Goal: Task Accomplishment & Management: Use online tool/utility

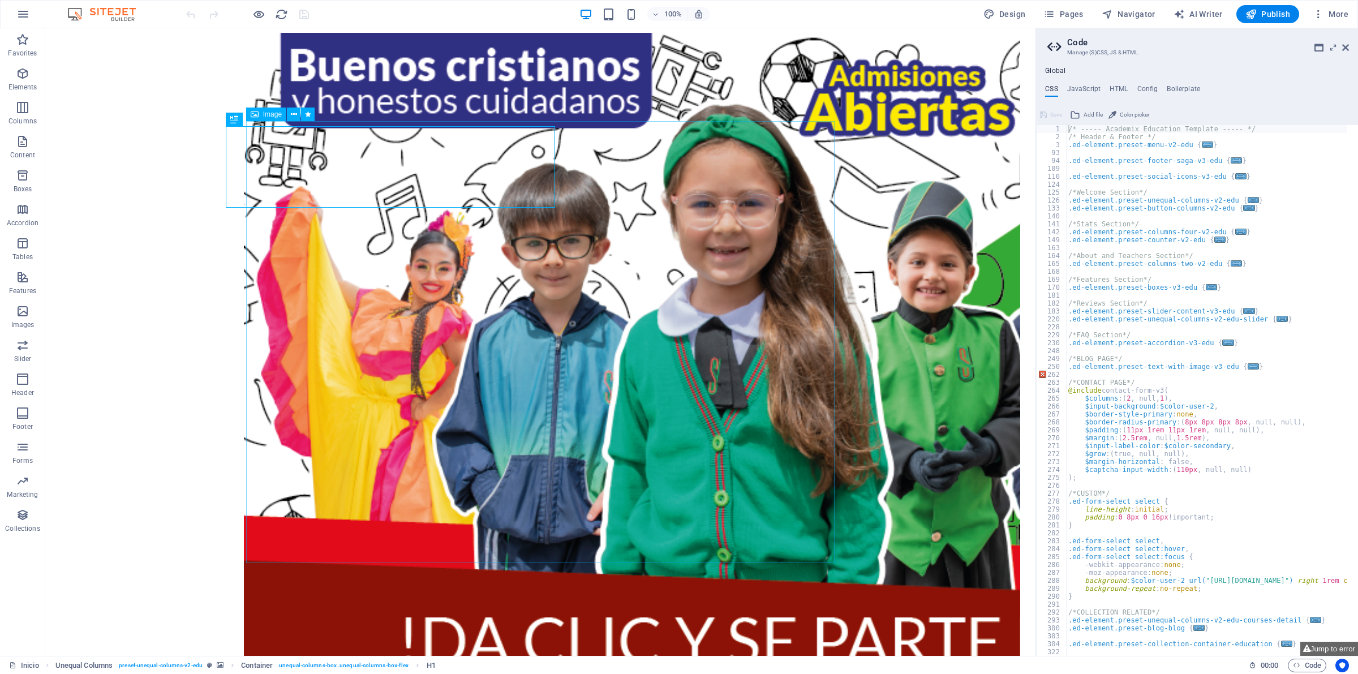
click at [819, 136] on figure "×" at bounding box center [535, 411] width 582 height 757
click at [824, 132] on figure "×" at bounding box center [535, 411] width 582 height 757
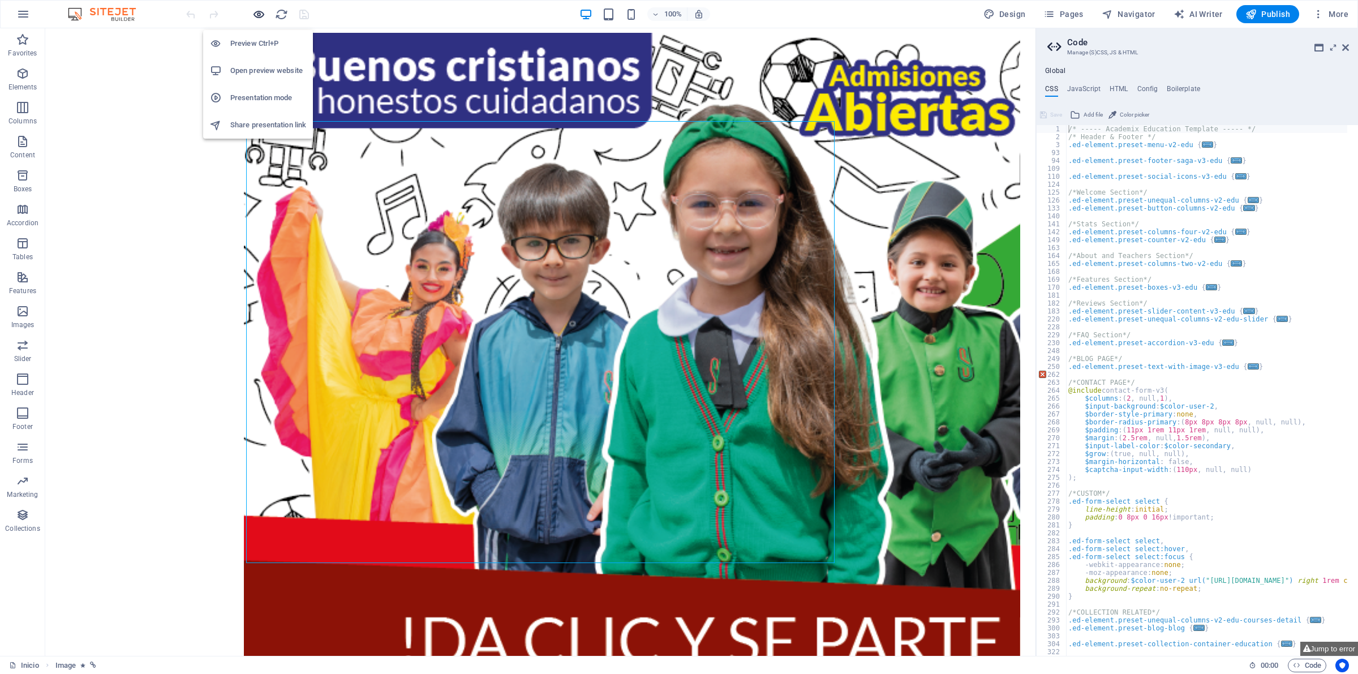
click at [257, 14] on icon "button" at bounding box center [258, 14] width 13 height 13
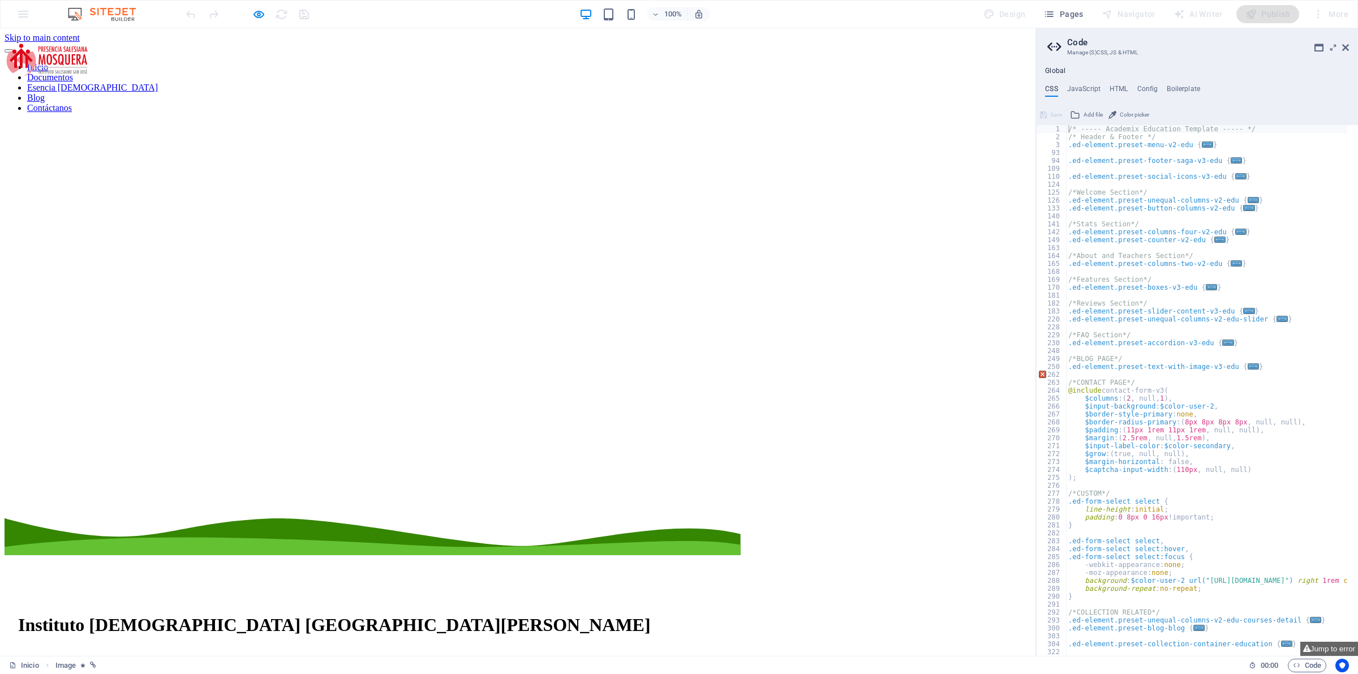
click at [1003, 122] on div at bounding box center [518, 122] width 1026 height 0
click at [708, 122] on div at bounding box center [518, 122] width 1026 height 0
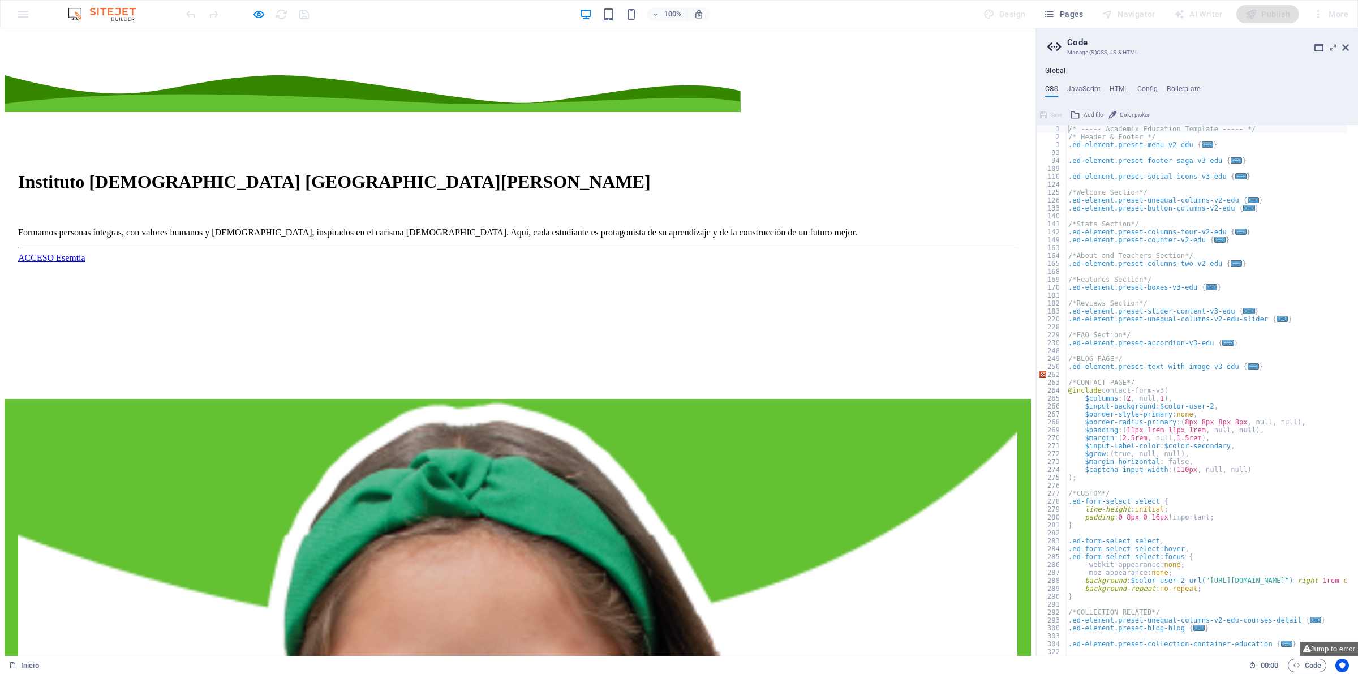
scroll to position [636, 0]
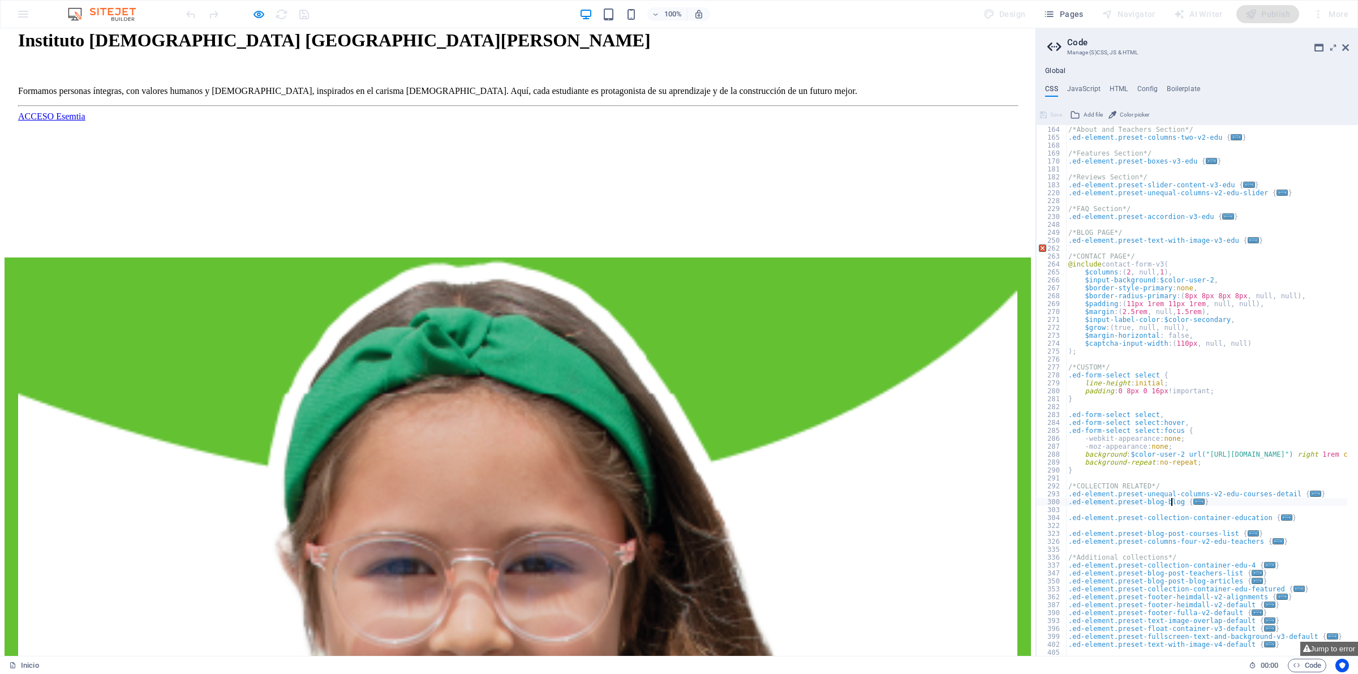
click at [1173, 498] on div "/*About and Teachers Section*/ .ed-element.preset-columns-two-v2-edu { ... } /*…" at bounding box center [1299, 386] width 466 height 536
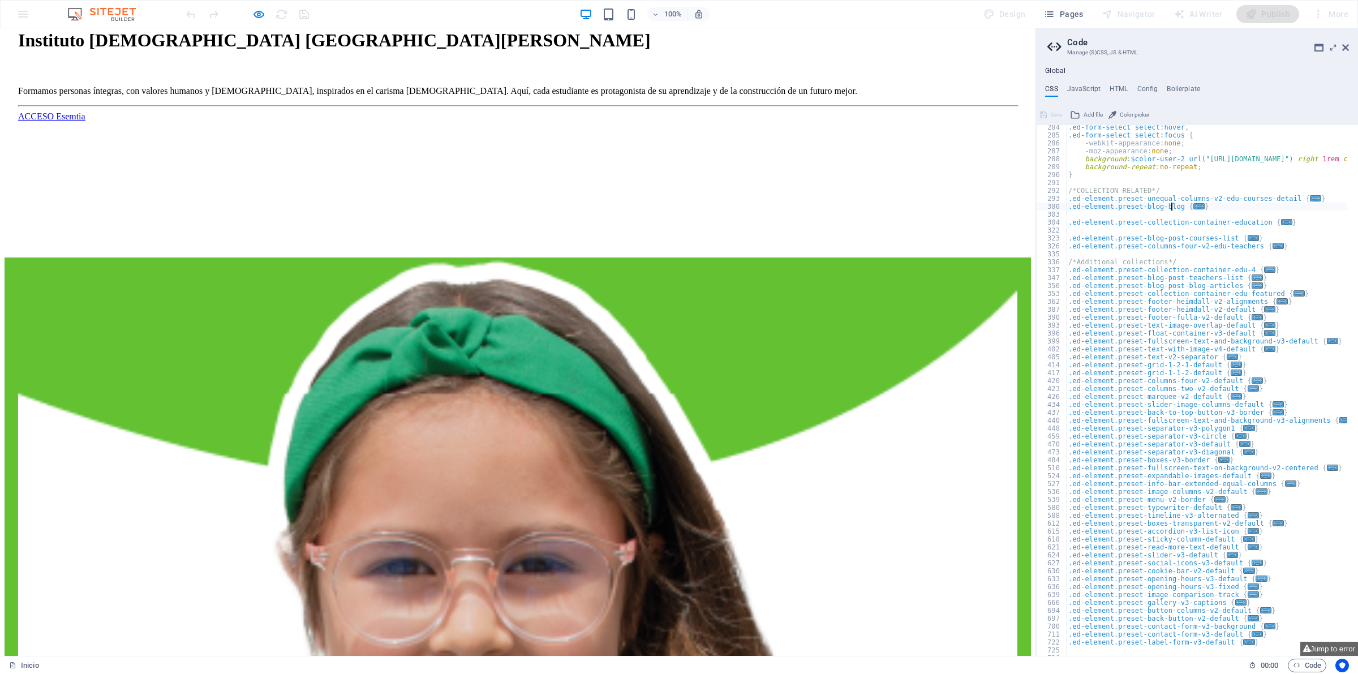
scroll to position [421, 0]
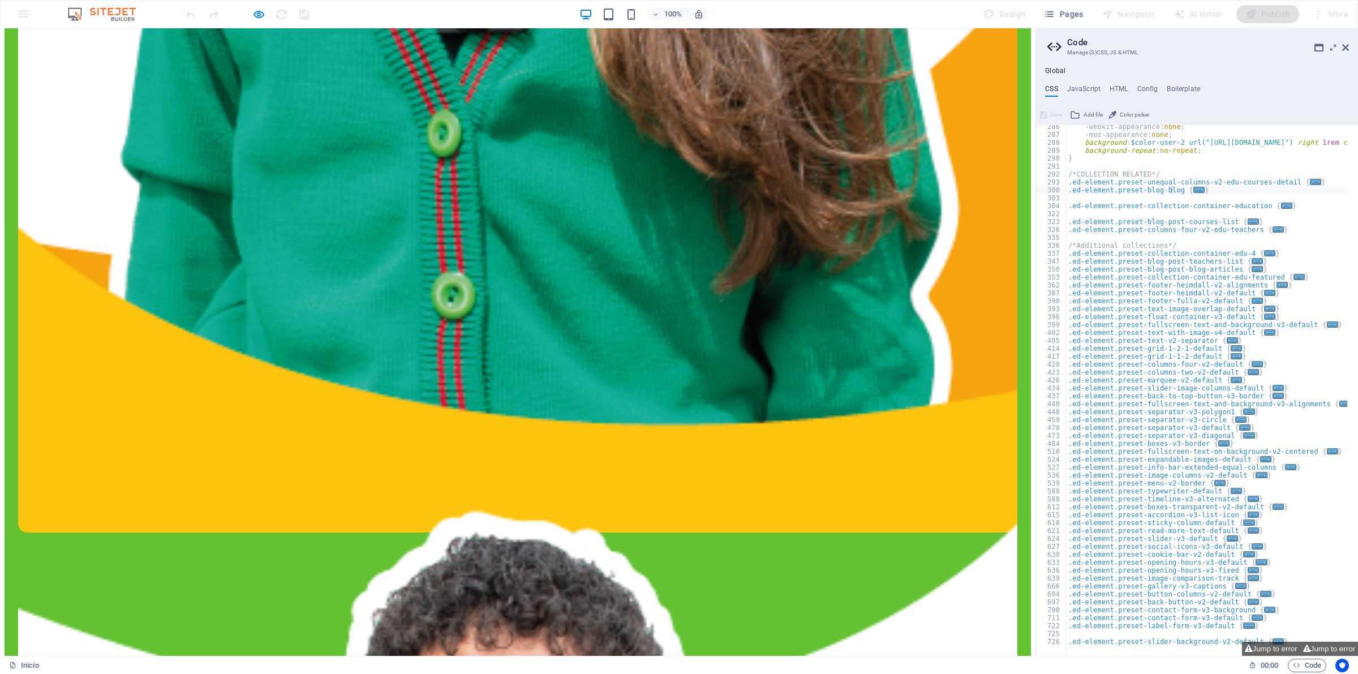
scroll to position [437, 0]
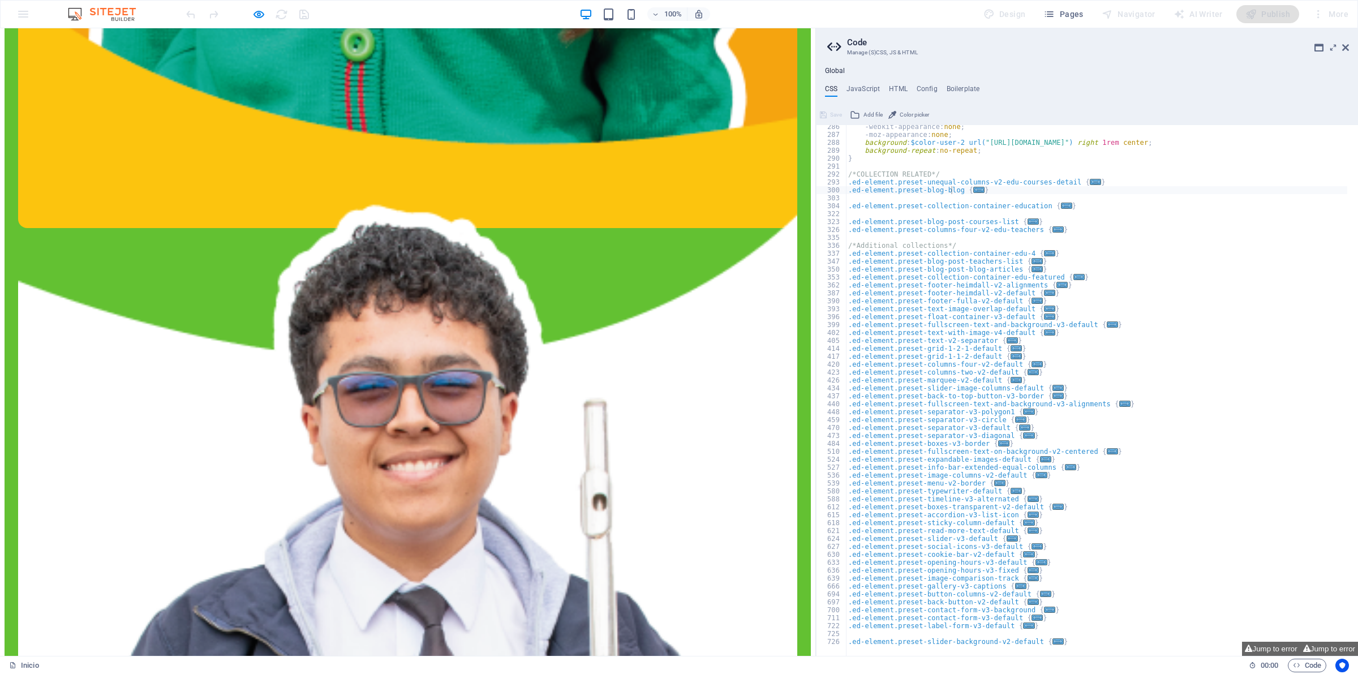
drag, startPoint x: 1034, startPoint y: 430, endPoint x: 348, endPoint y: 569, distance: 700.1
click at [814, 468] on div "Inicio Favorites Elements Columns Content Boxes Accordion Tables Features Image…" at bounding box center [679, 341] width 1358 height 627
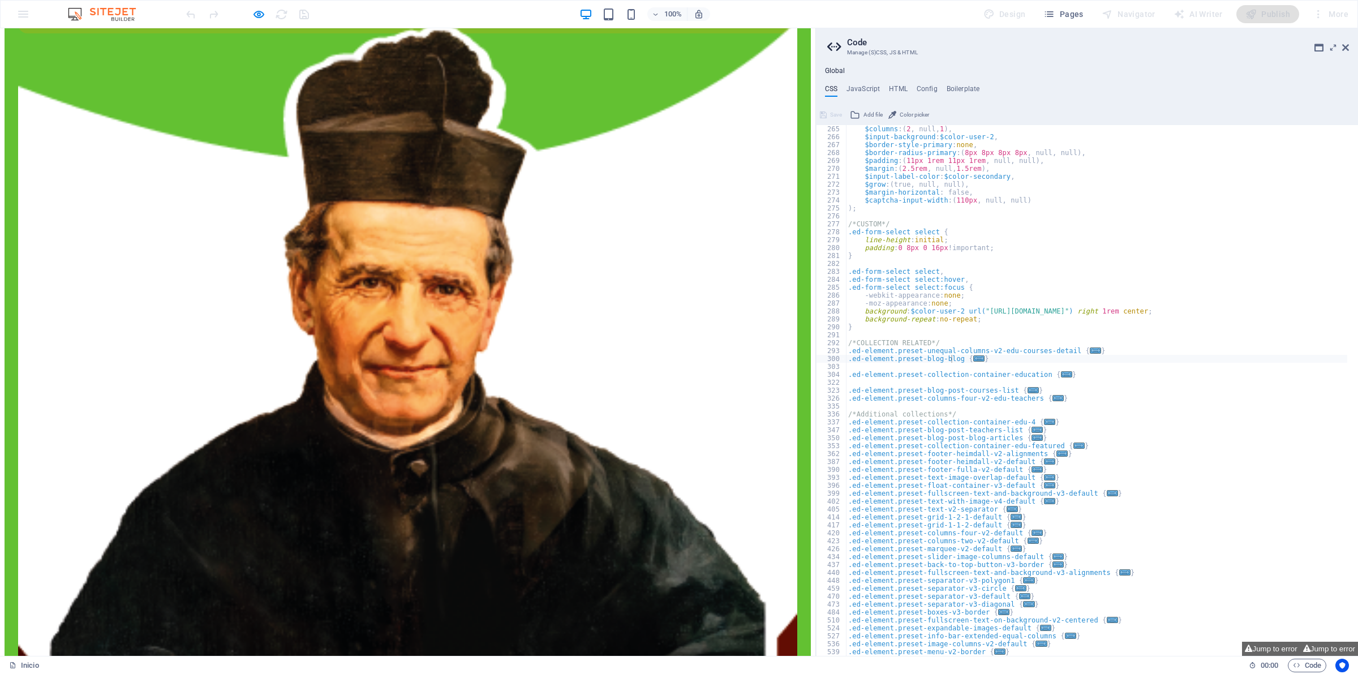
scroll to position [311, 0]
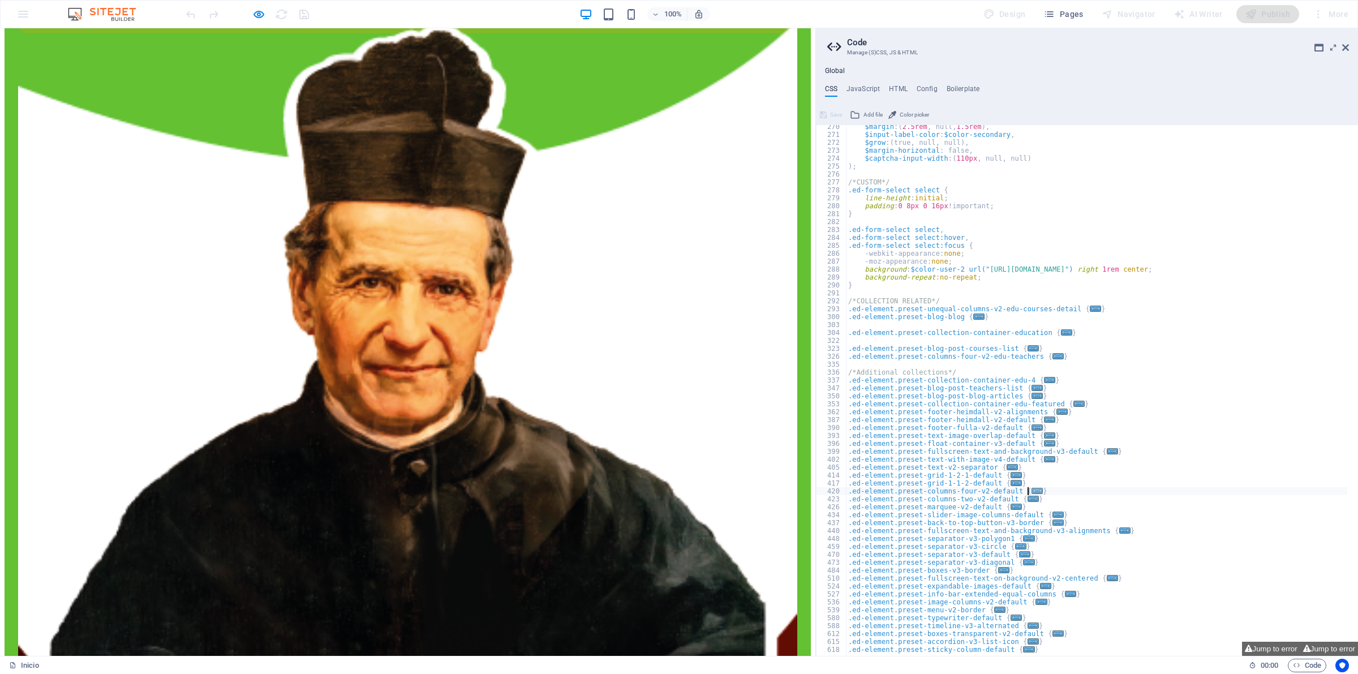
click at [1031, 494] on span "..." at bounding box center [1036, 491] width 11 height 6
click at [1031, 492] on span "..." at bounding box center [1036, 491] width 11 height 6
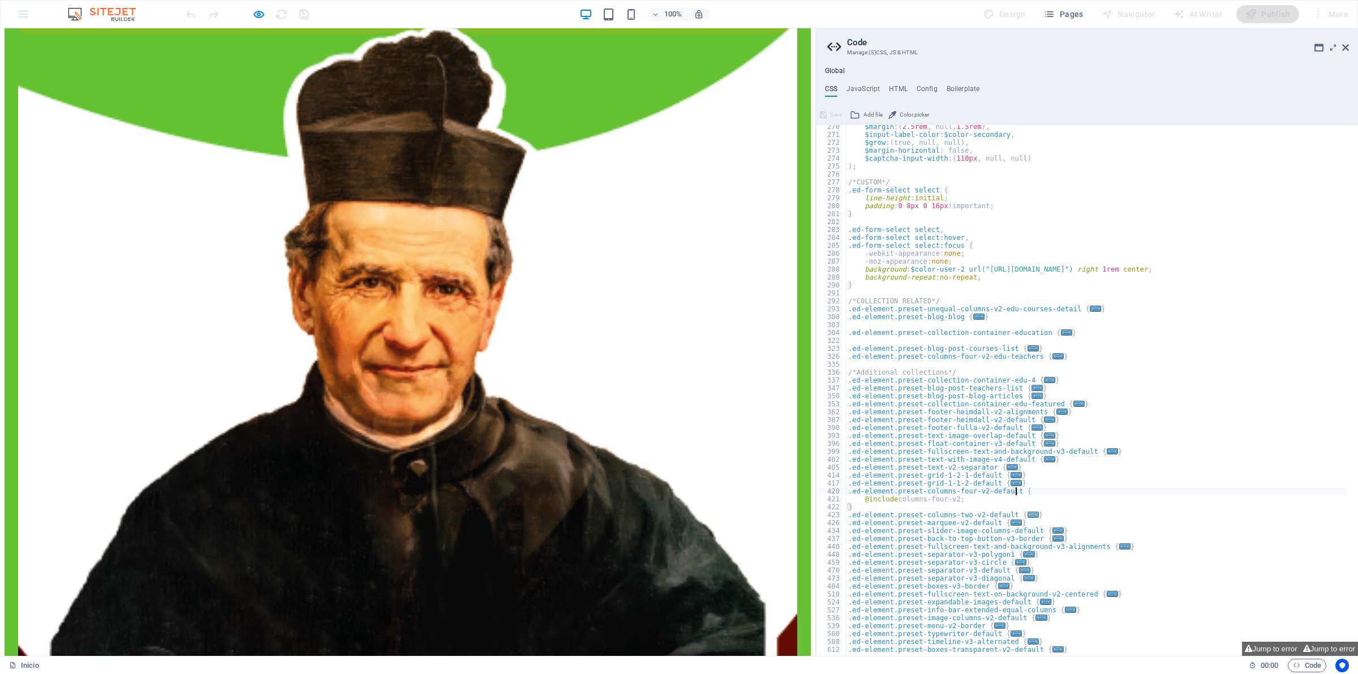
click at [1027, 513] on span "..." at bounding box center [1032, 514] width 11 height 6
click at [1031, 385] on span "..." at bounding box center [1036, 388] width 11 height 6
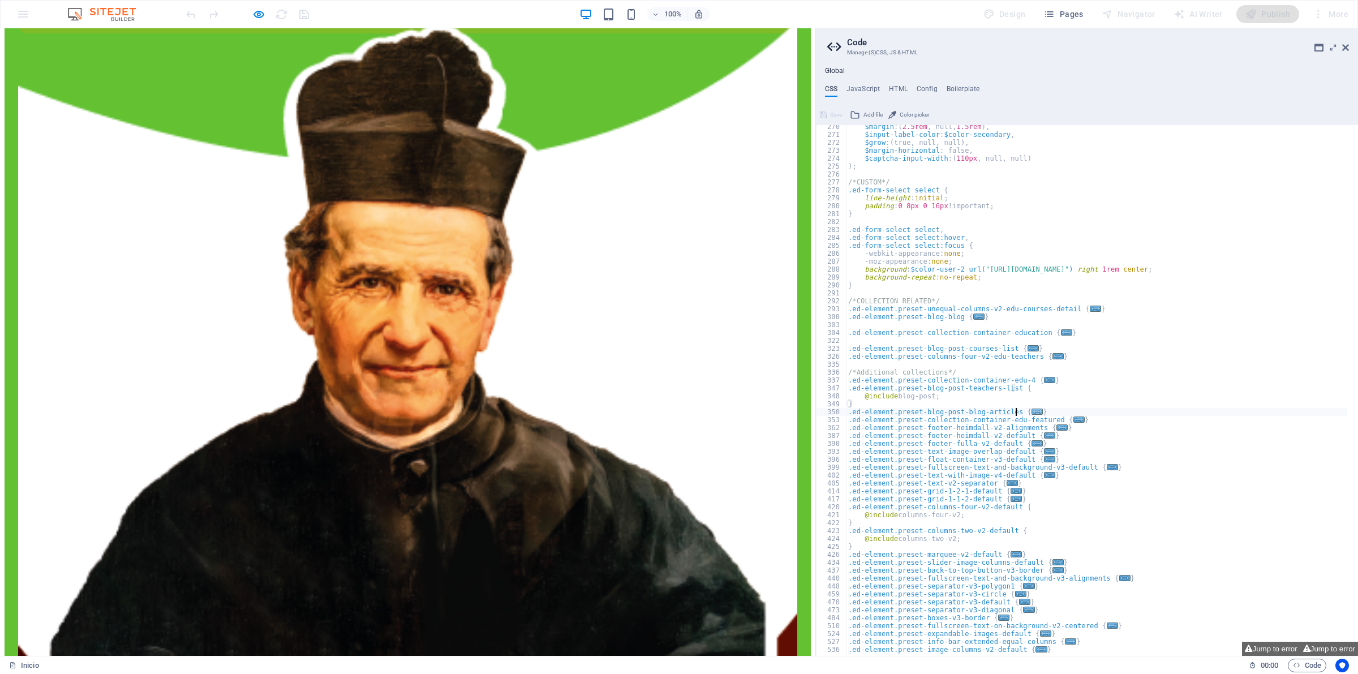
click at [1031, 413] on span "..." at bounding box center [1036, 411] width 11 height 6
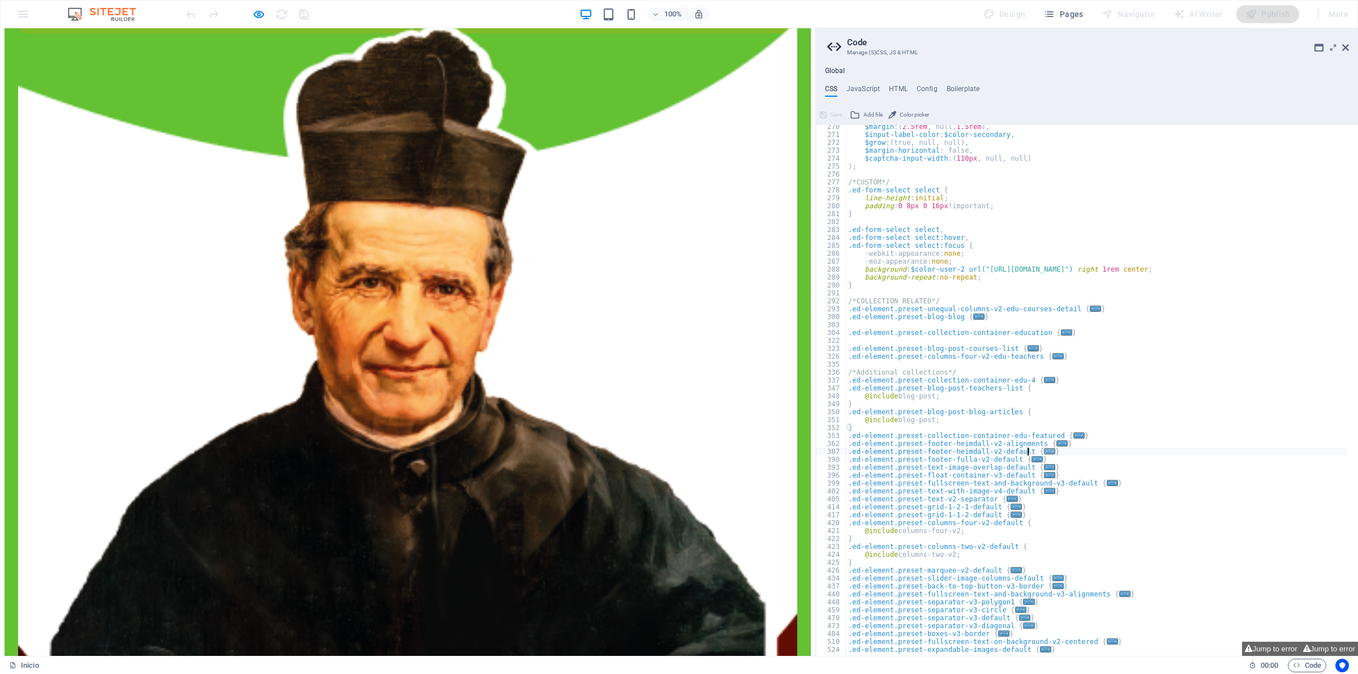
click at [1044, 453] on span "..." at bounding box center [1049, 451] width 11 height 6
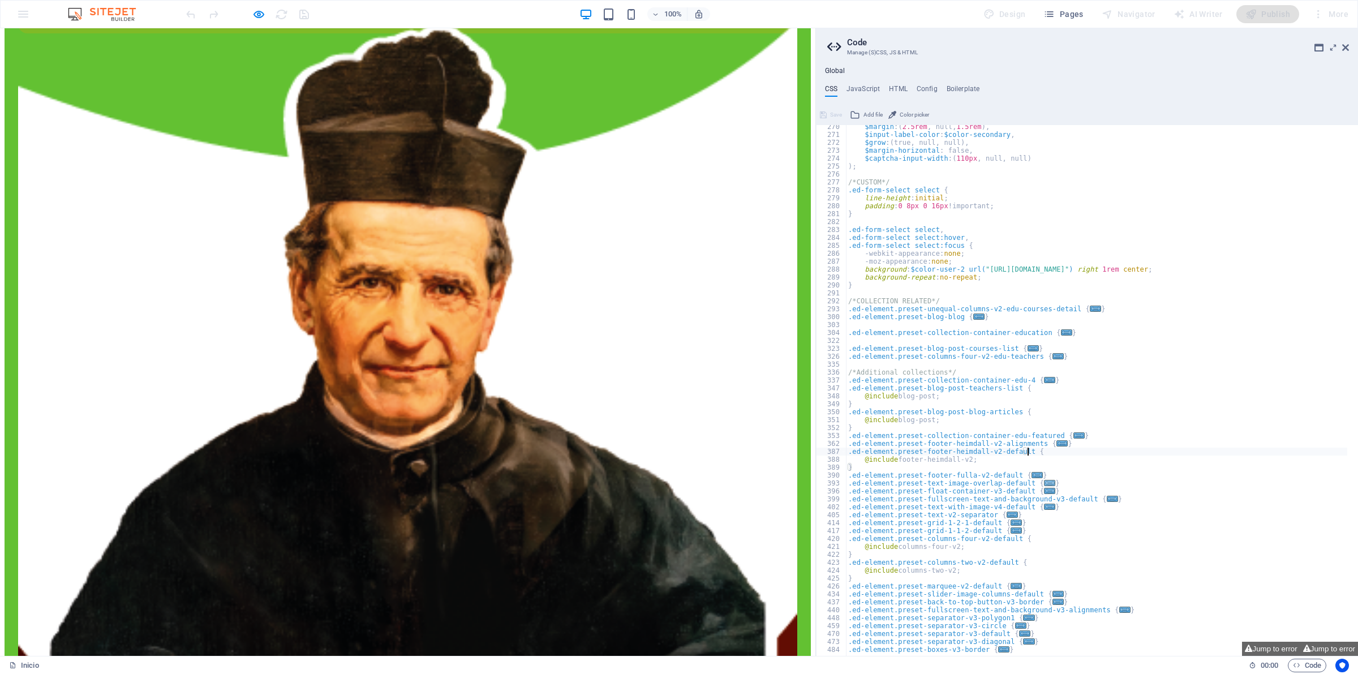
click at [1044, 482] on span "..." at bounding box center [1049, 483] width 11 height 6
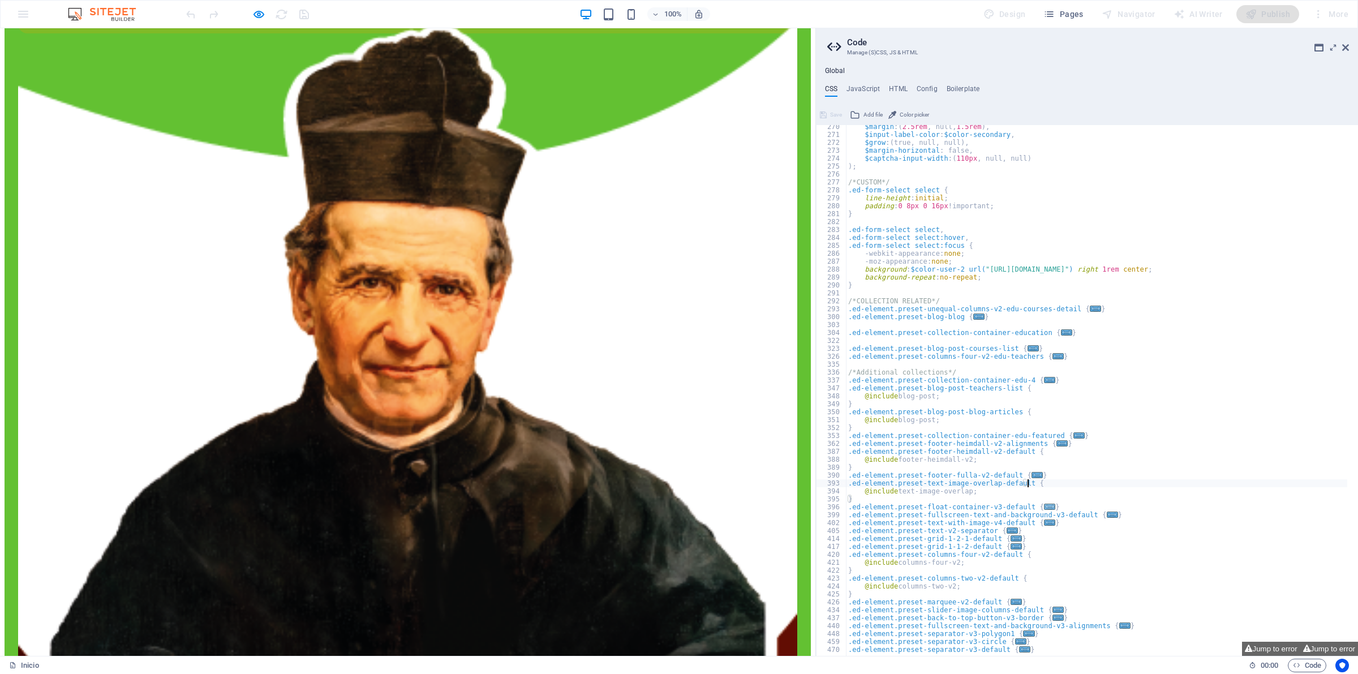
click at [1044, 508] on span "..." at bounding box center [1049, 506] width 11 height 6
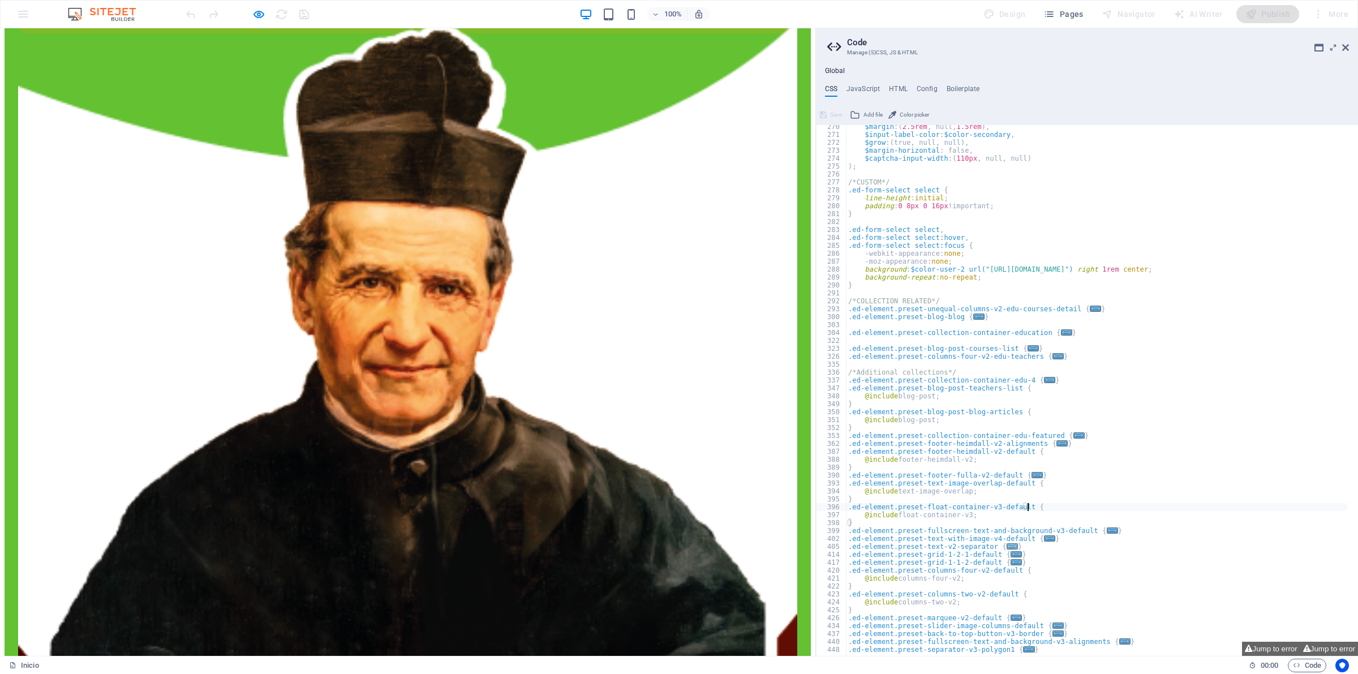
click at [1006, 548] on span "..." at bounding box center [1011, 546] width 11 height 6
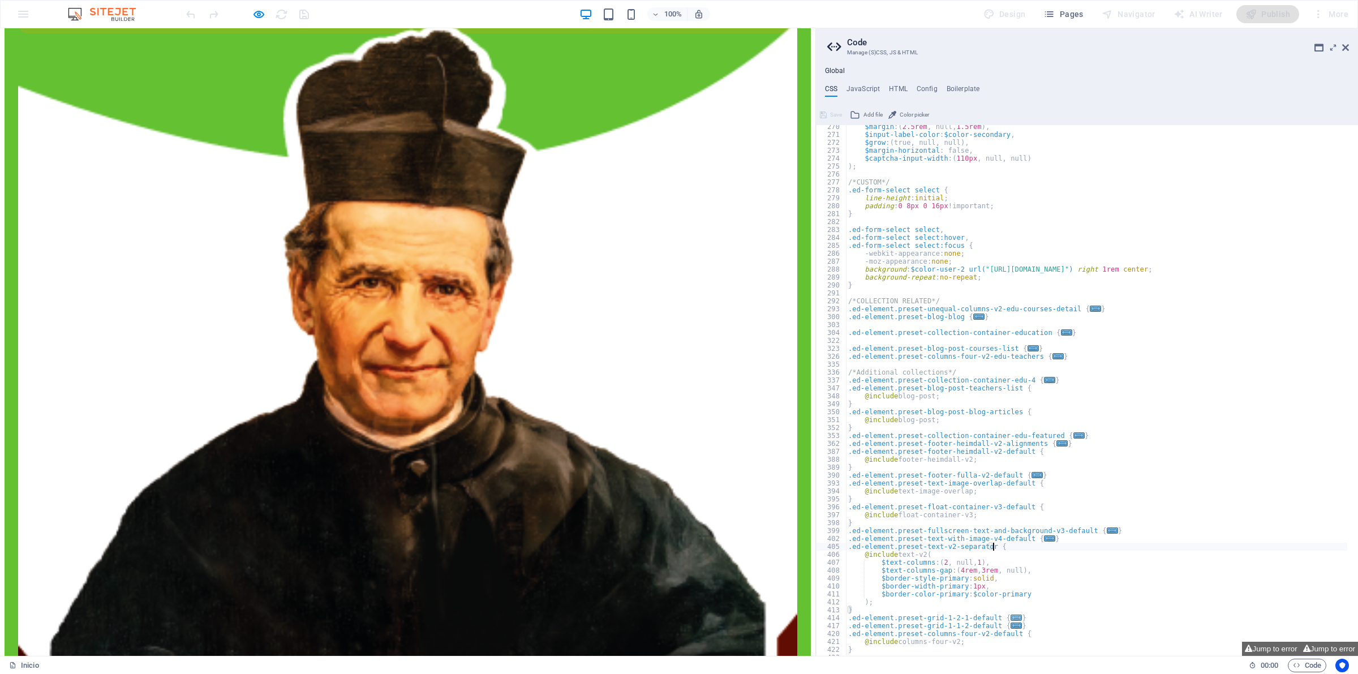
click at [1010, 614] on span "..." at bounding box center [1015, 617] width 11 height 6
type textarea ".ed-element.preset-grid-1-2-1-default {"
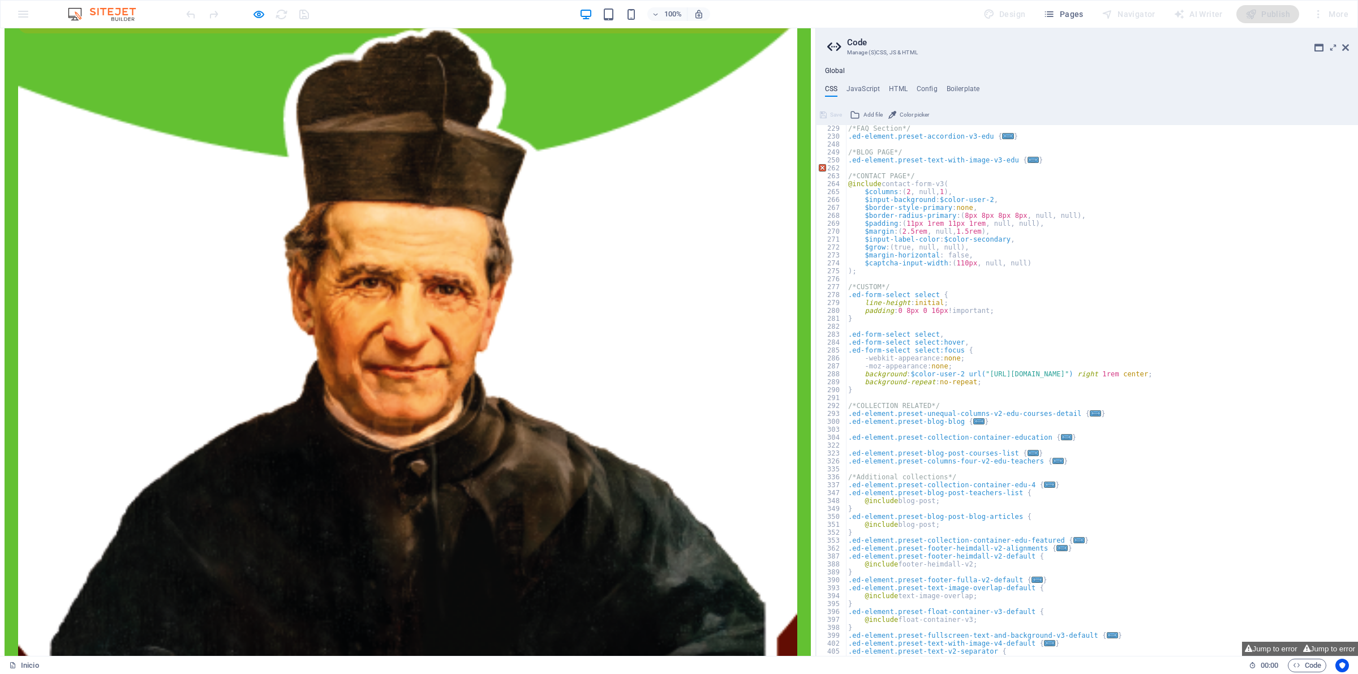
scroll to position [249, 0]
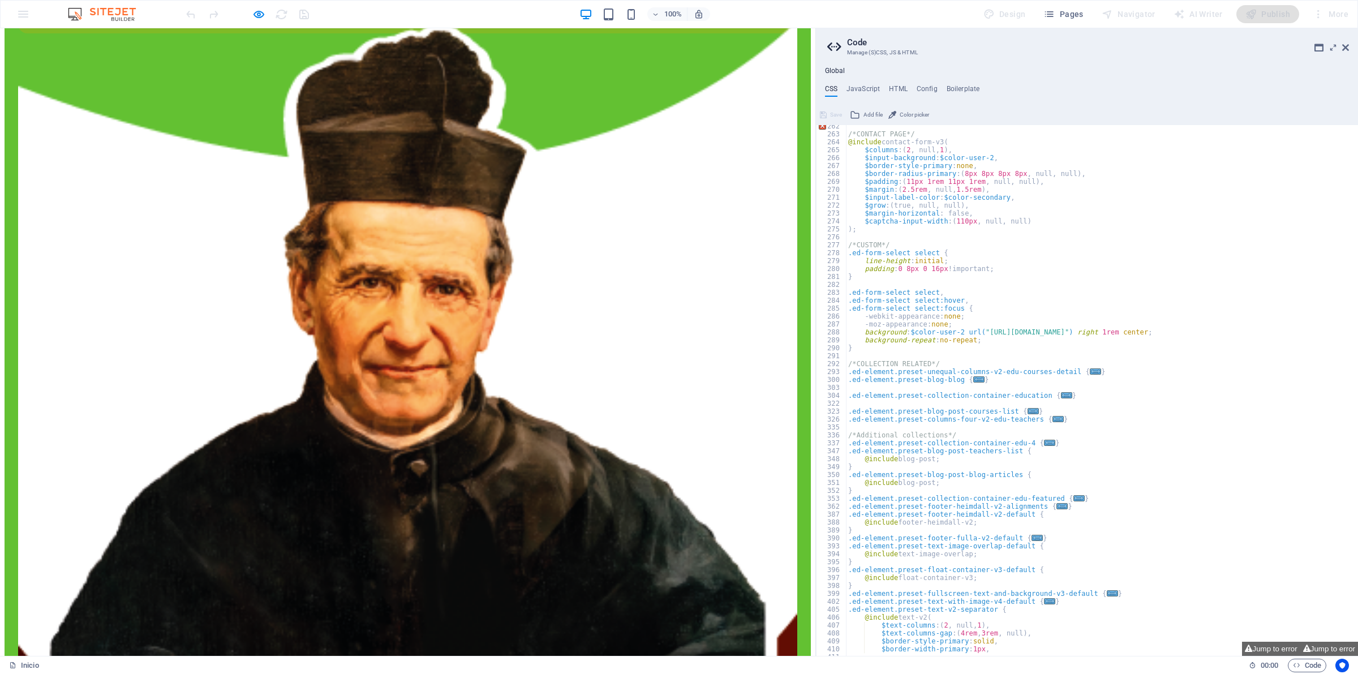
click at [1014, 425] on div "/*CONTACT PAGE*/ @include contact-form-v3 ( $columns : ( 2 , null, 1 ) , $input…" at bounding box center [1096, 390] width 501 height 536
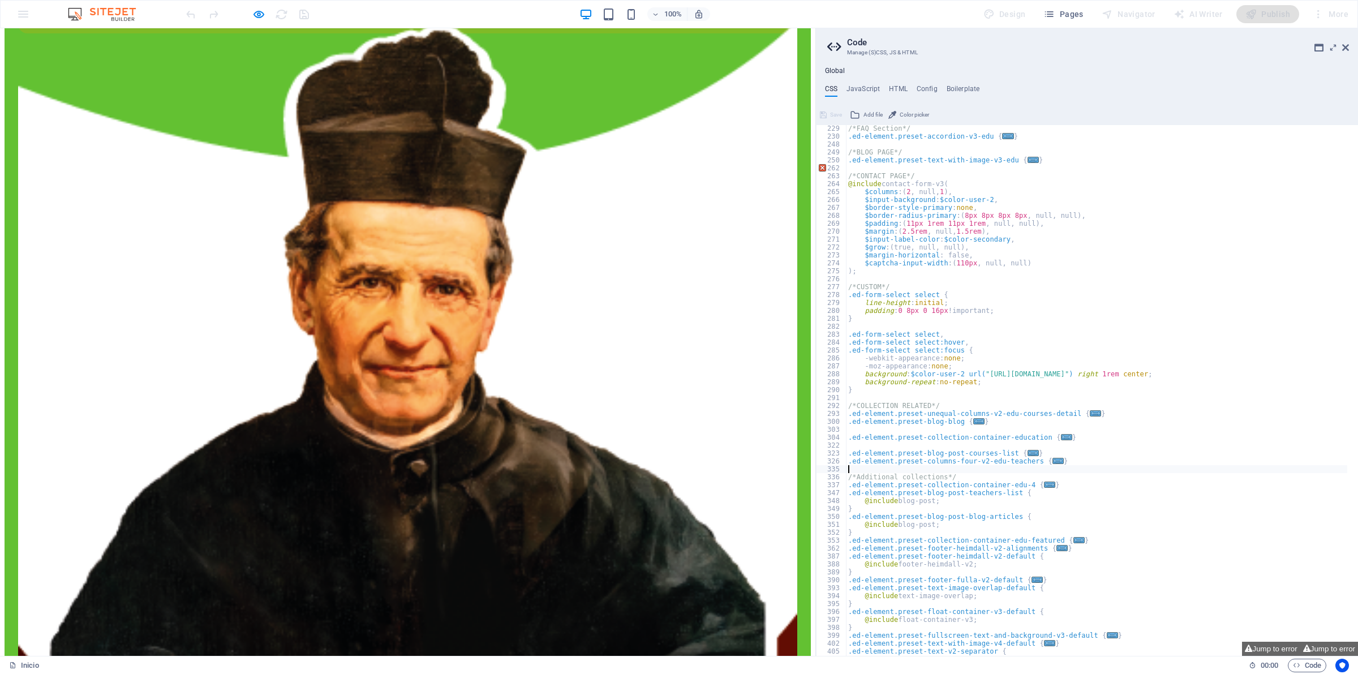
click at [154, 668] on div "Inicio" at bounding box center [624, 665] width 1230 height 14
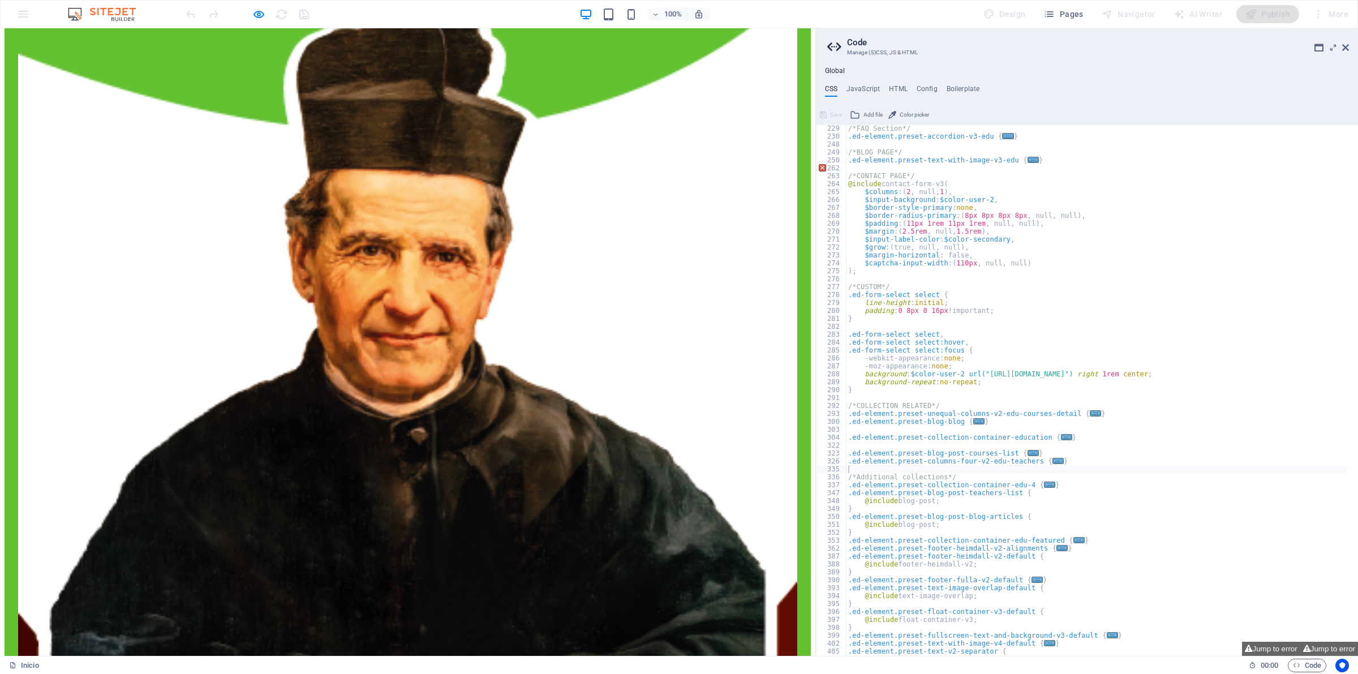
scroll to position [3117, 0]
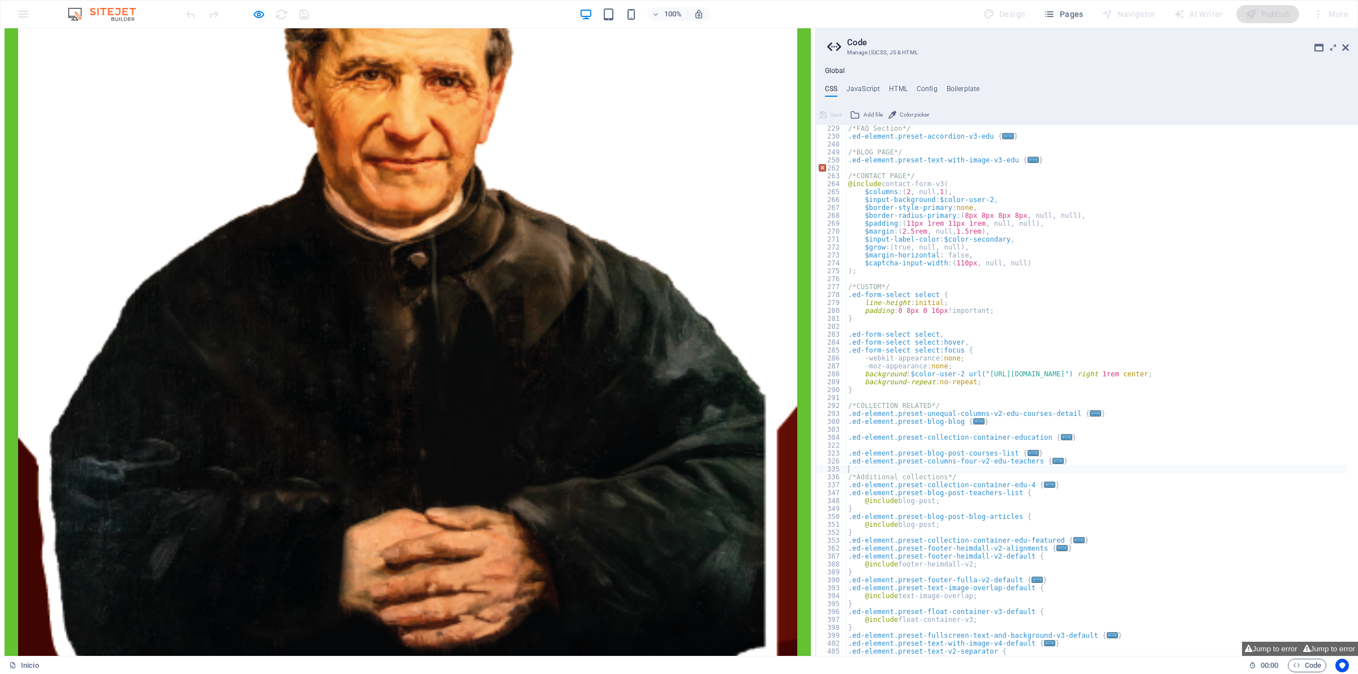
scroll to position [3329, 0]
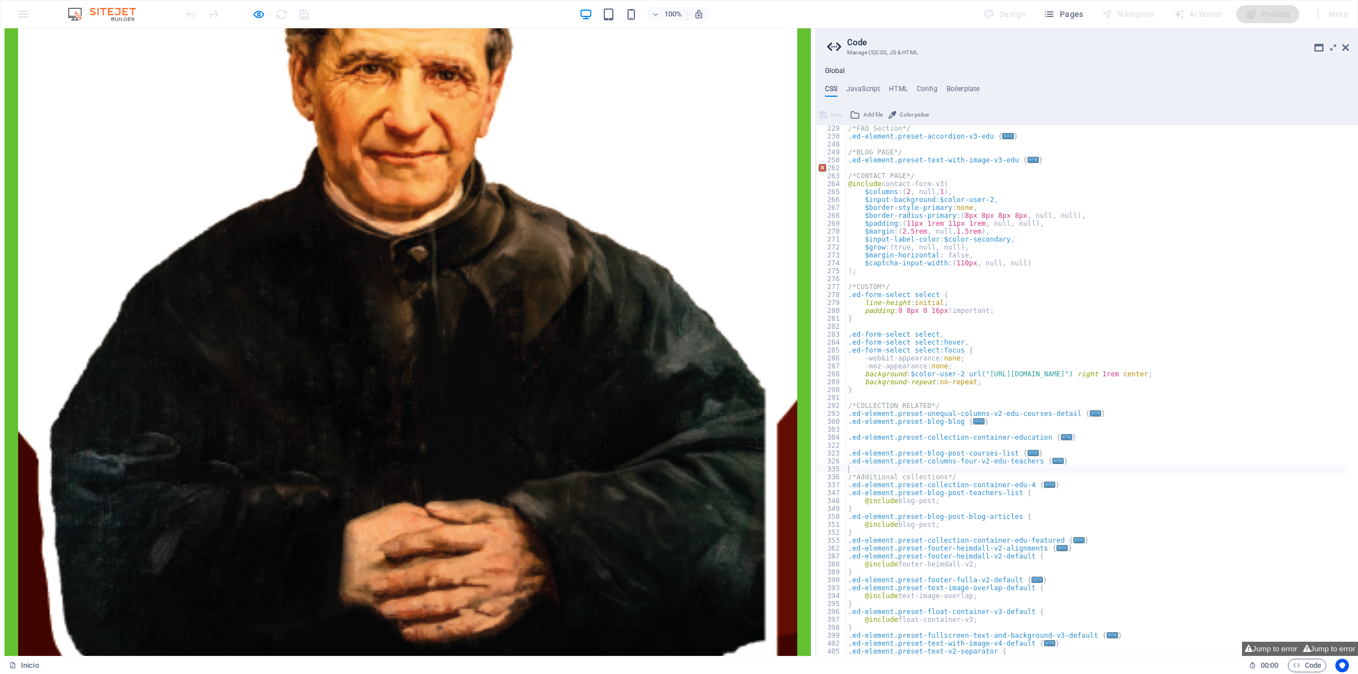
scroll to position [3188, 0]
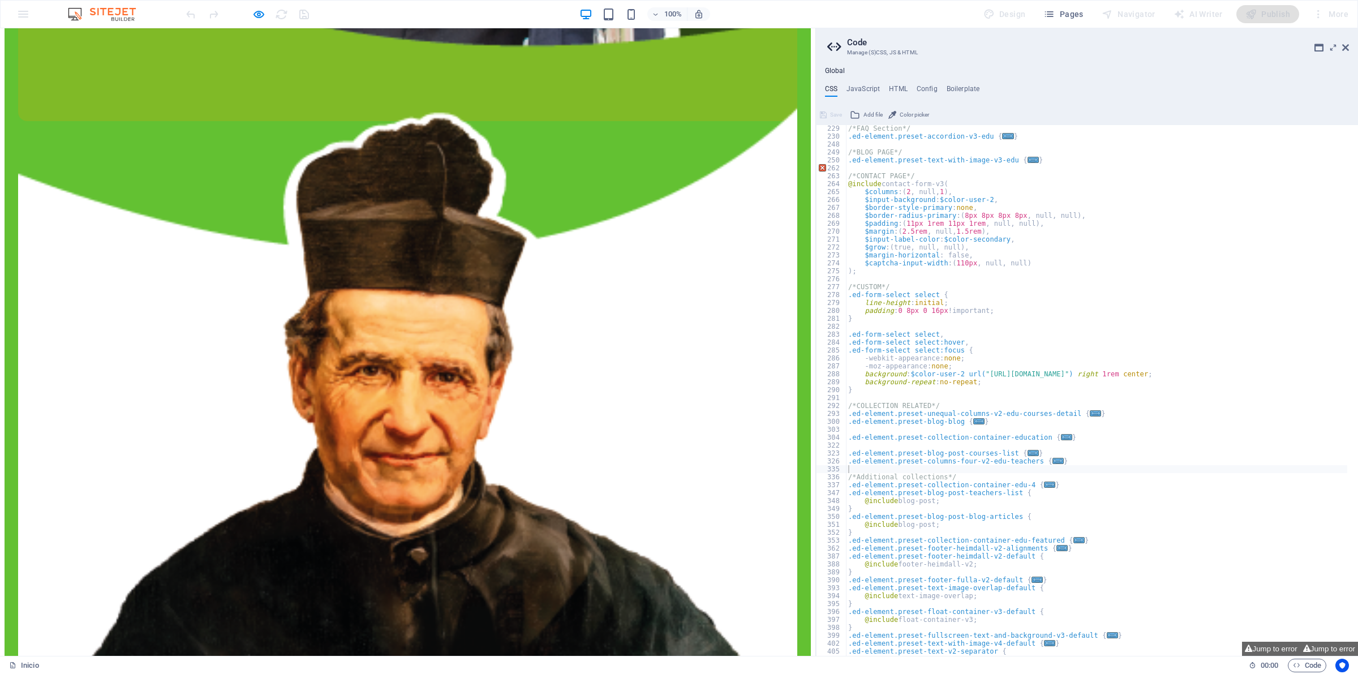
scroll to position [3046, 0]
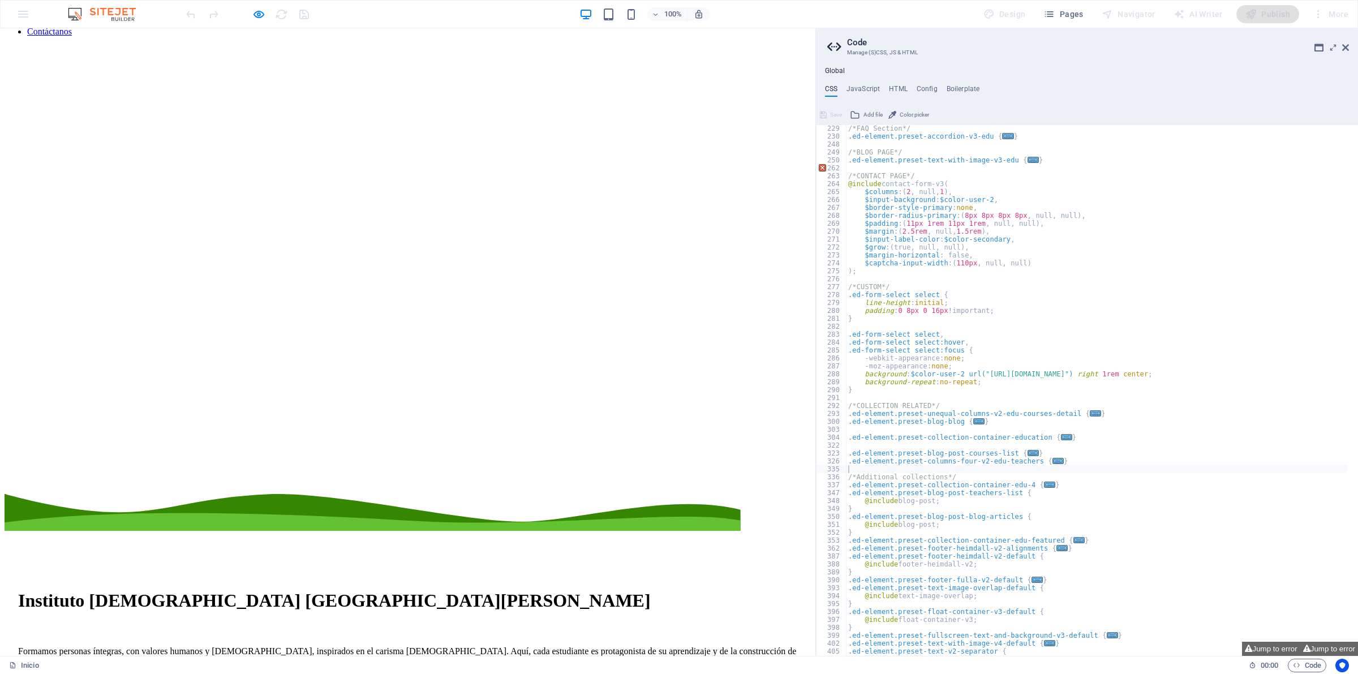
scroll to position [0, 0]
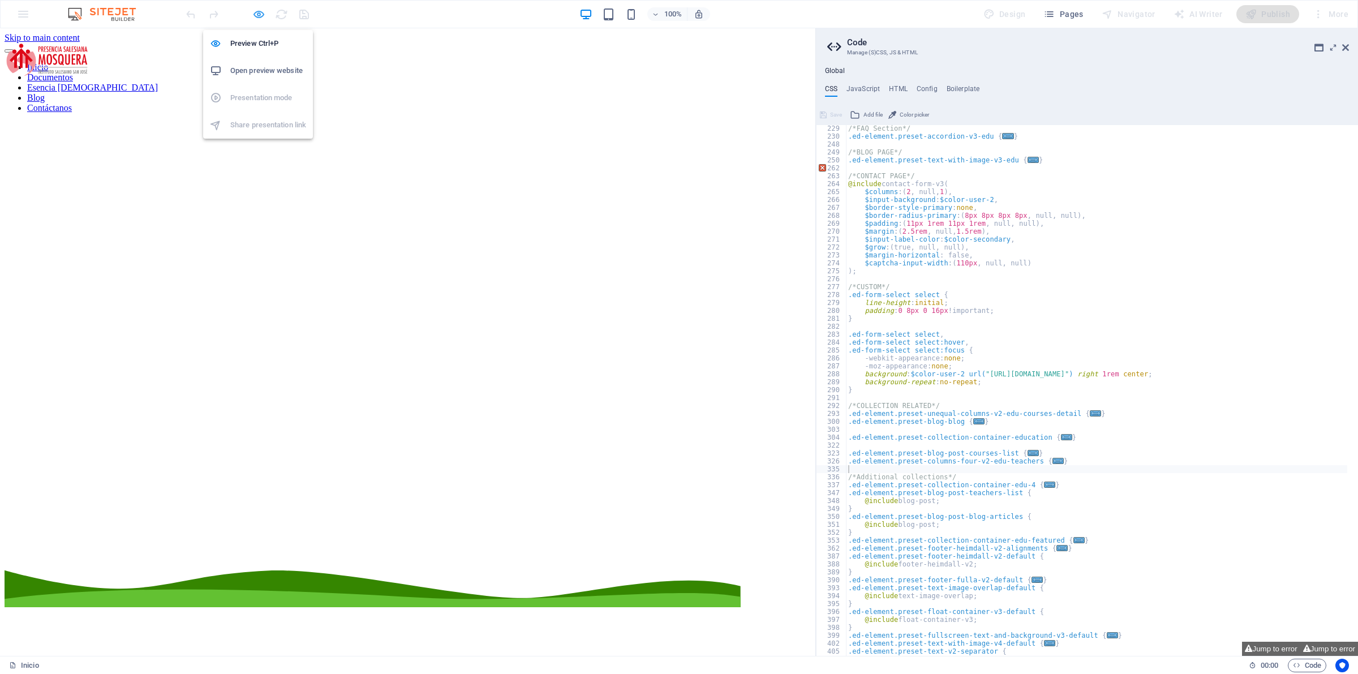
click at [255, 10] on icon "button" at bounding box center [258, 14] width 13 height 13
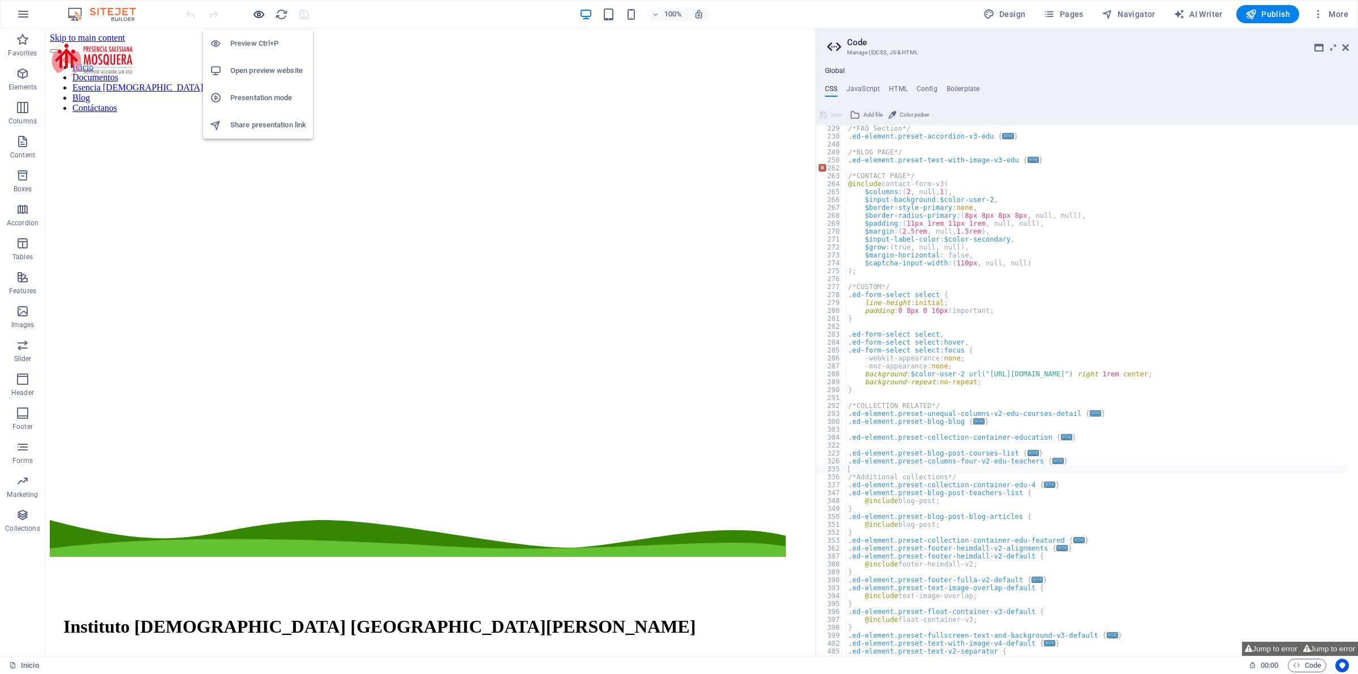
click at [255, 10] on icon "button" at bounding box center [258, 14] width 13 height 13
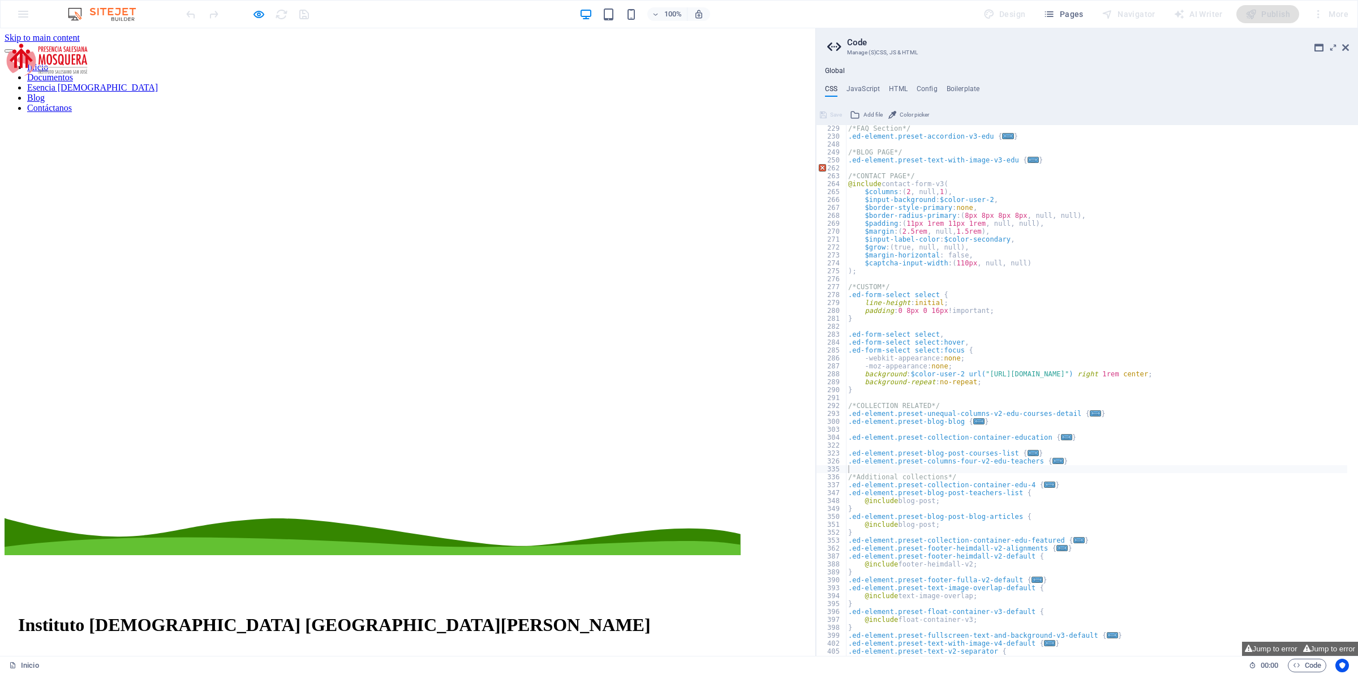
click at [73, 72] on font "Documentos" at bounding box center [50, 77] width 46 height 10
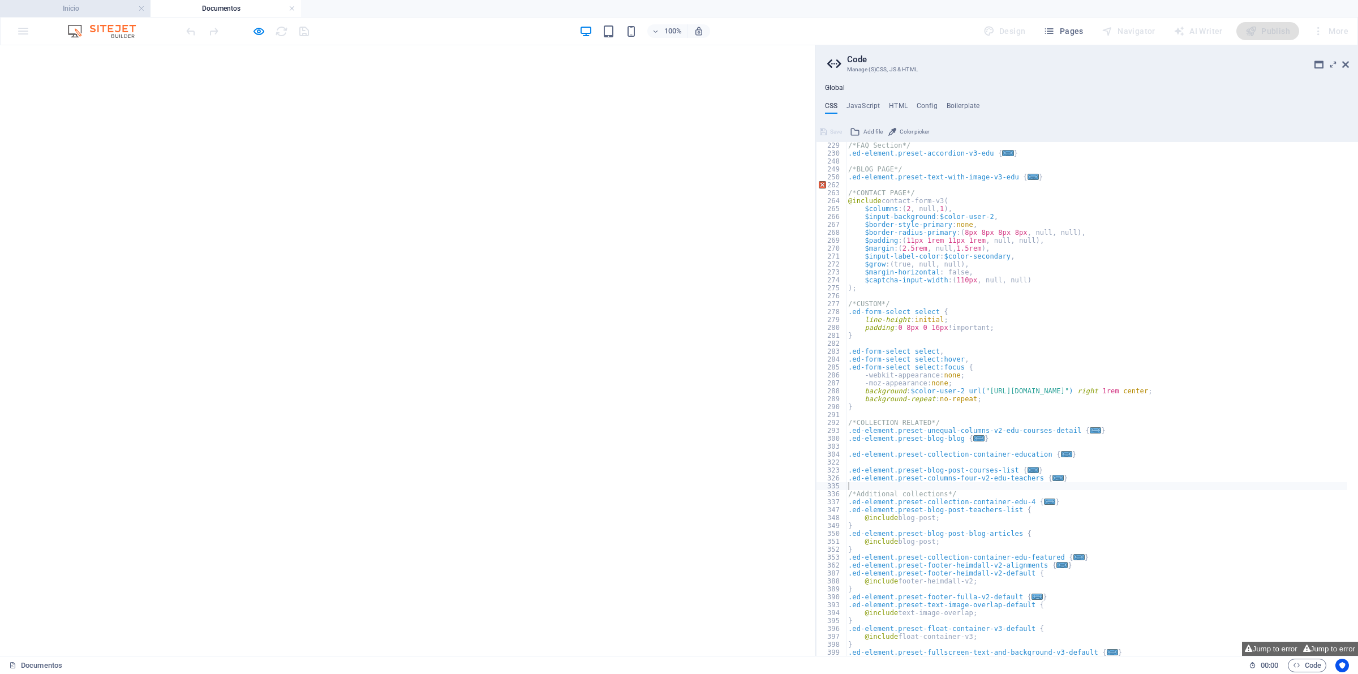
click at [99, 3] on h4 "Inicio" at bounding box center [75, 8] width 150 height 12
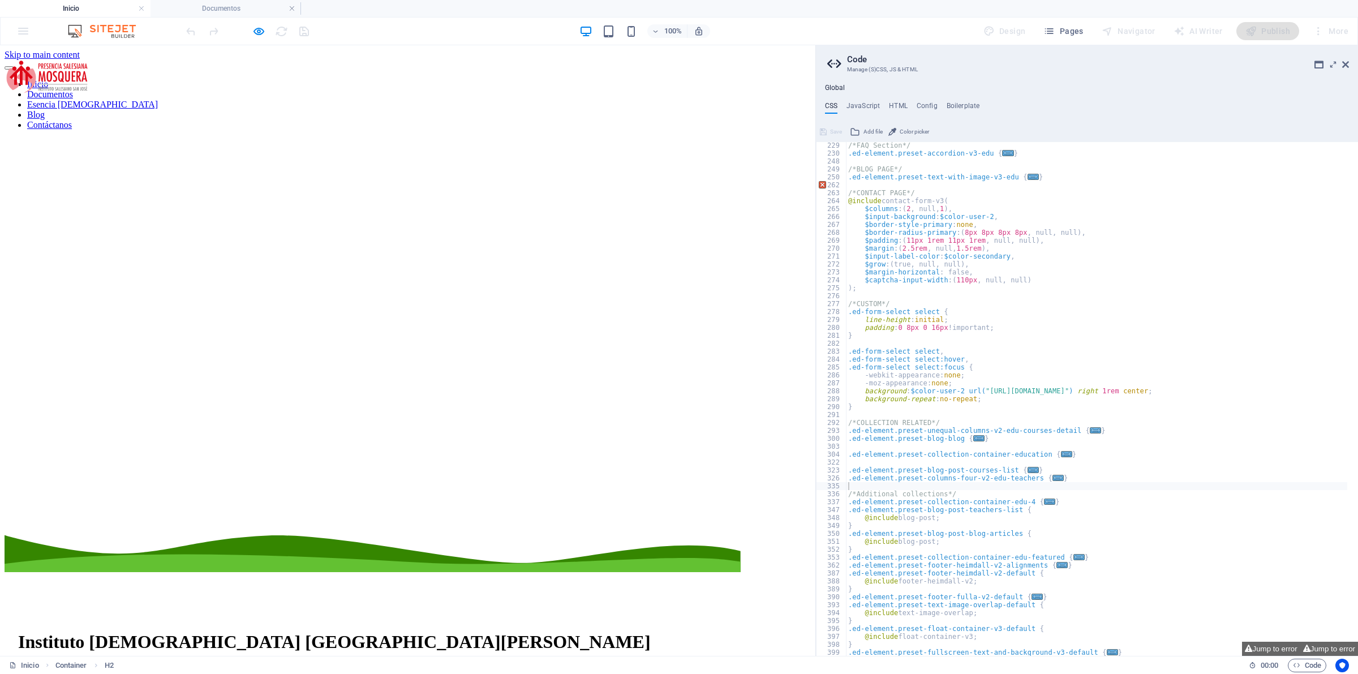
scroll to position [212, 0]
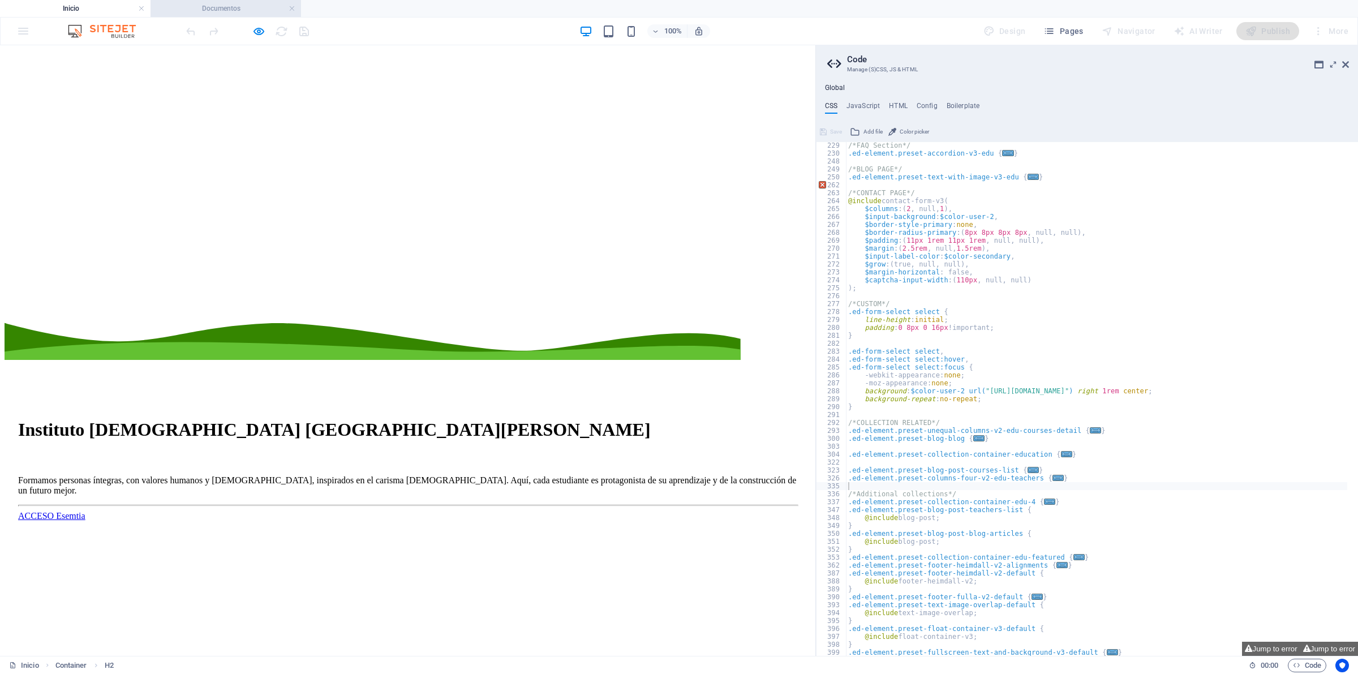
click at [261, 11] on h4 "Documentos" at bounding box center [225, 8] width 150 height 12
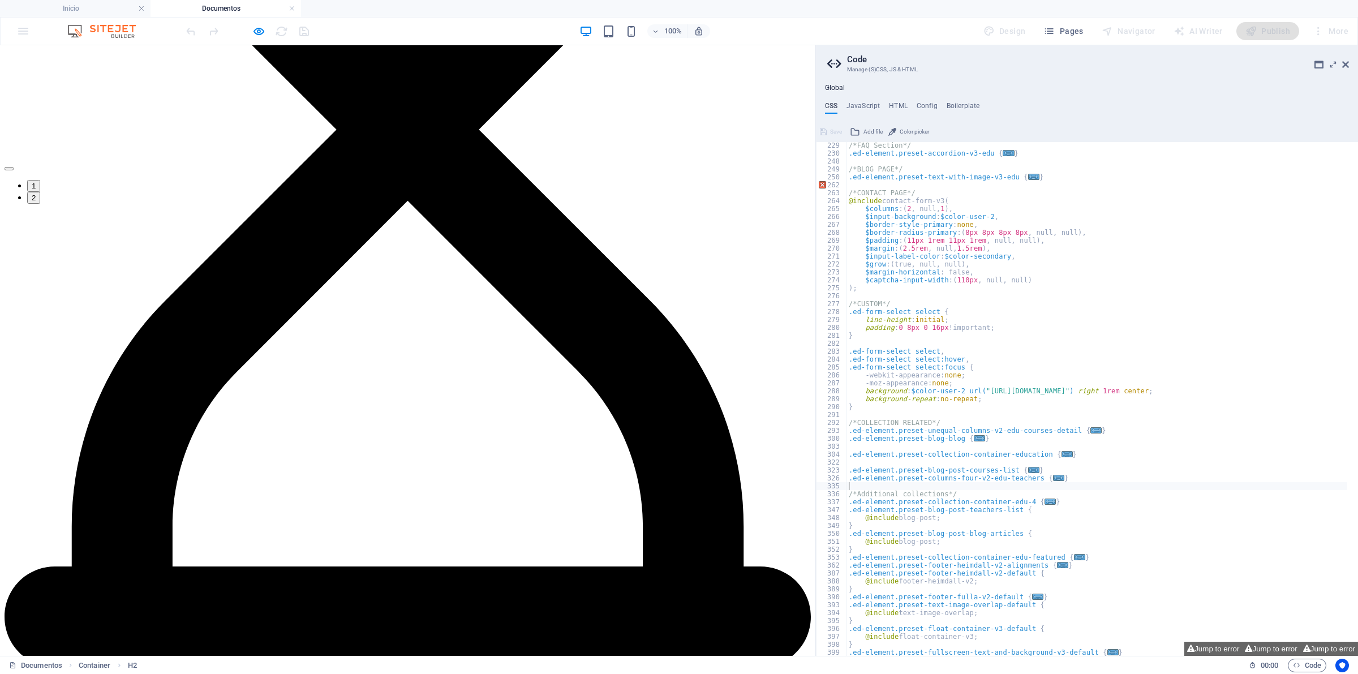
scroll to position [1839, 0]
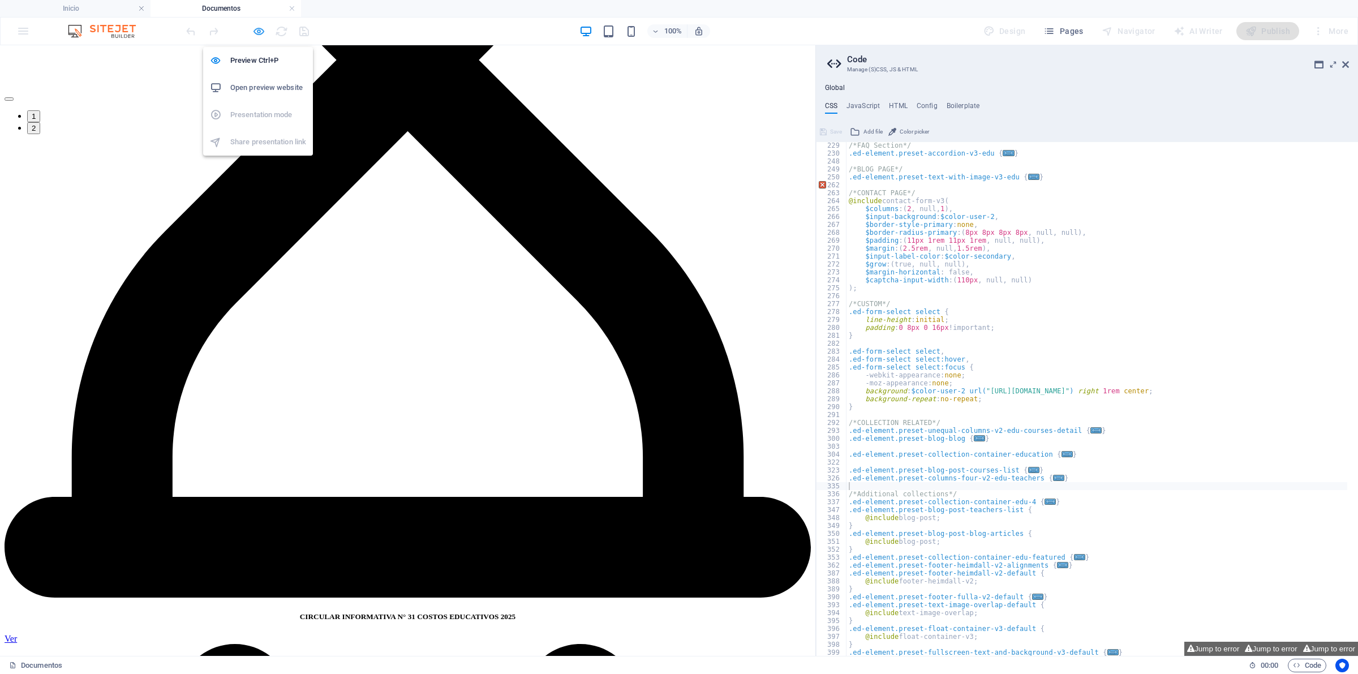
click at [265, 28] on span "button" at bounding box center [259, 31] width 14 height 13
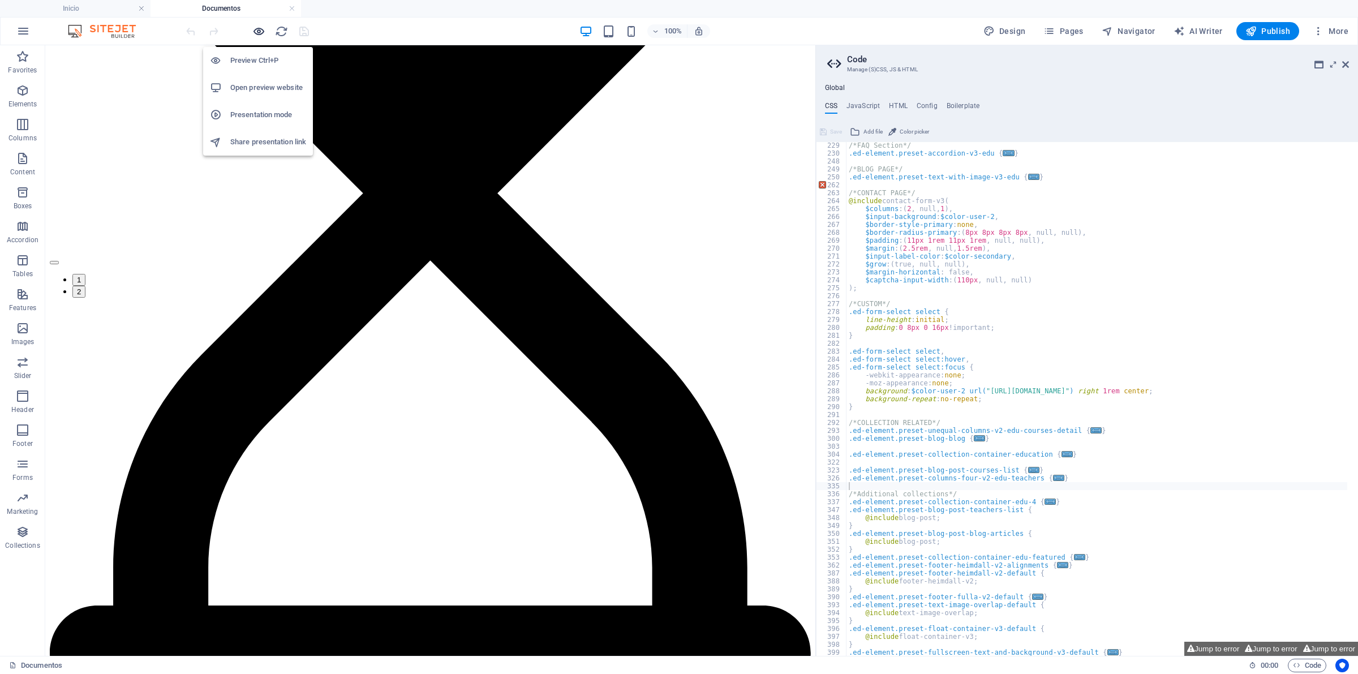
click at [265, 28] on span "button" at bounding box center [259, 31] width 14 height 13
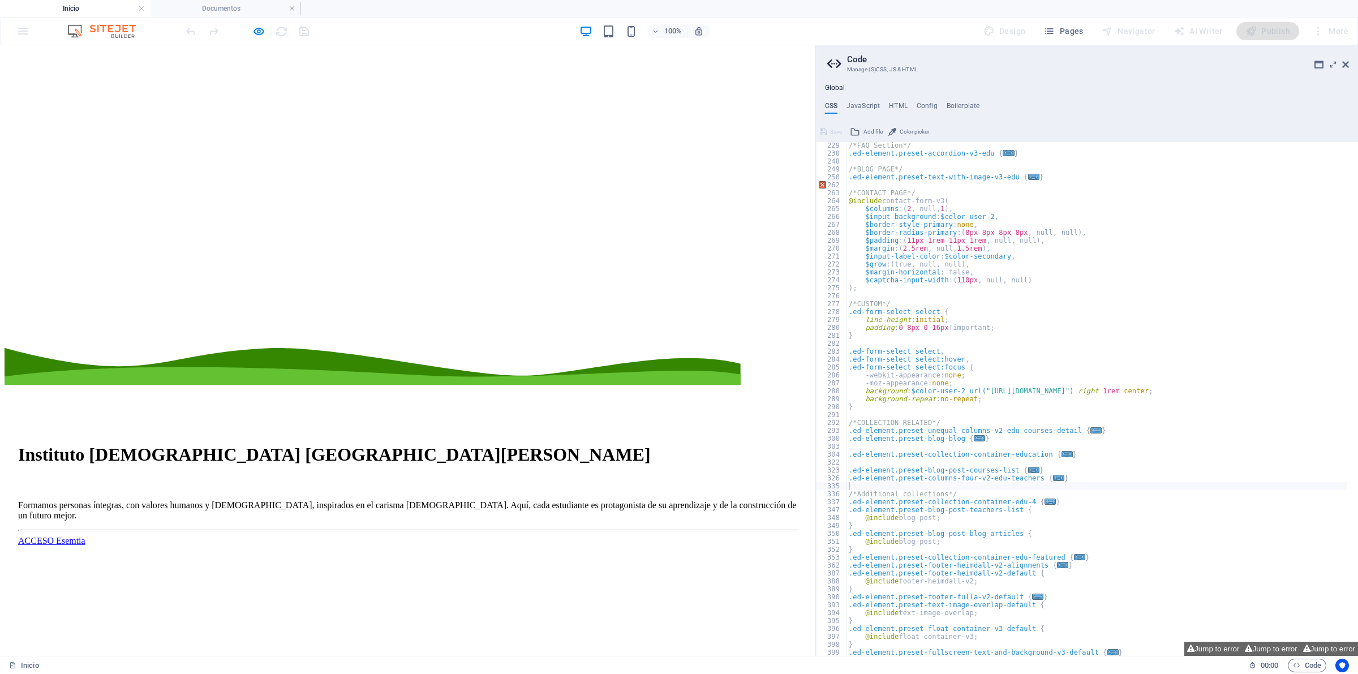
scroll to position [283, 0]
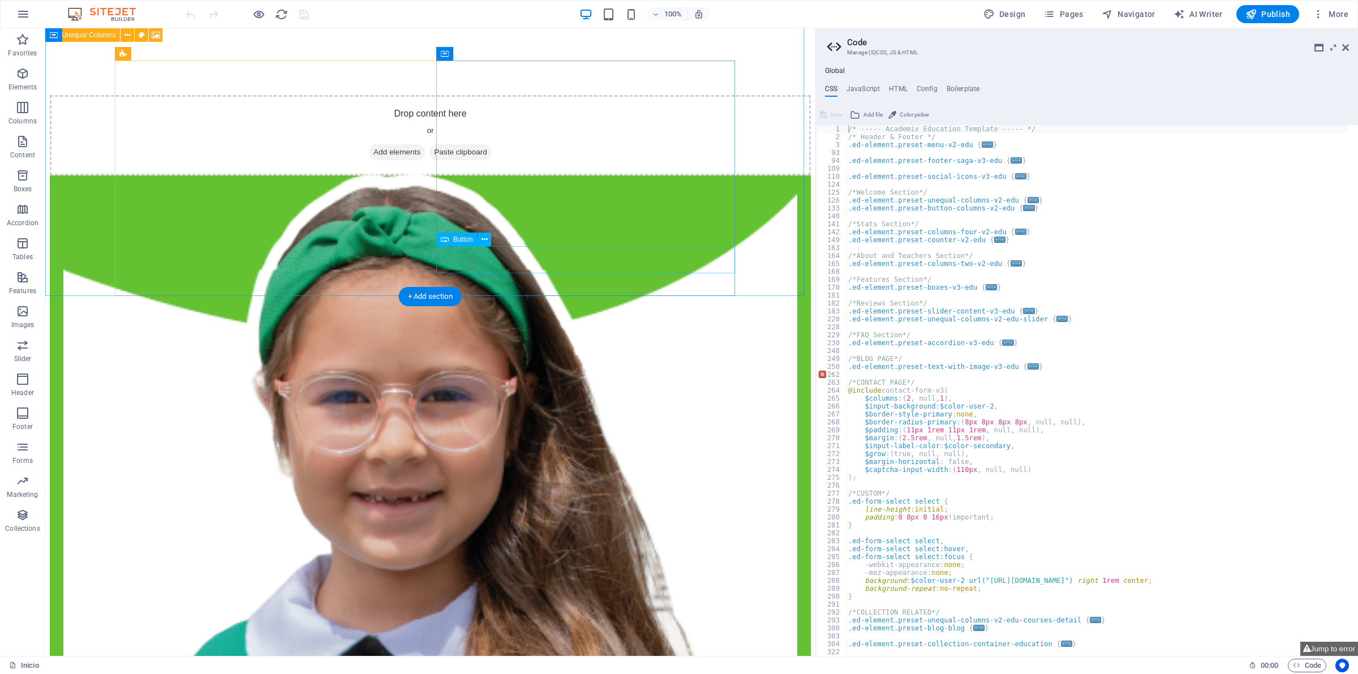
scroll to position [778, 0]
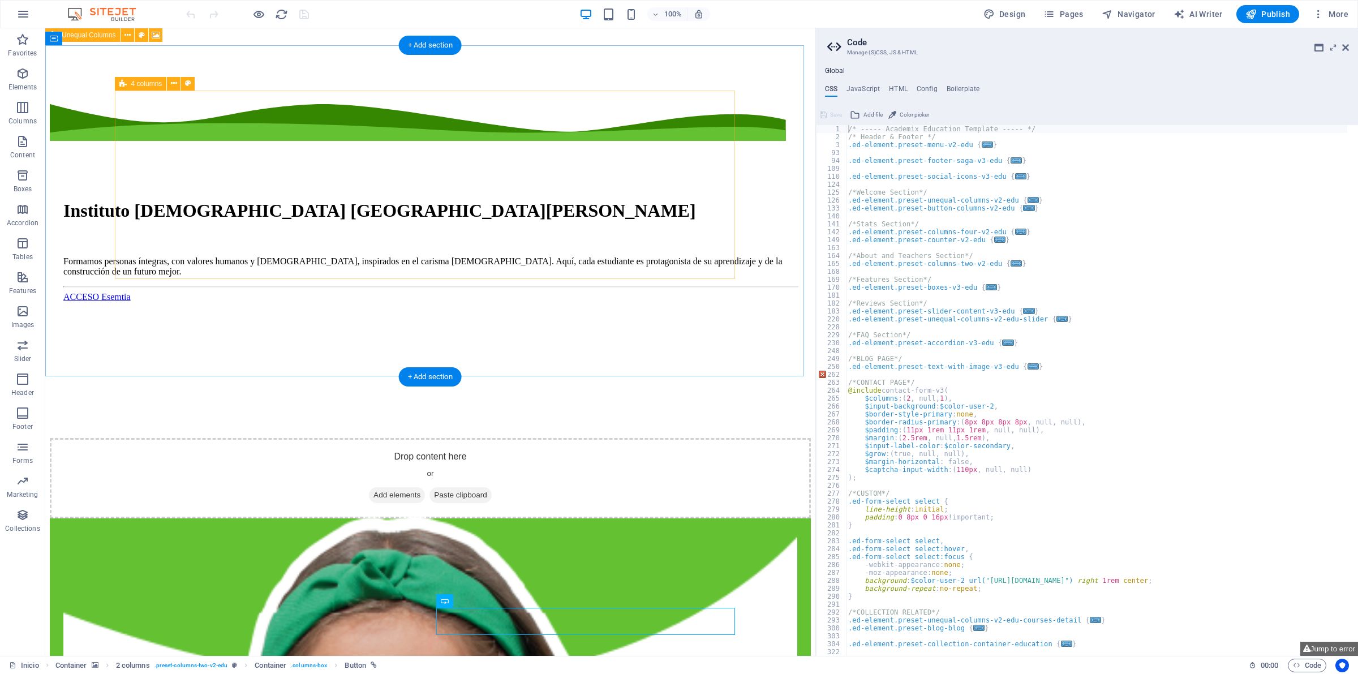
scroll to position [283, 0]
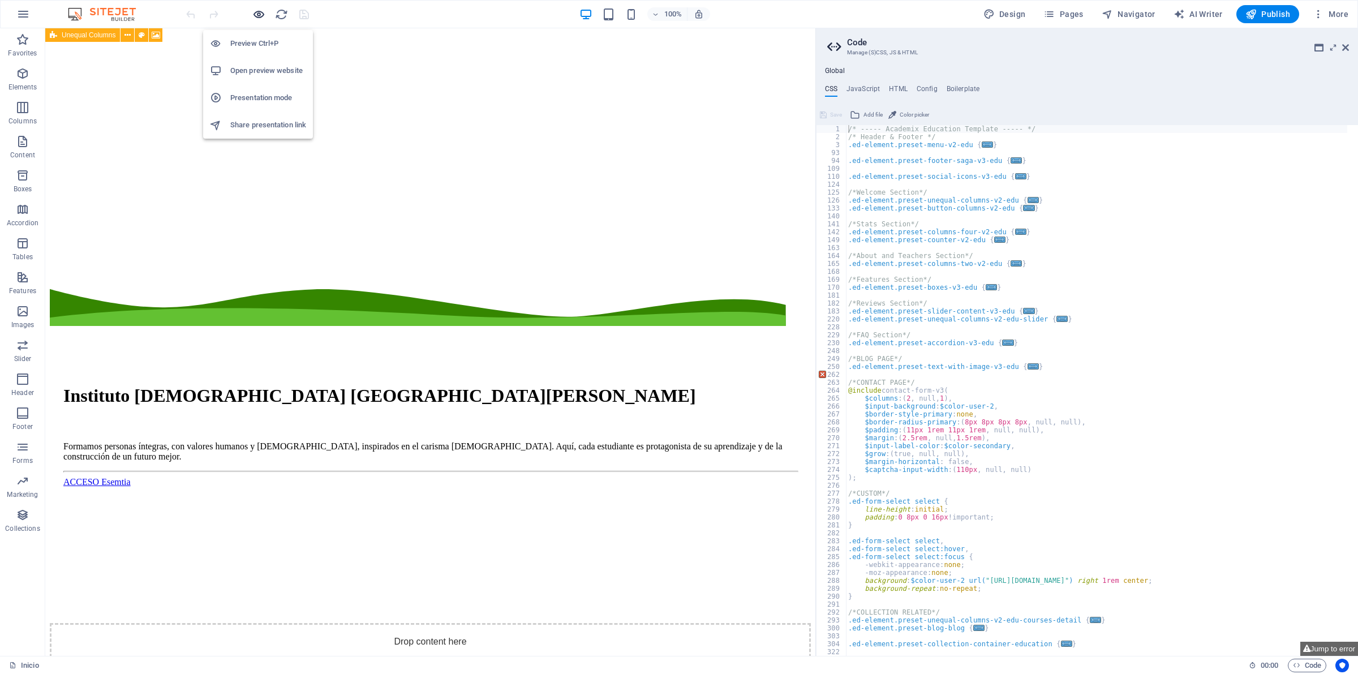
click at [263, 15] on icon "button" at bounding box center [258, 14] width 13 height 13
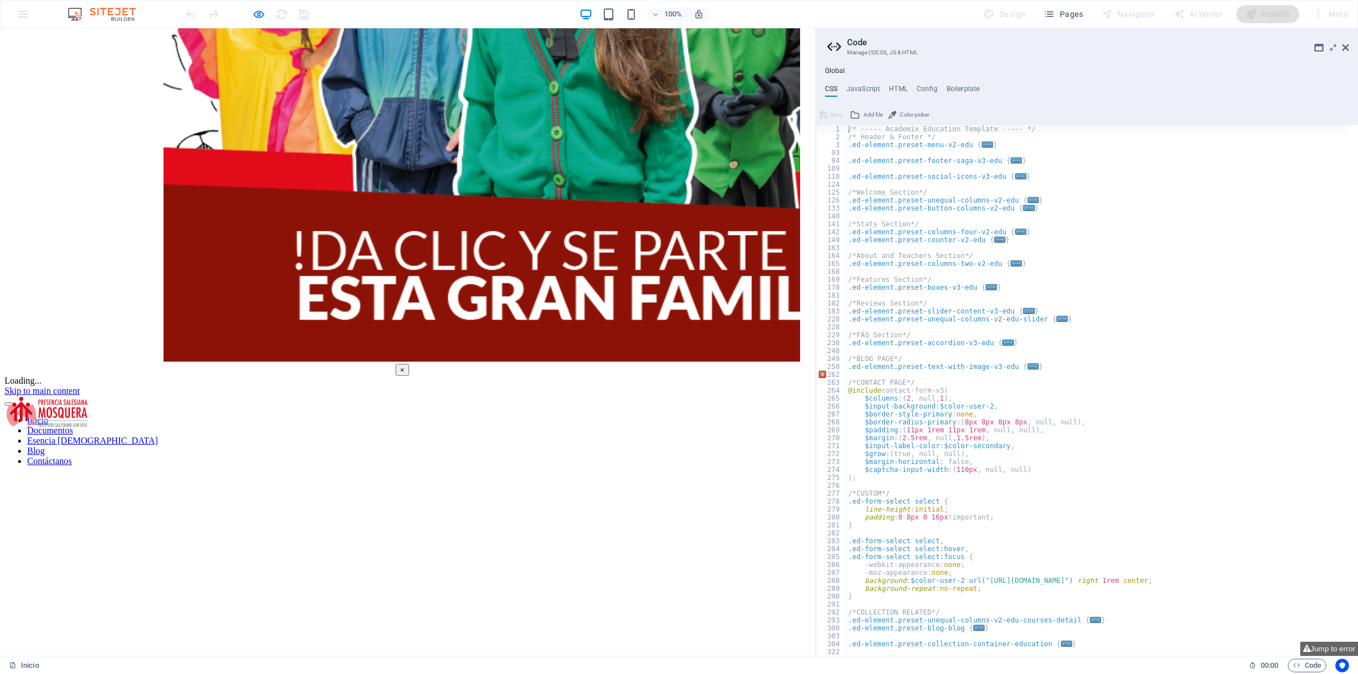
click at [409, 364] on button "×" at bounding box center [402, 370] width 14 height 12
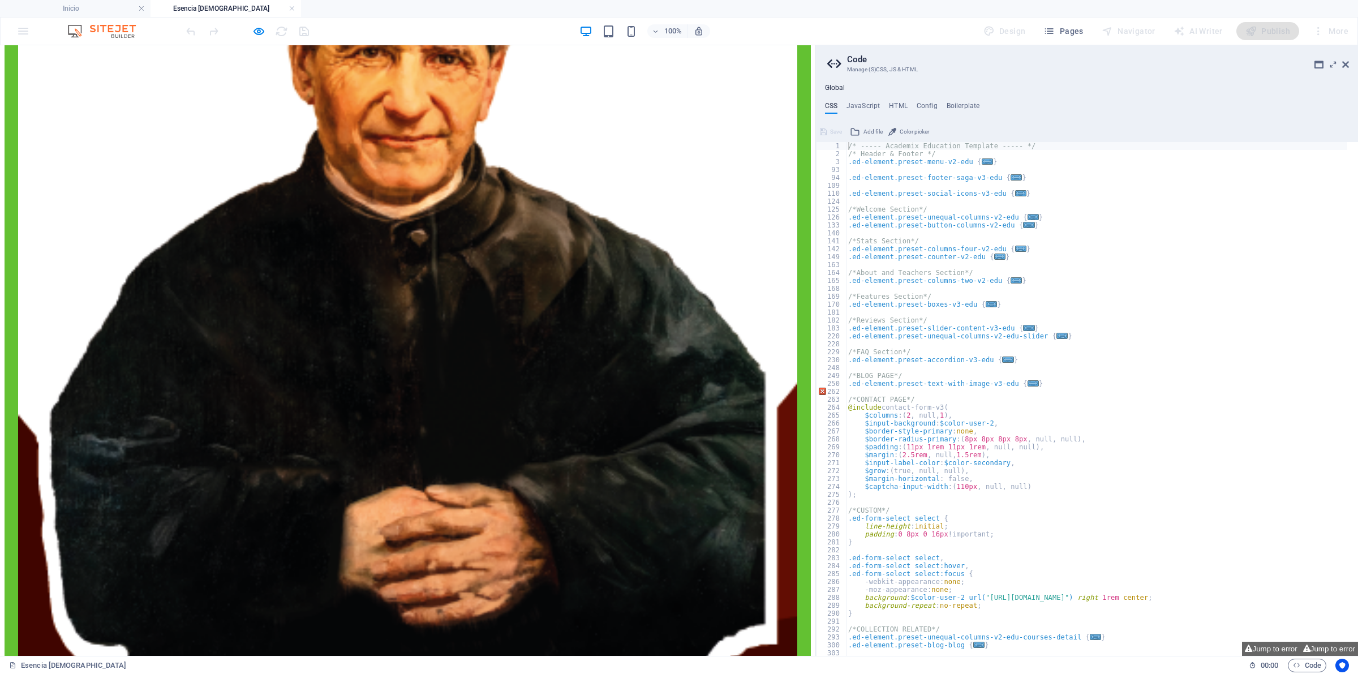
scroll to position [3253, 0]
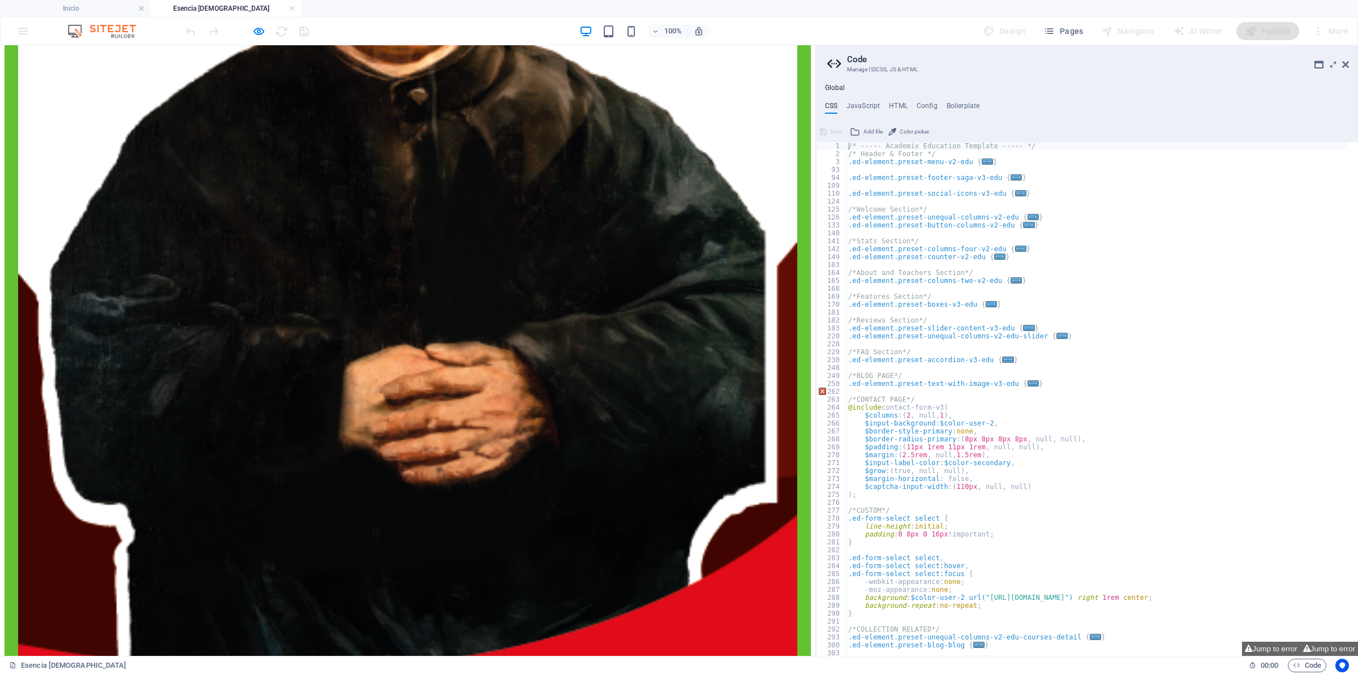
click at [266, 28] on div at bounding box center [247, 31] width 127 height 18
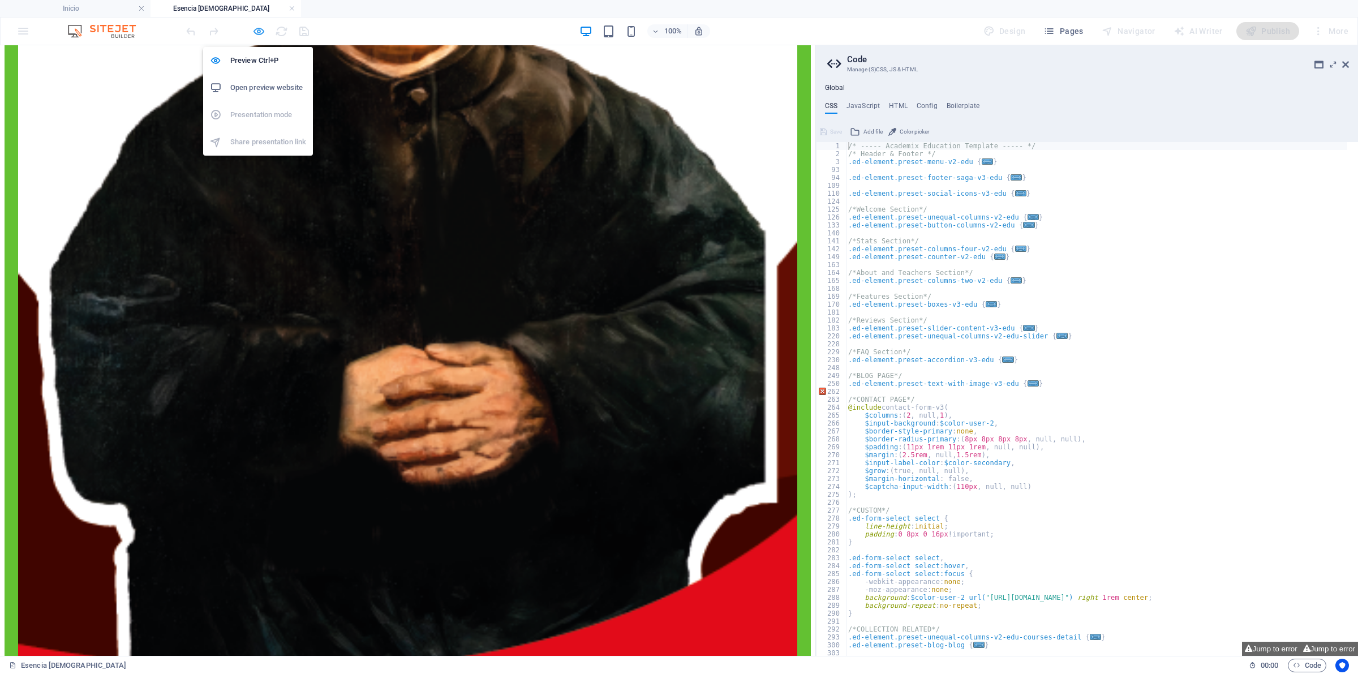
click at [259, 29] on icon "button" at bounding box center [258, 31] width 13 height 13
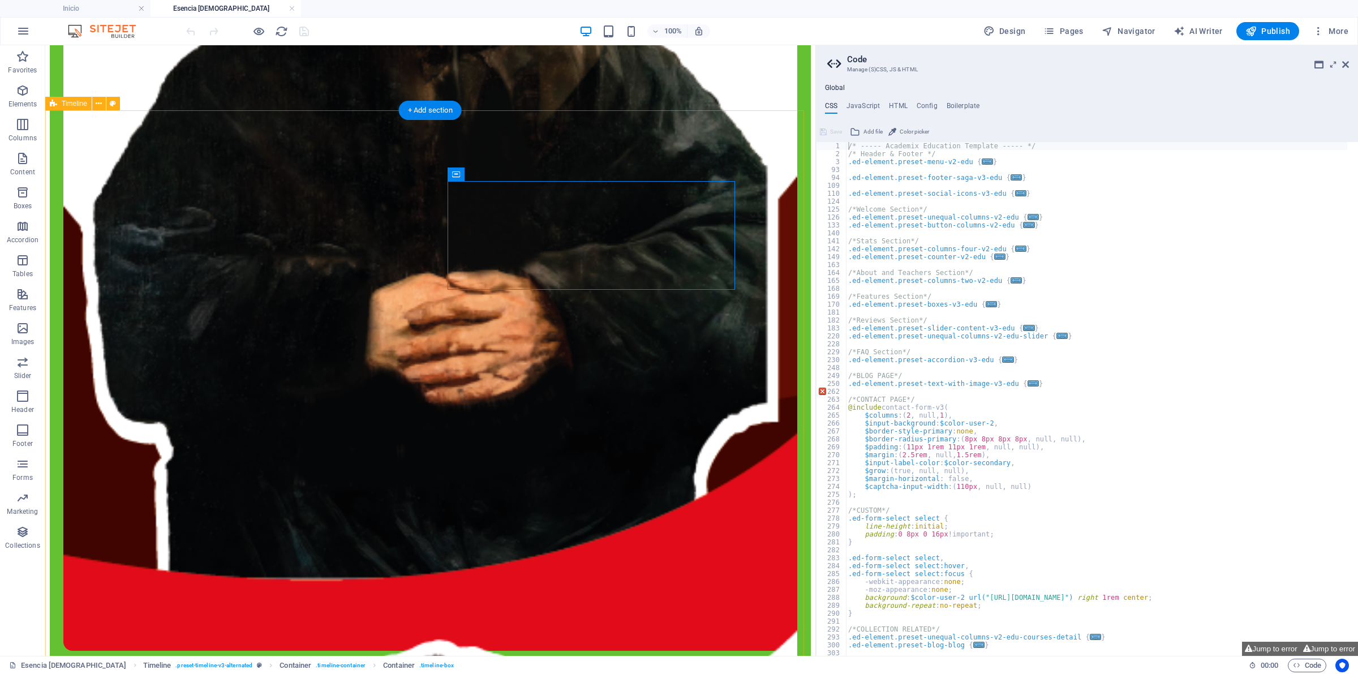
scroll to position [3182, 0]
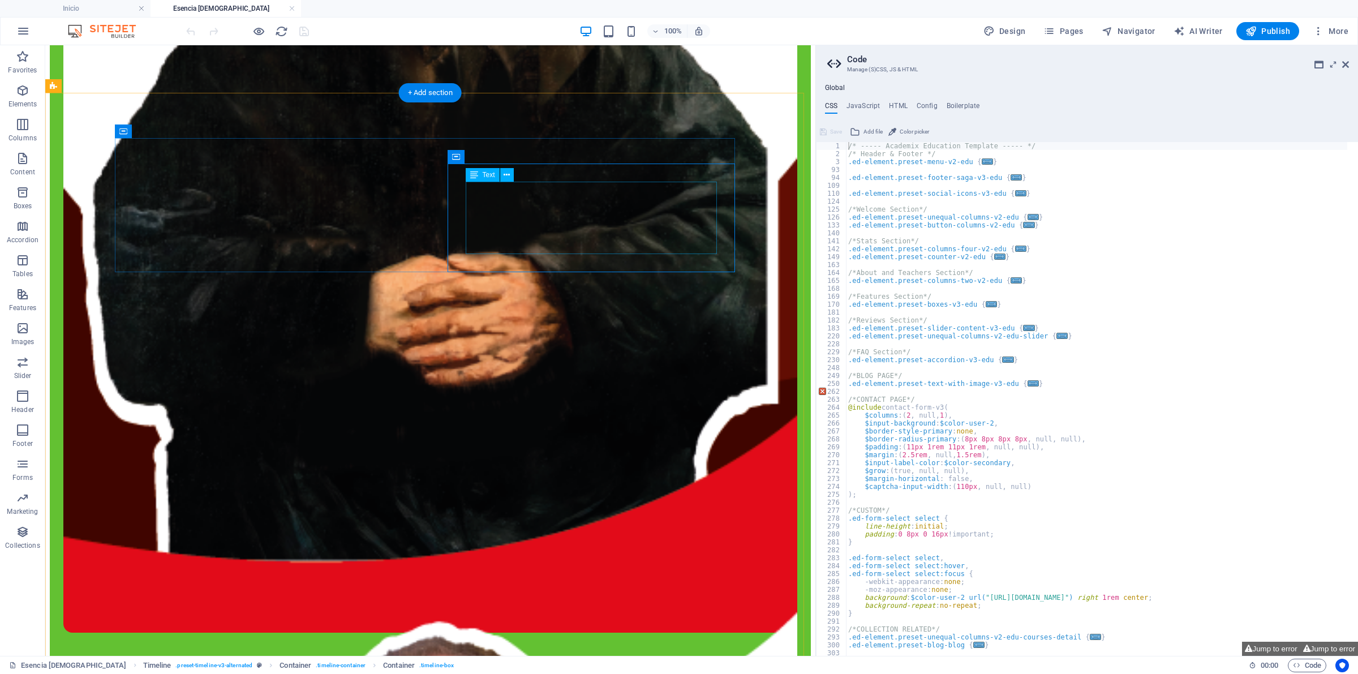
click at [257, 23] on div at bounding box center [247, 31] width 127 height 18
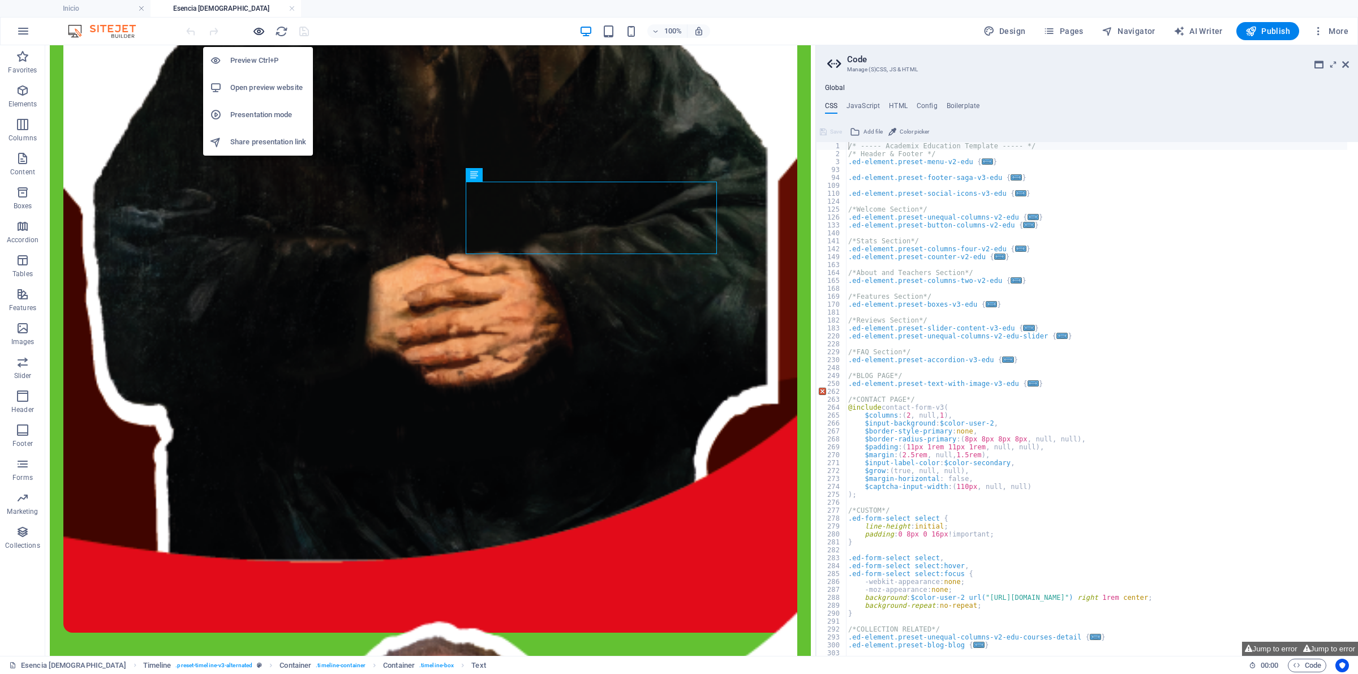
click at [253, 37] on icon "button" at bounding box center [258, 31] width 13 height 13
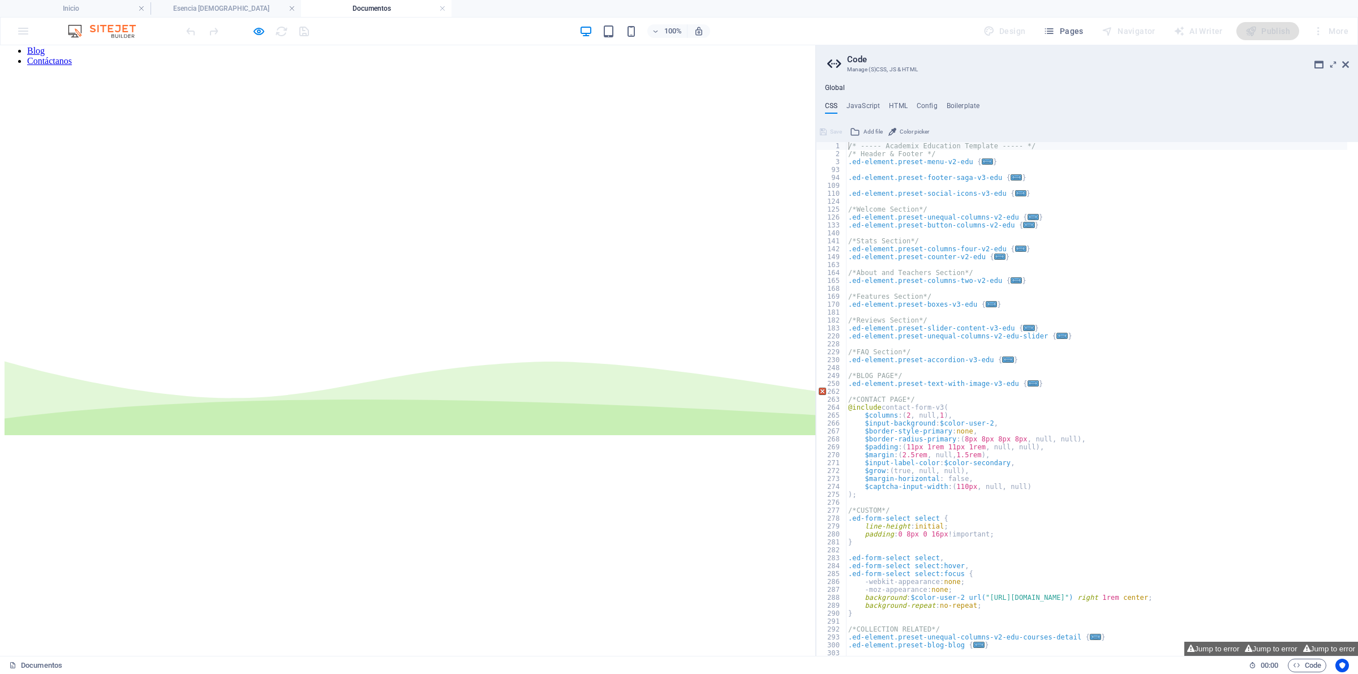
scroll to position [0, 0]
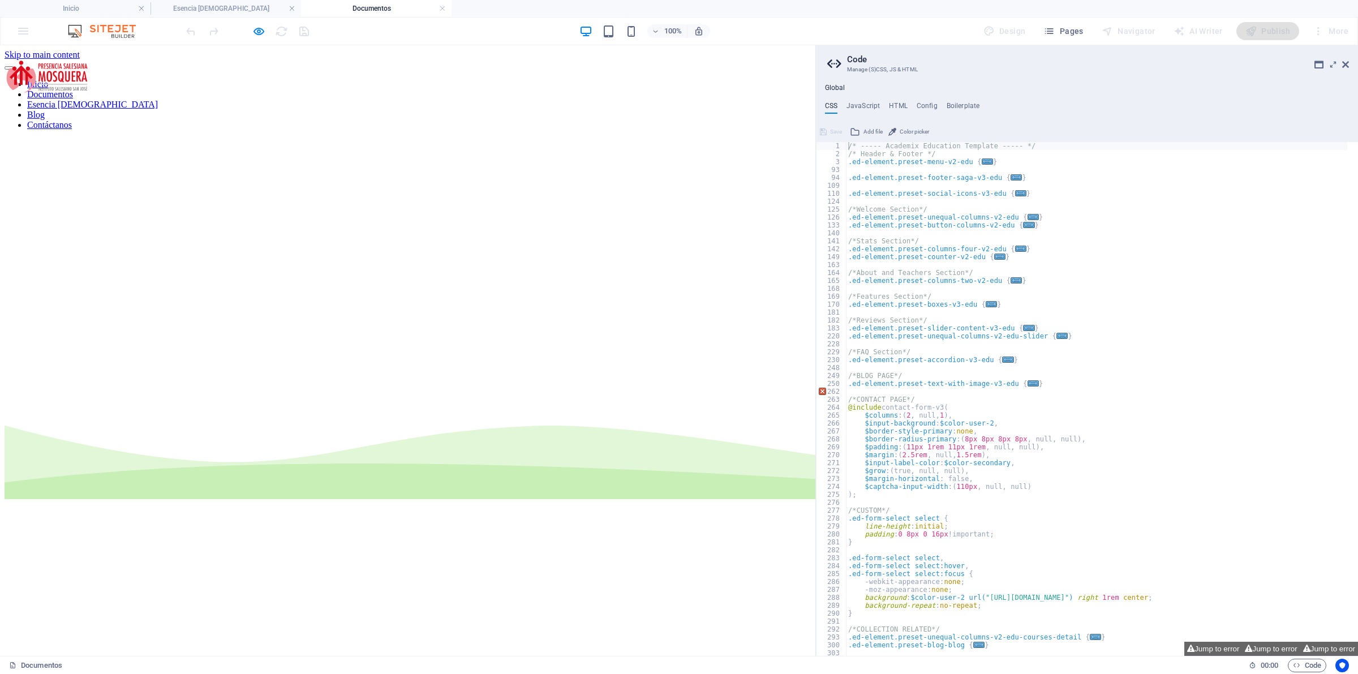
click at [248, 79] on nav "Inicio Documentos Esencia [DEMOGRAPHIC_DATA] Blog Contáctanos" at bounding box center [408, 104] width 806 height 51
click at [257, 34] on icon "button" at bounding box center [258, 31] width 13 height 13
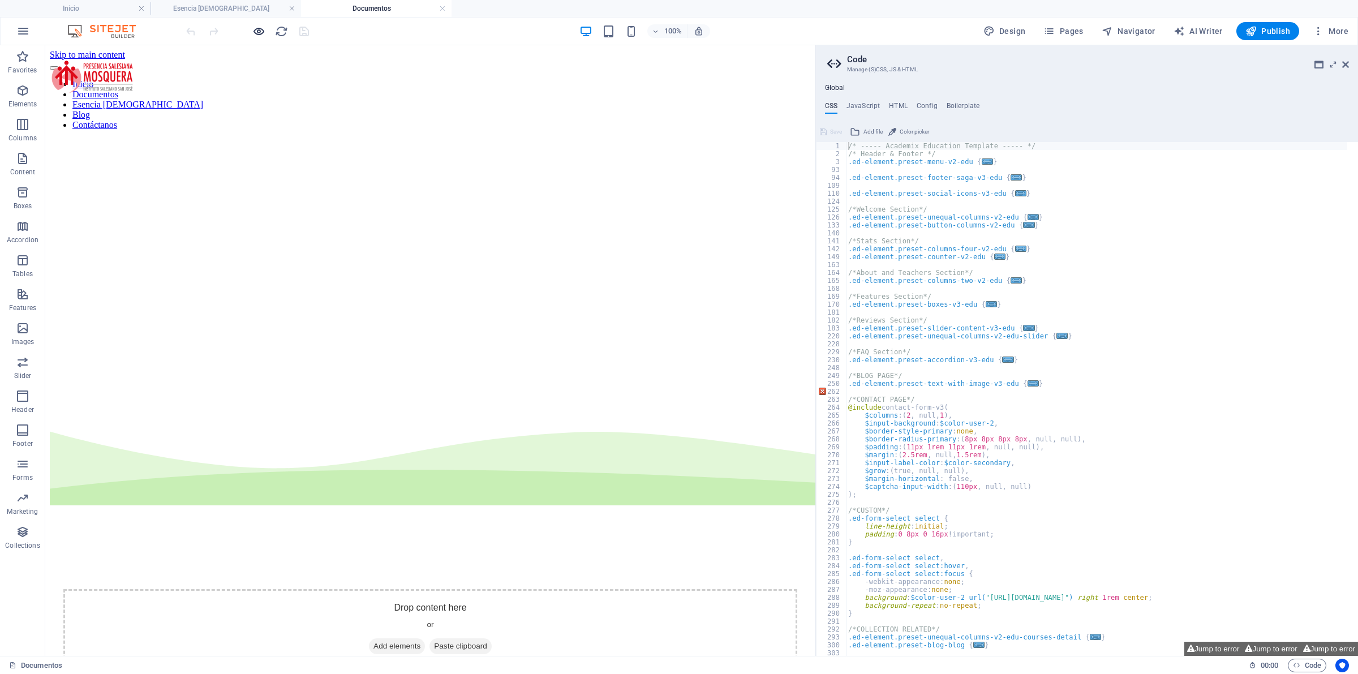
click at [252, 30] on icon "button" at bounding box center [258, 31] width 13 height 13
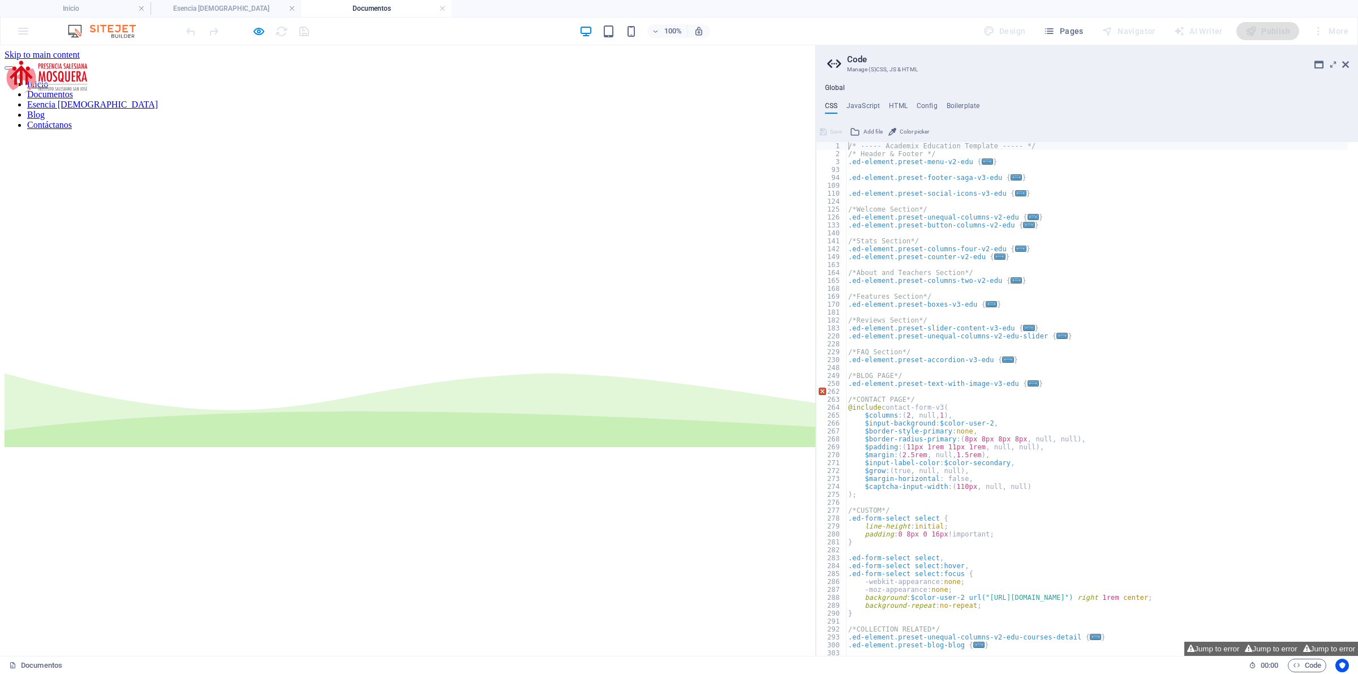
click at [48, 79] on font "Inicio" at bounding box center [37, 84] width 21 height 10
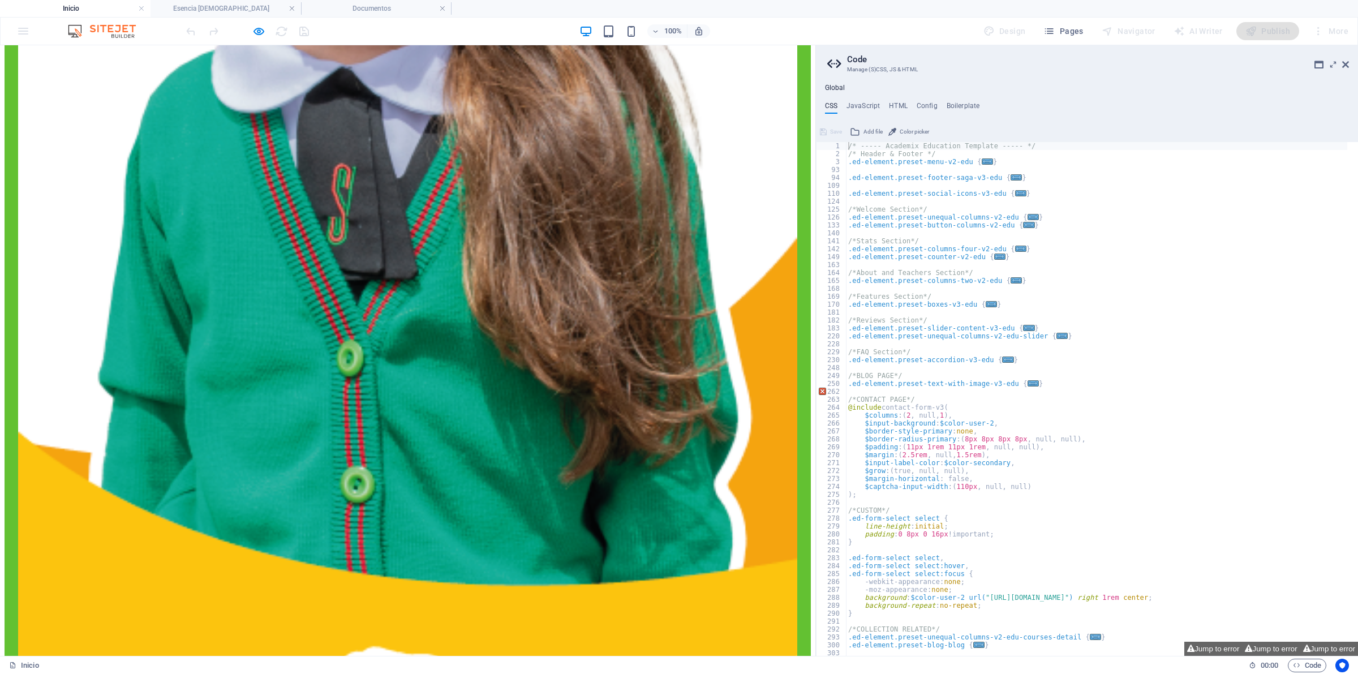
scroll to position [1202, 0]
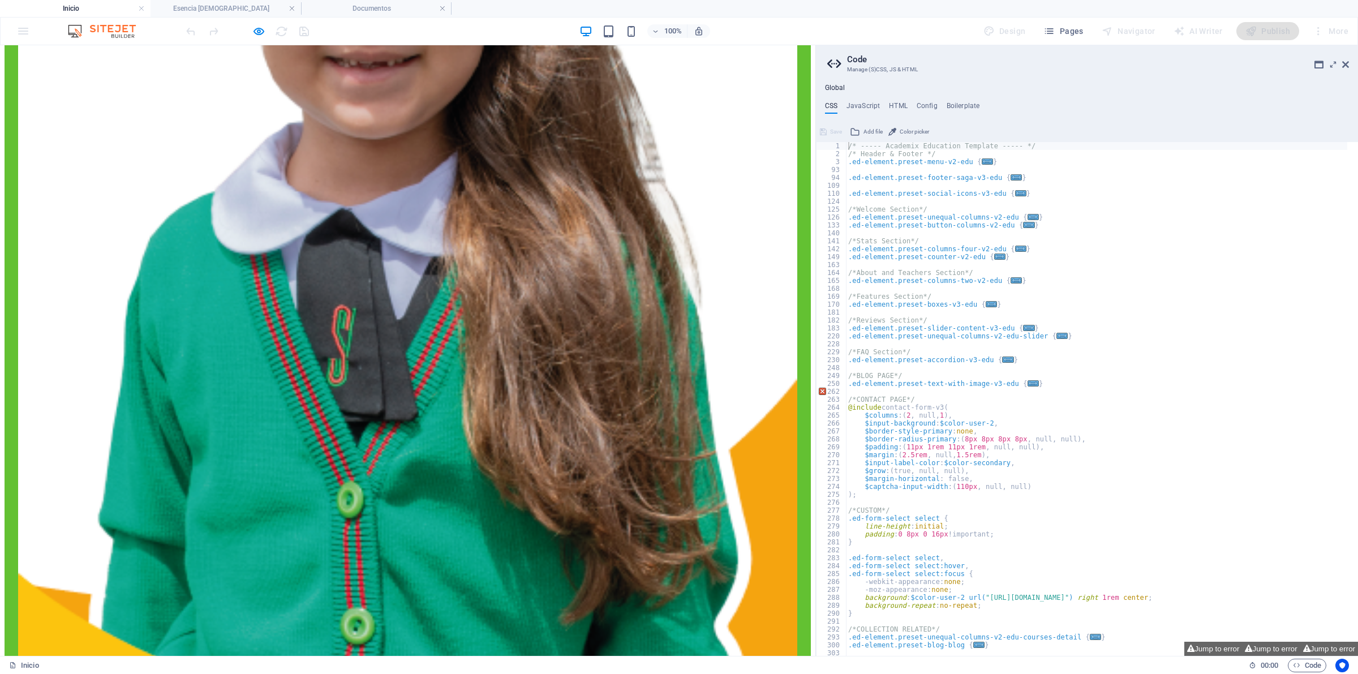
click at [264, 33] on icon "button" at bounding box center [258, 31] width 13 height 13
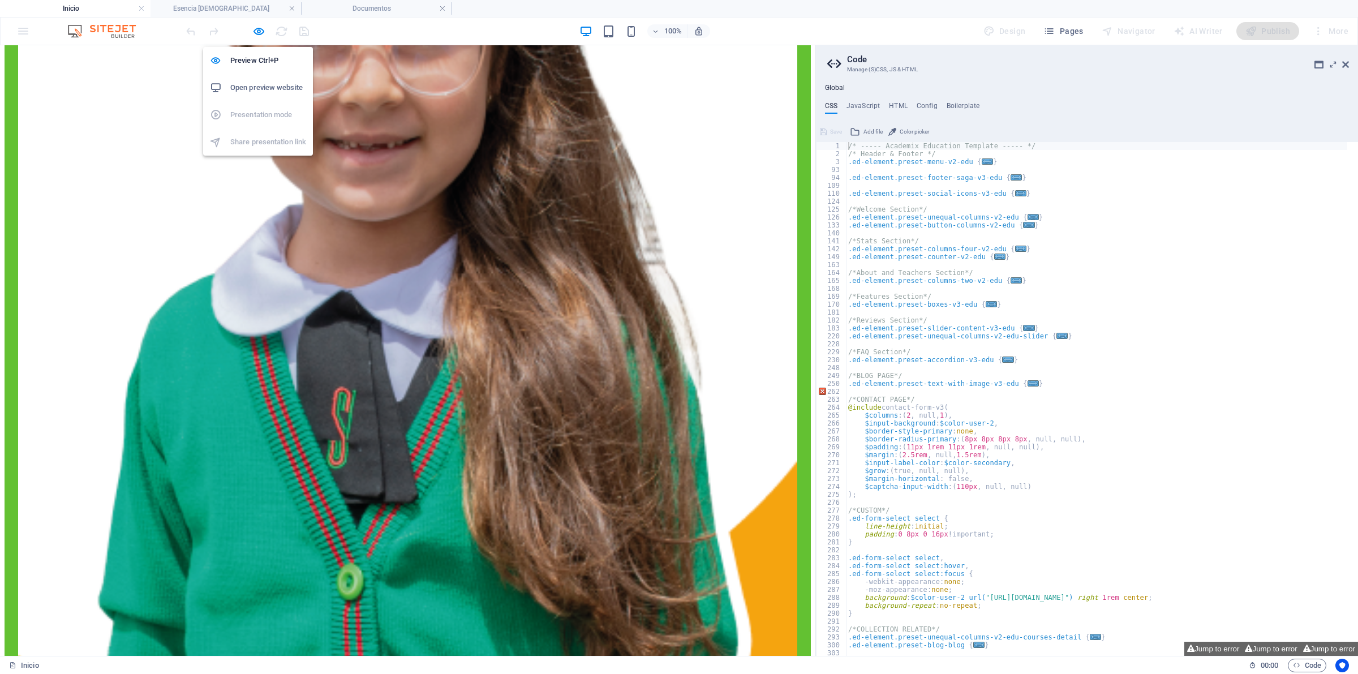
scroll to position [1203, 0]
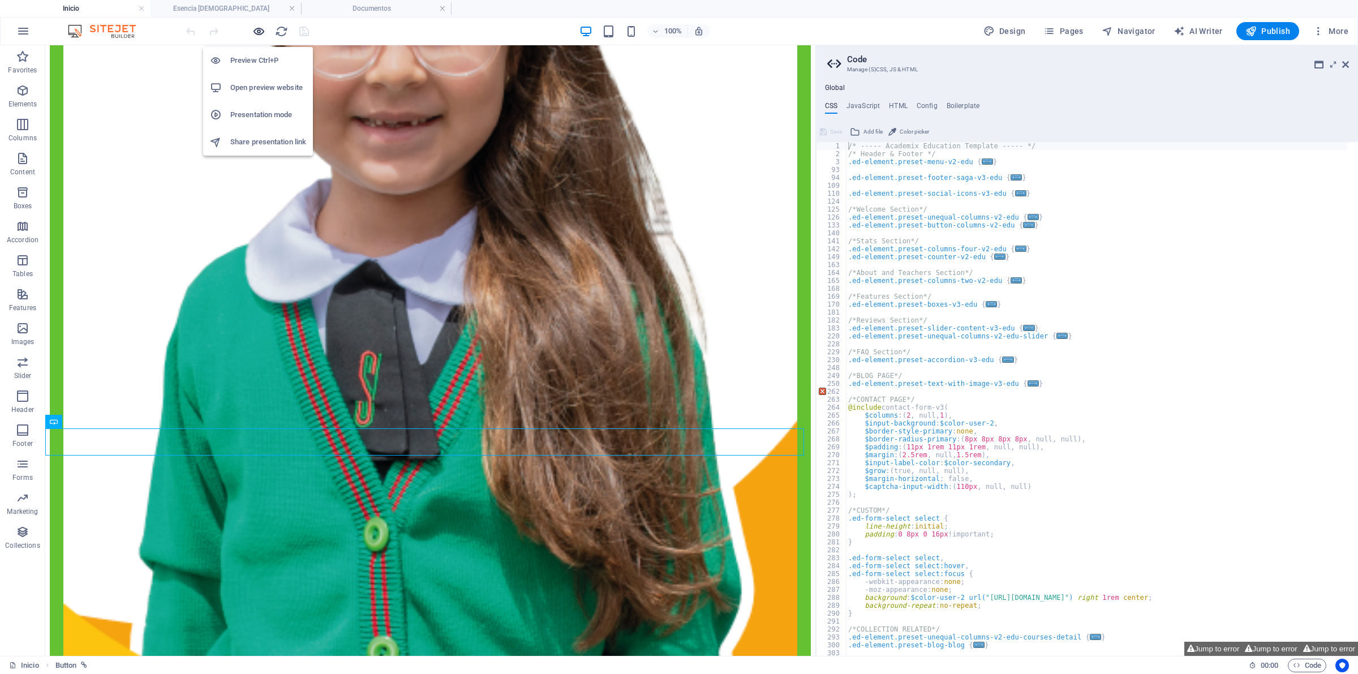
click at [264, 31] on icon "button" at bounding box center [258, 31] width 13 height 13
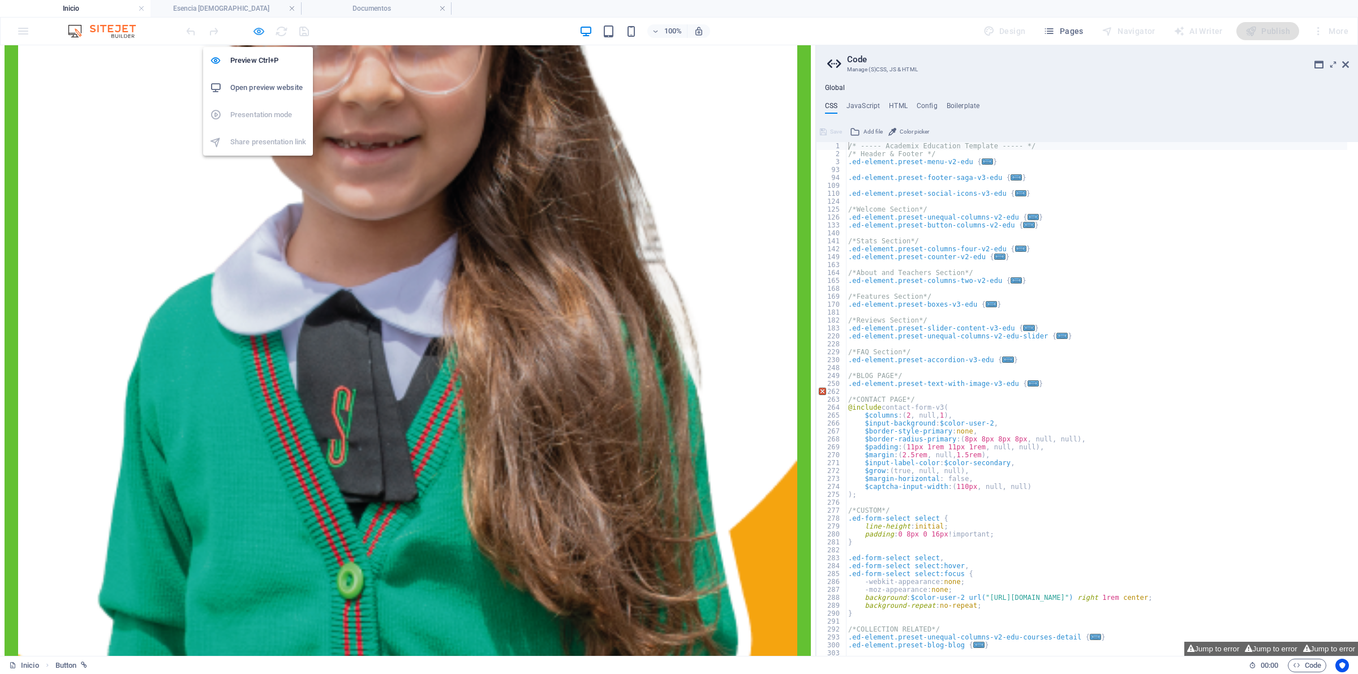
scroll to position [1202, 0]
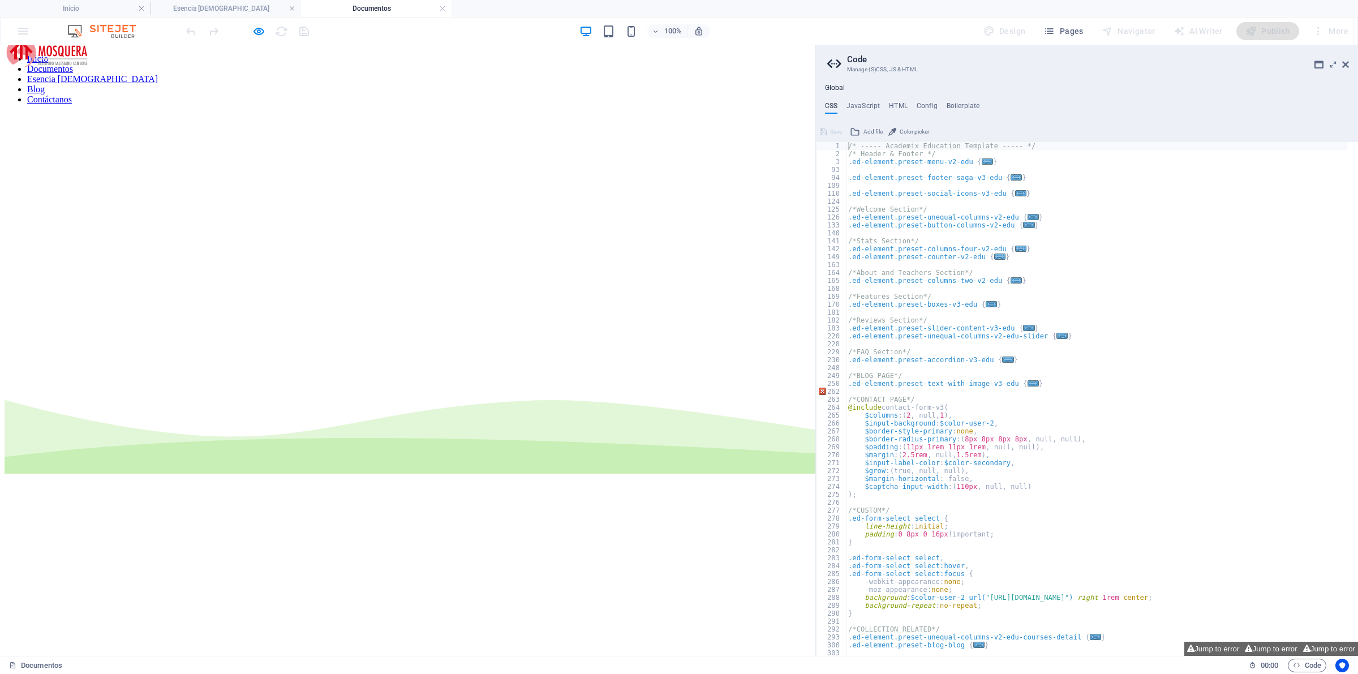
scroll to position [0, 0]
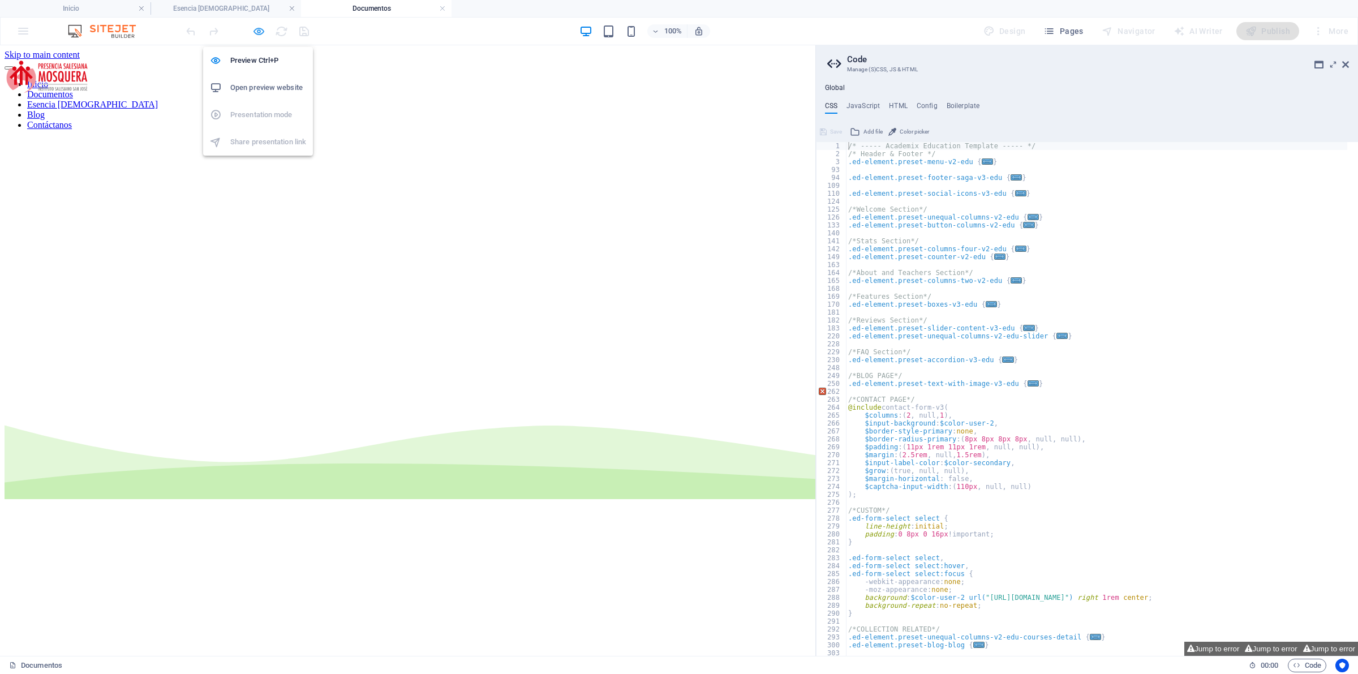
click at [261, 31] on icon "button" at bounding box center [258, 31] width 13 height 13
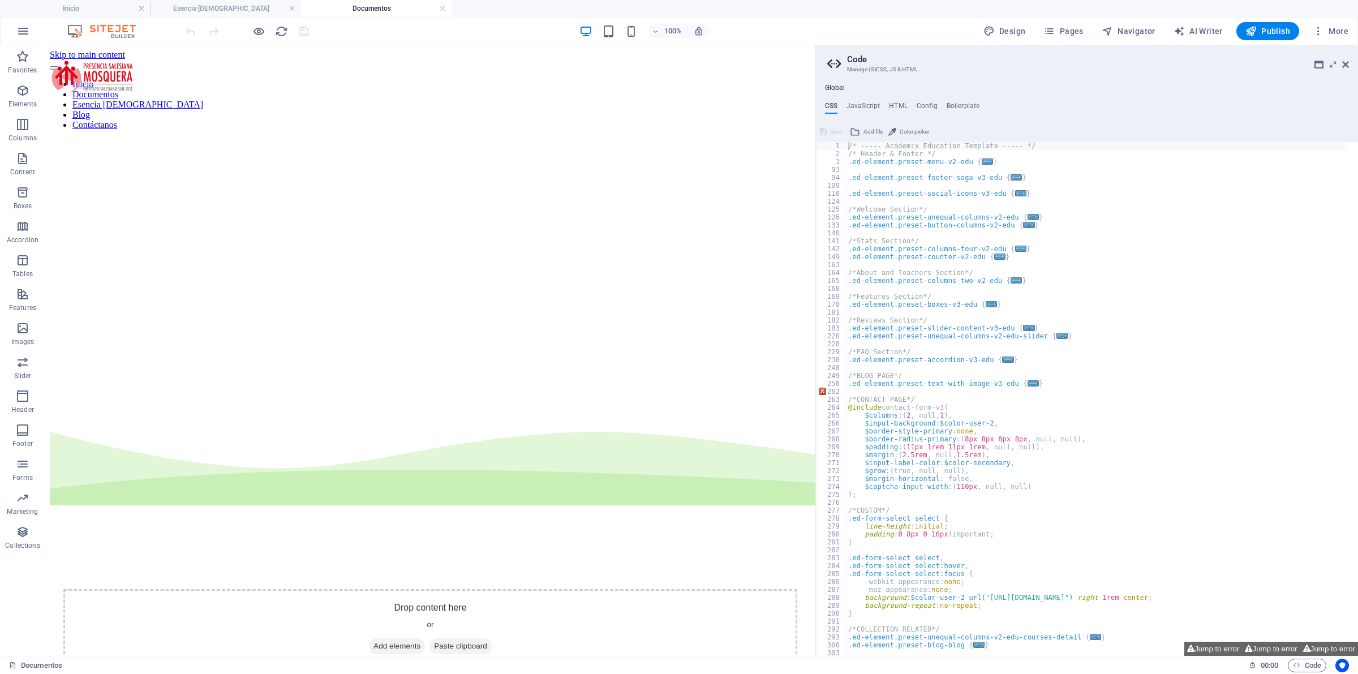
click at [251, 33] on div at bounding box center [247, 31] width 127 height 18
click at [253, 32] on icon "button" at bounding box center [258, 31] width 13 height 13
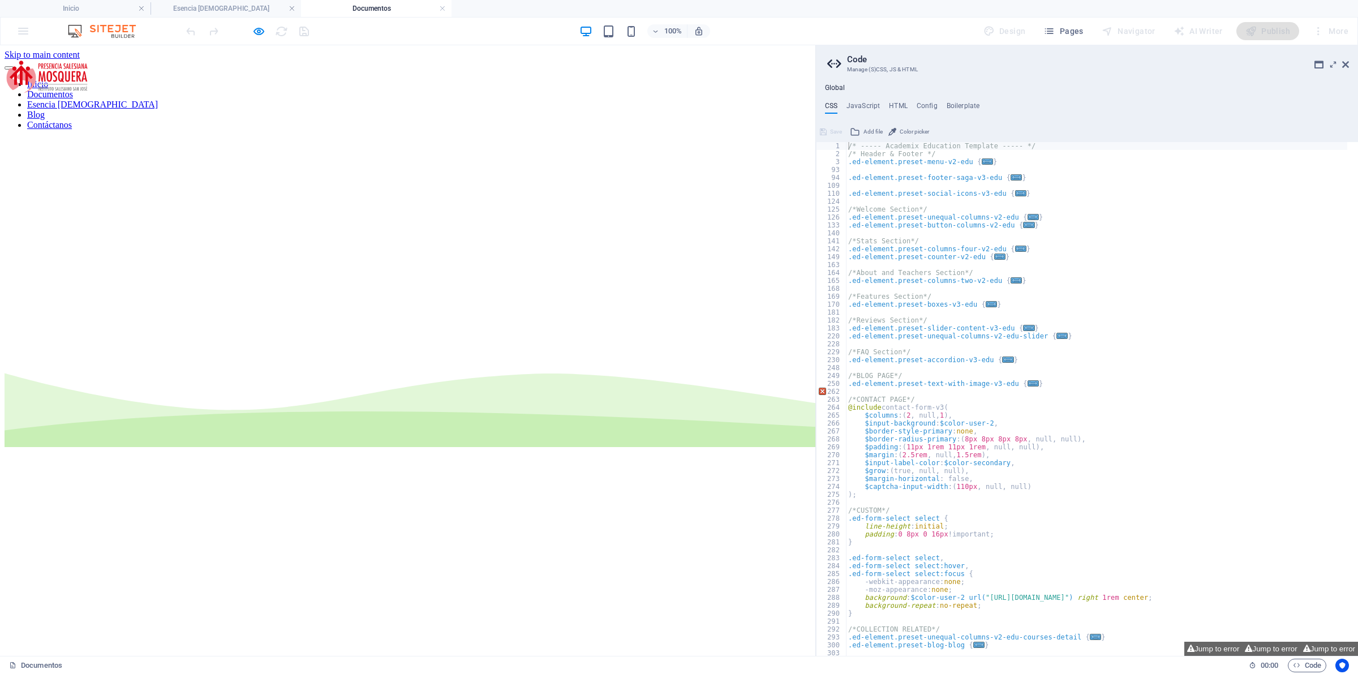
click at [48, 79] on font "Inicio" at bounding box center [37, 84] width 21 height 10
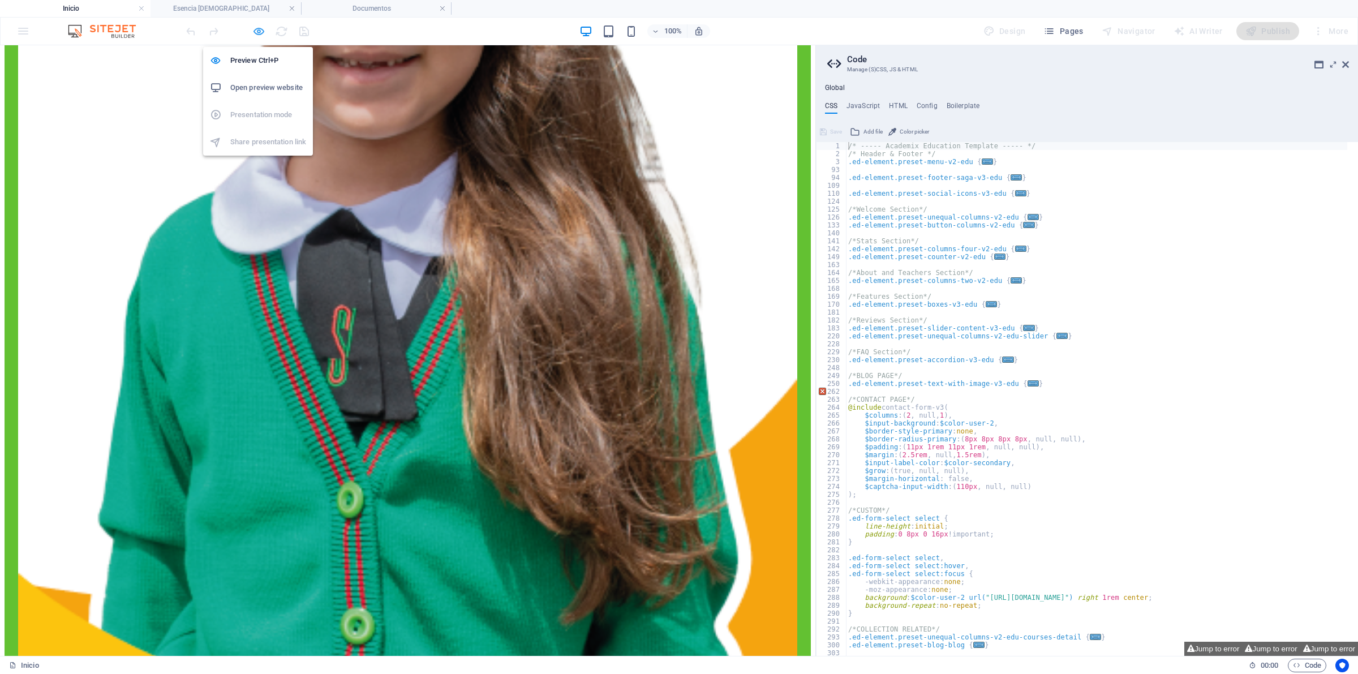
click at [261, 29] on icon "button" at bounding box center [258, 31] width 13 height 13
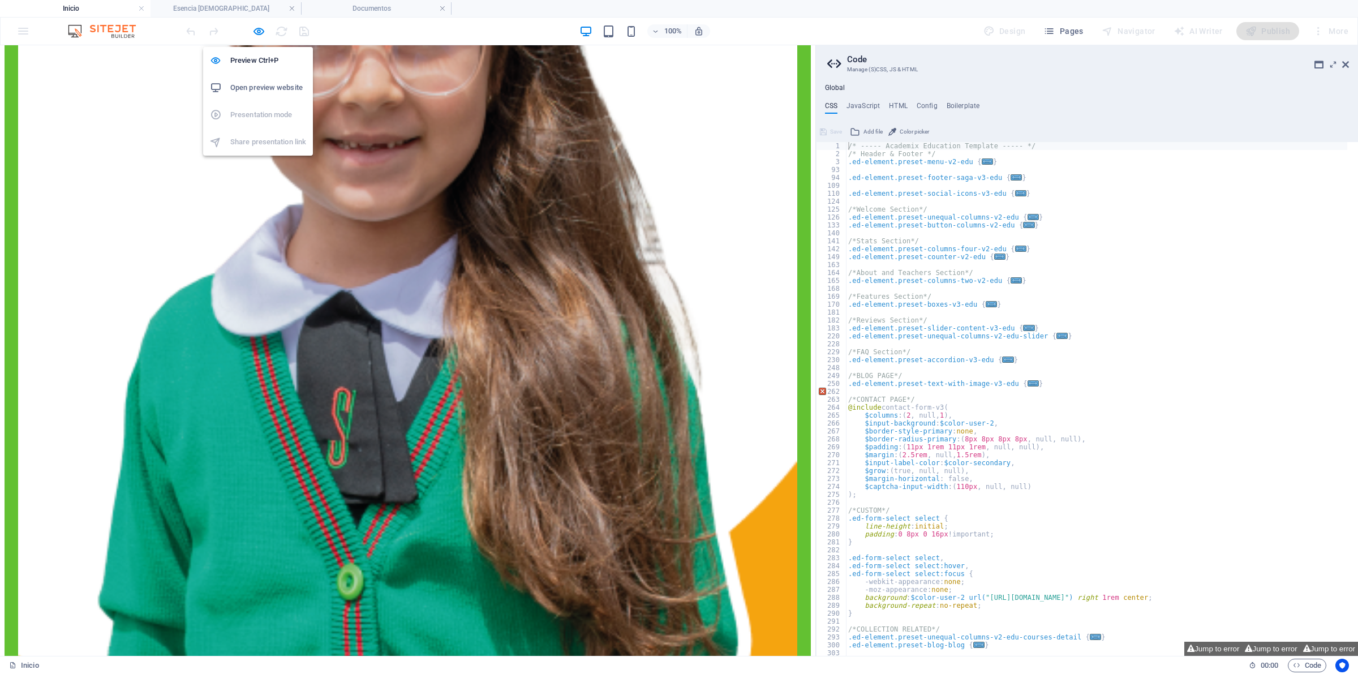
scroll to position [1203, 0]
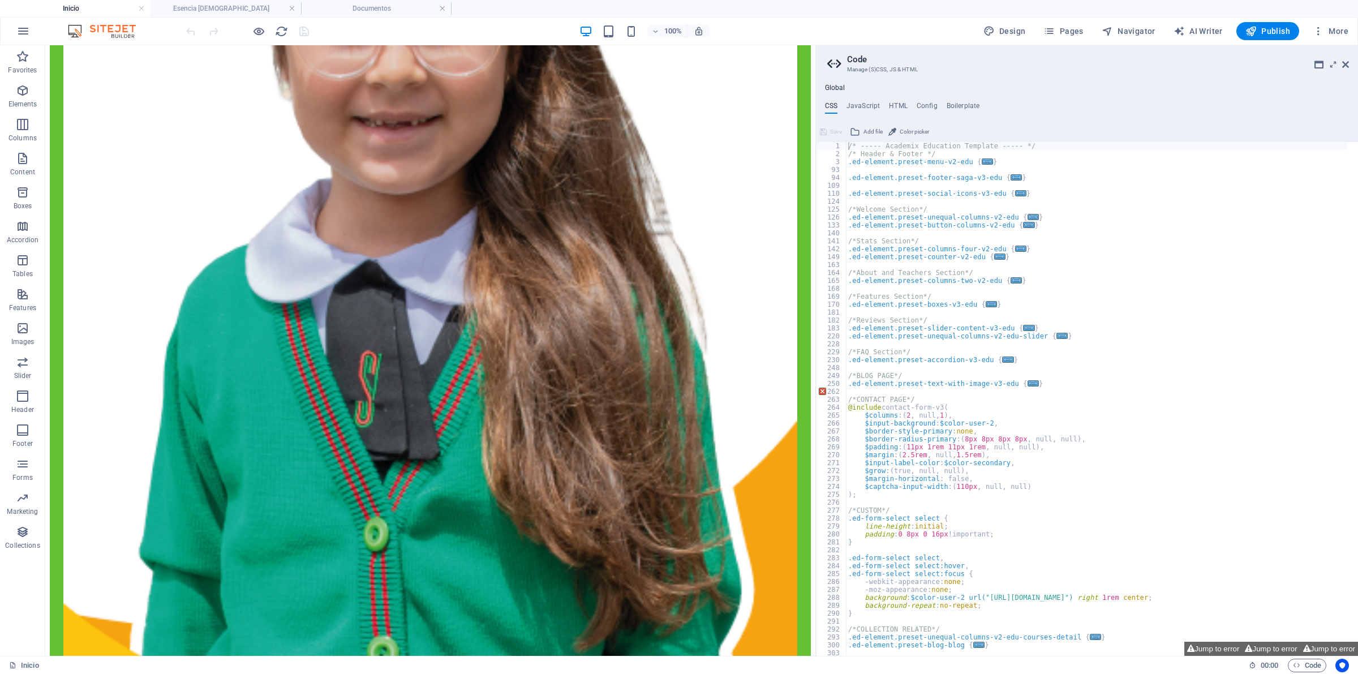
drag, startPoint x: 195, startPoint y: 672, endPoint x: 191, endPoint y: 657, distance: 15.9
click at [193, 673] on div "Inicio 00 : 00 Code" at bounding box center [679, 665] width 1358 height 18
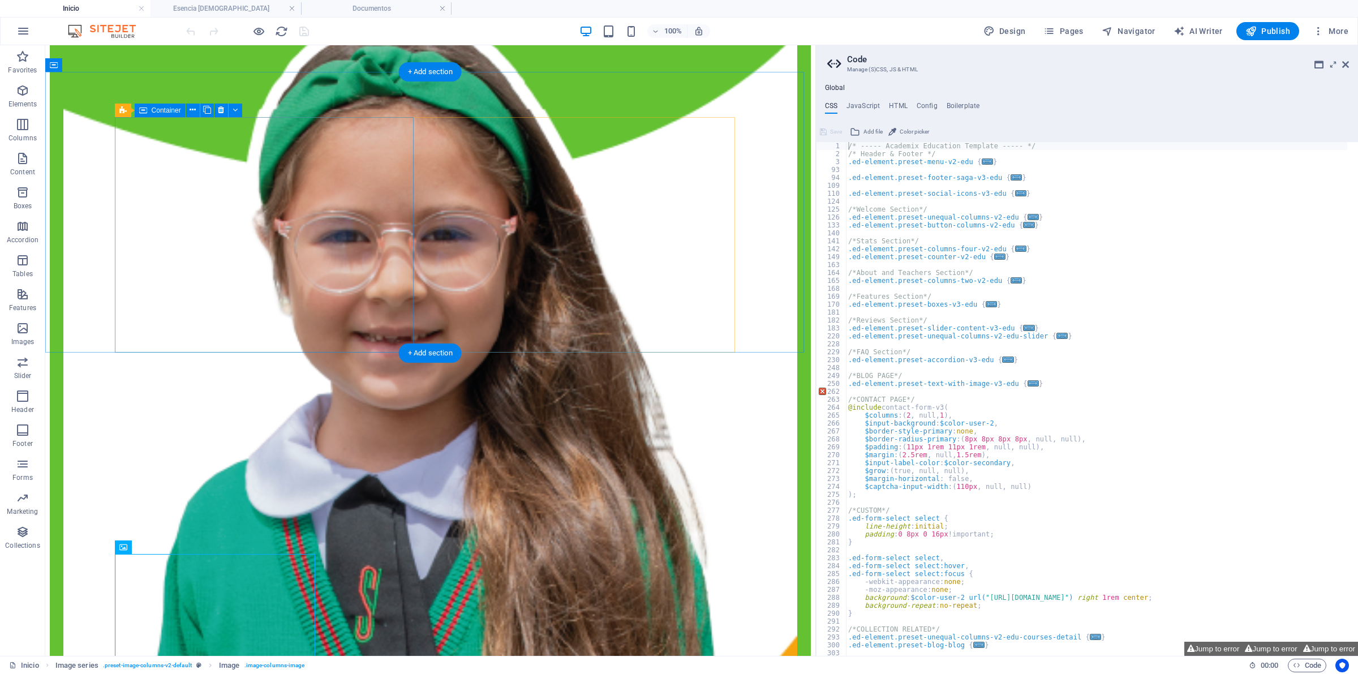
scroll to position [991, 0]
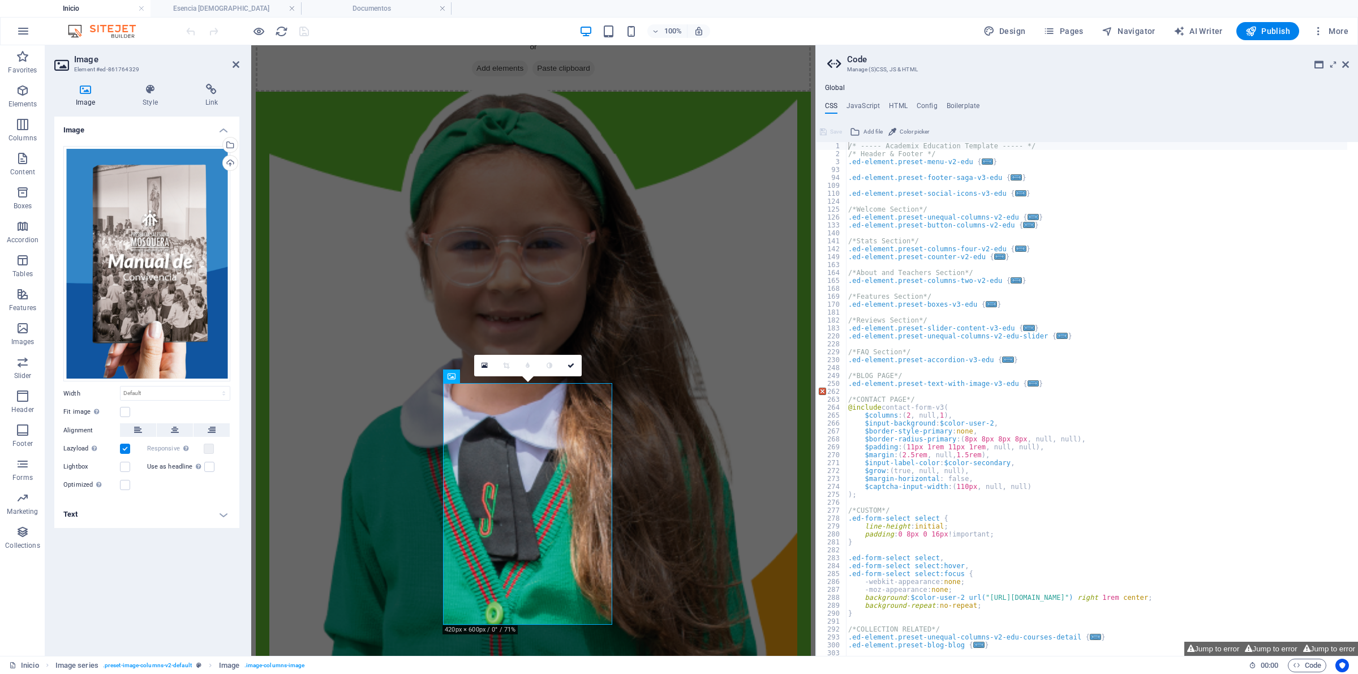
click at [212, 69] on h3 "Element #ed-861764329" at bounding box center [145, 69] width 143 height 10
click at [212, 99] on h4 "Link" at bounding box center [211, 96] width 55 height 24
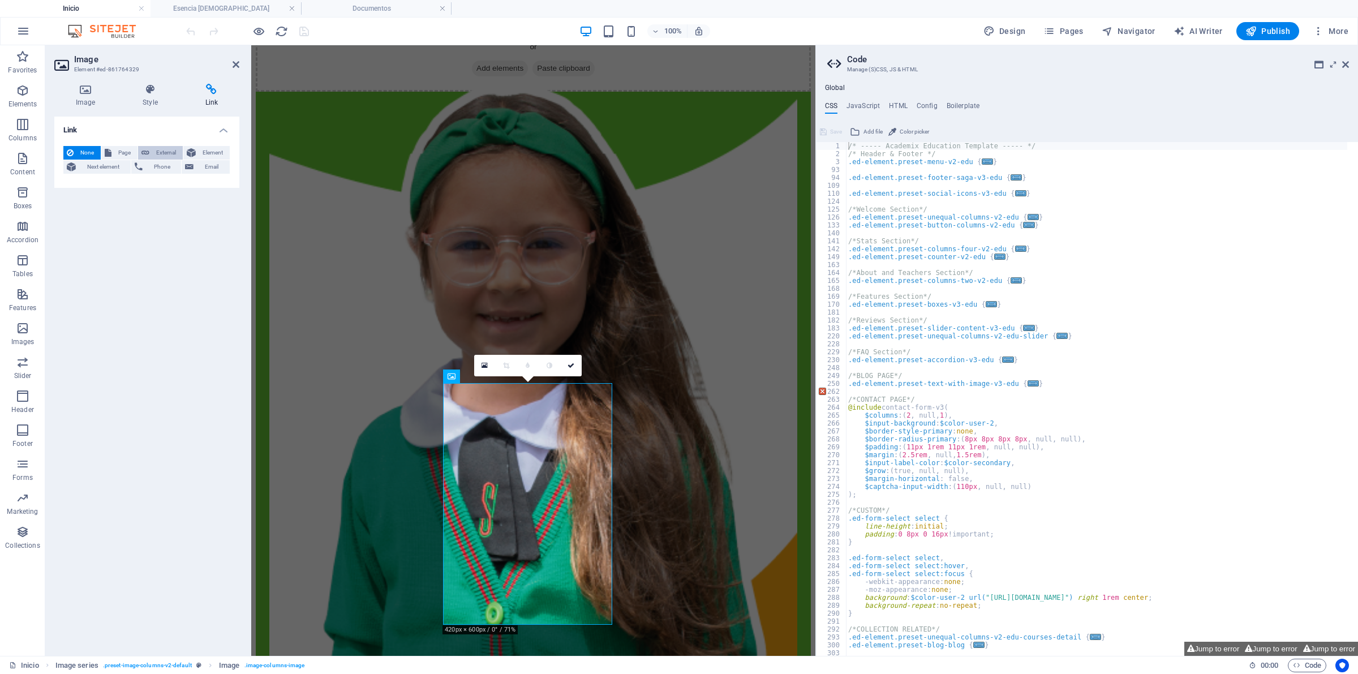
click at [153, 152] on span "External" at bounding box center [166, 153] width 27 height 14
select select "blank"
paste input "[URL][DOMAIN_NAME]"
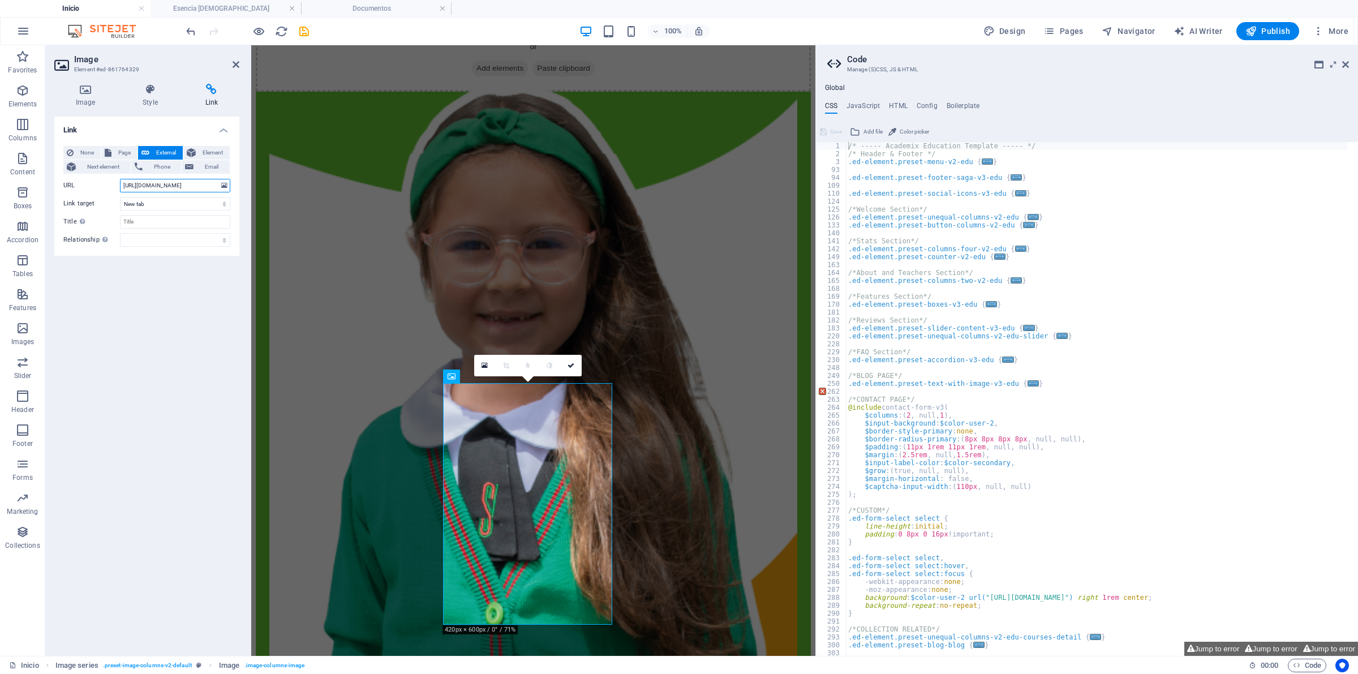
scroll to position [0, 139]
type input "[URL][DOMAIN_NAME]"
click at [563, 364] on link at bounding box center [570, 365] width 21 height 21
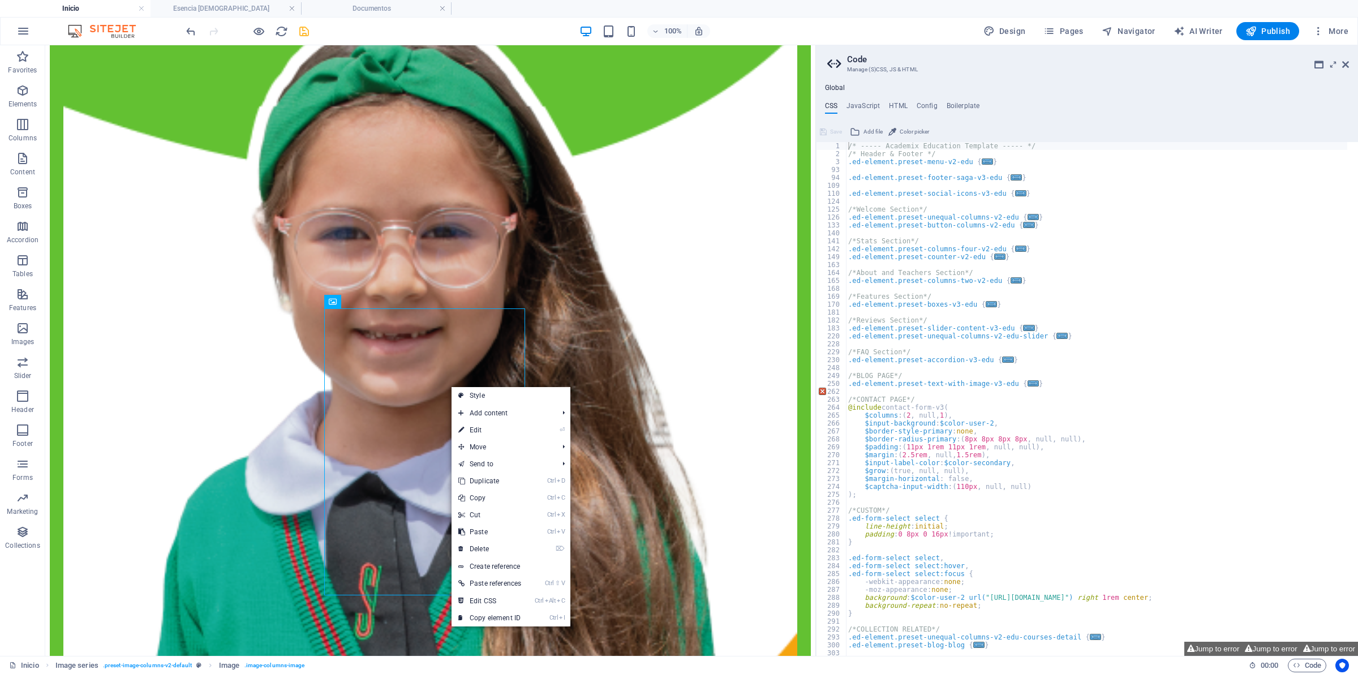
click at [303, 32] on icon "save" at bounding box center [304, 31] width 13 height 13
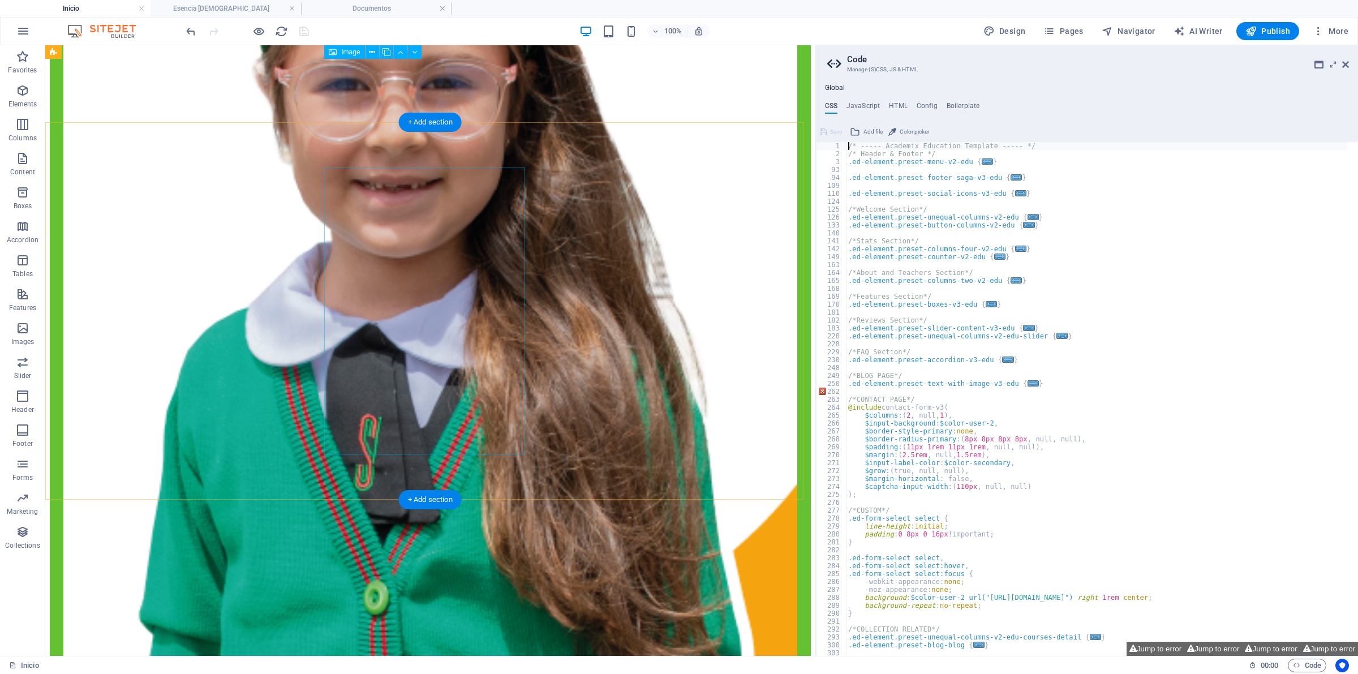
scroll to position [1131, 0]
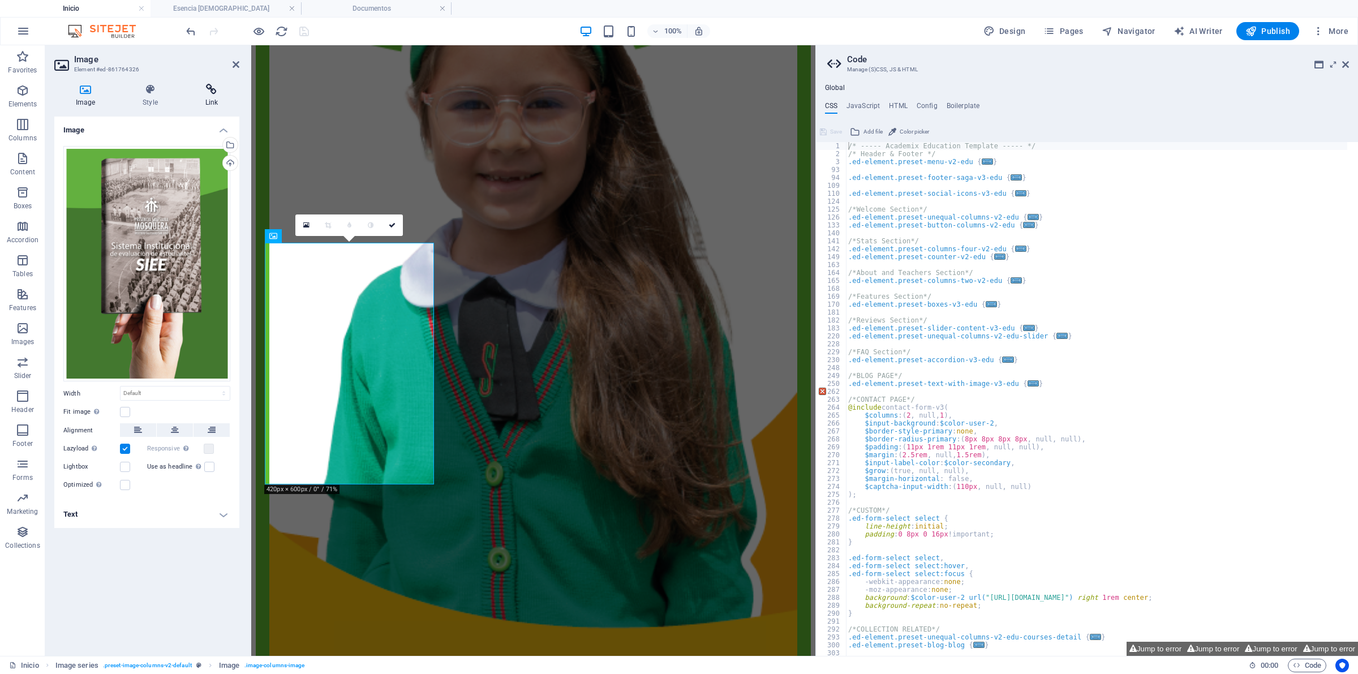
click at [222, 86] on icon at bounding box center [211, 89] width 55 height 11
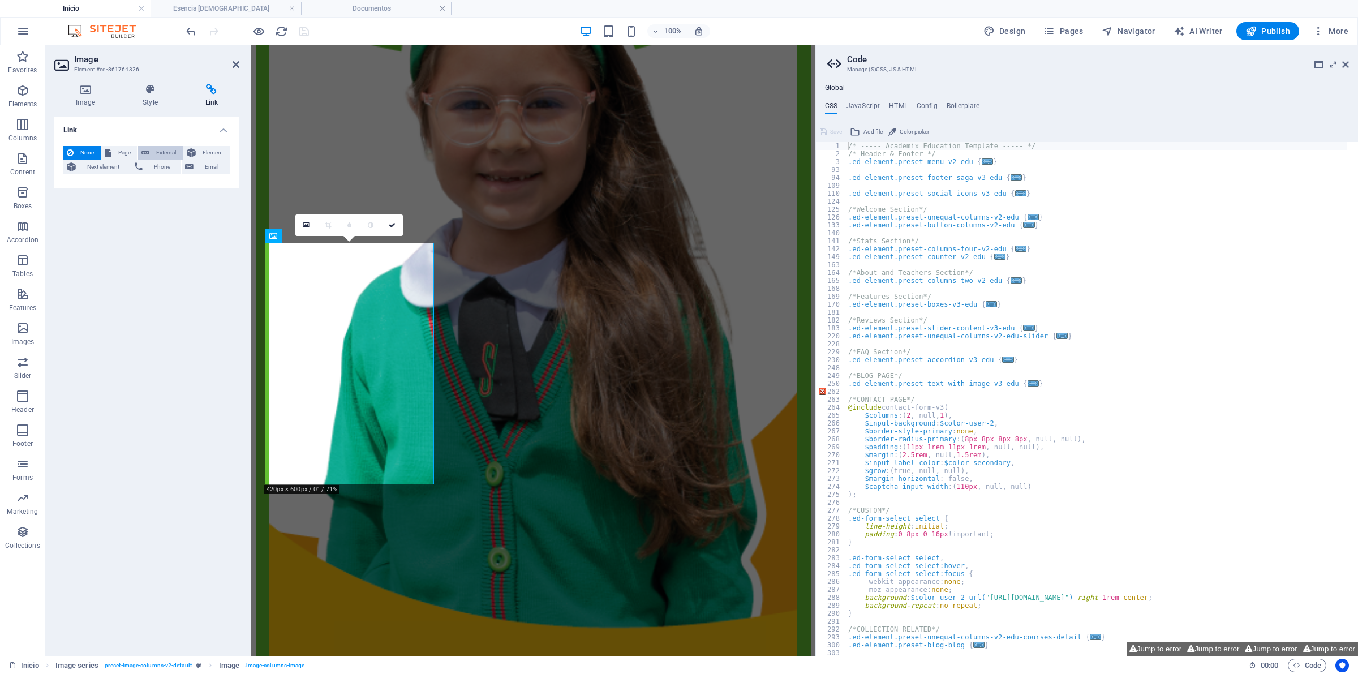
click at [176, 150] on span "External" at bounding box center [166, 153] width 27 height 14
select select "blank"
paste input "[URL][DOMAIN_NAME]"
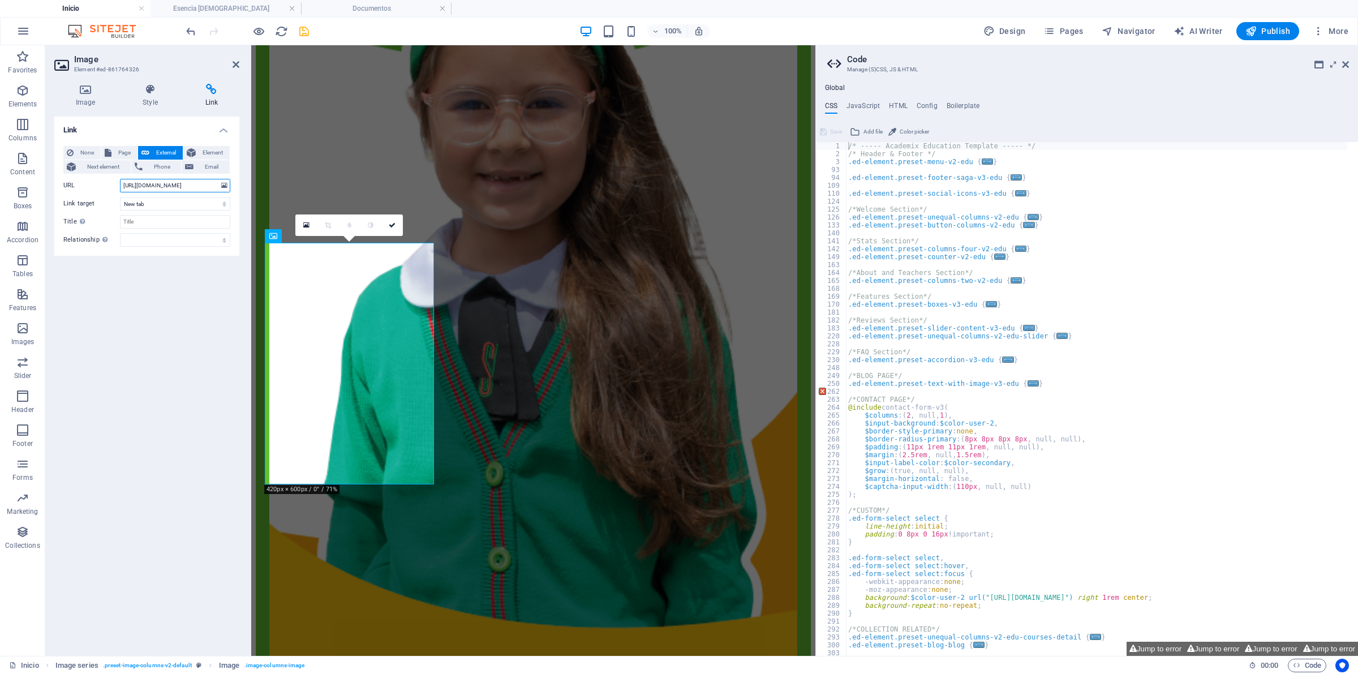
scroll to position [0, 134]
type input "[URL][DOMAIN_NAME]"
click at [385, 225] on link at bounding box center [391, 224] width 21 height 21
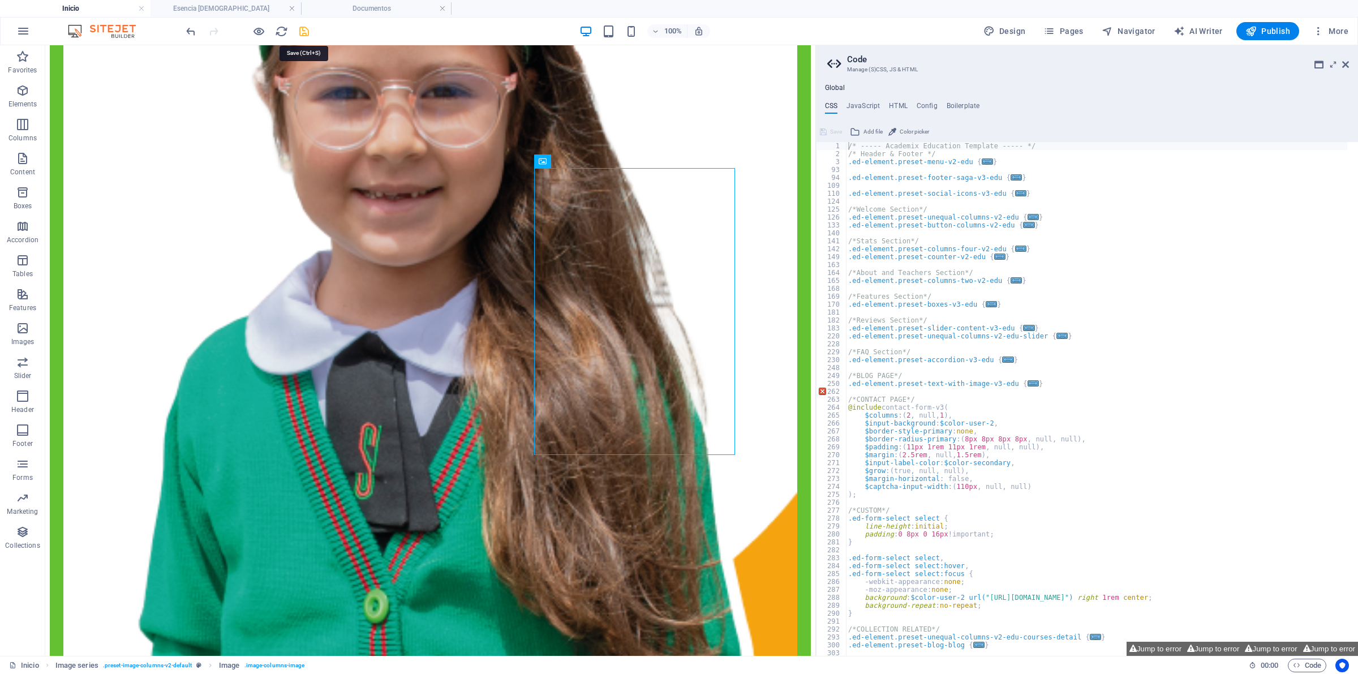
click at [301, 34] on icon "save" at bounding box center [304, 31] width 13 height 13
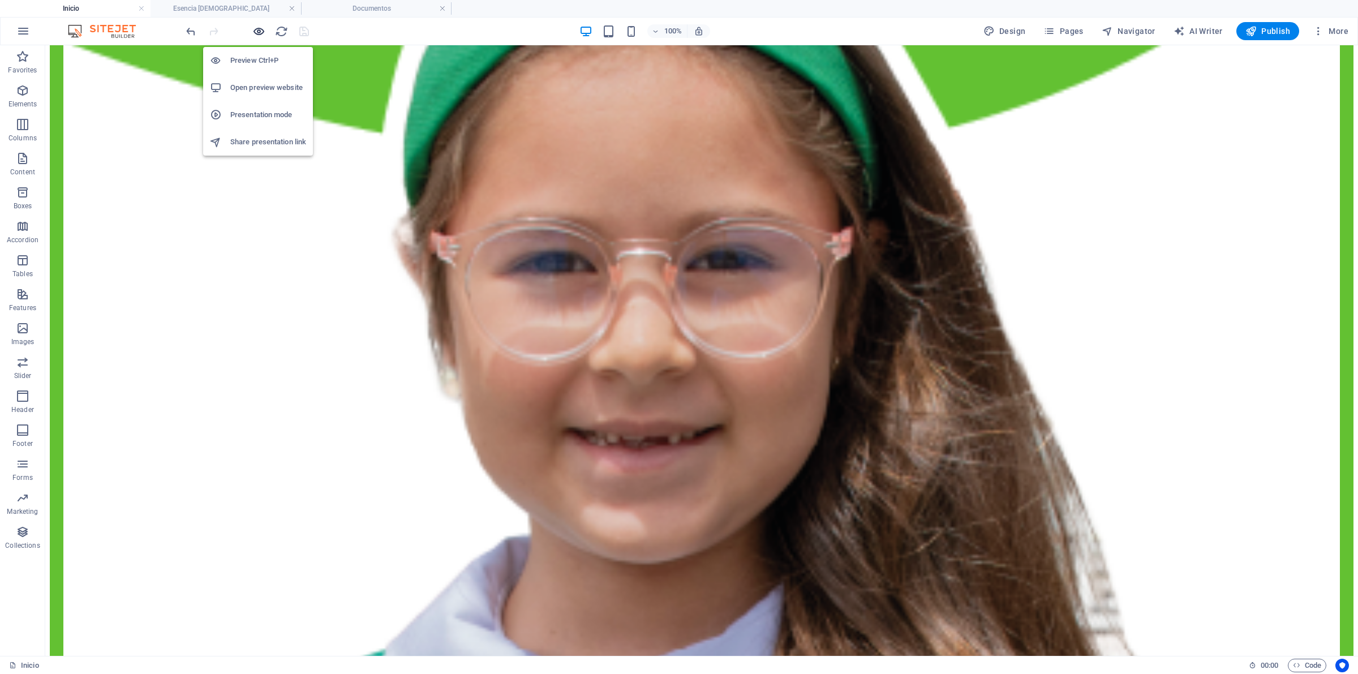
click at [262, 32] on icon "button" at bounding box center [258, 31] width 13 height 13
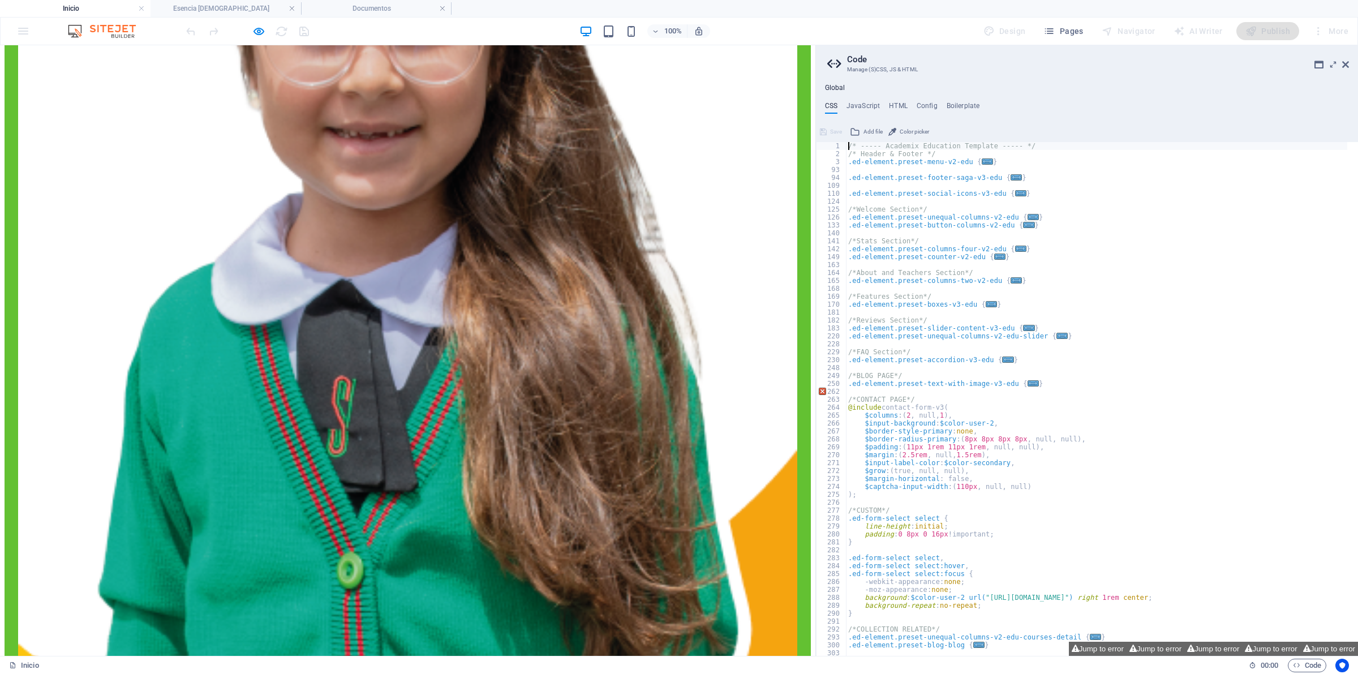
click at [264, 32] on icon "button" at bounding box center [258, 31] width 13 height 13
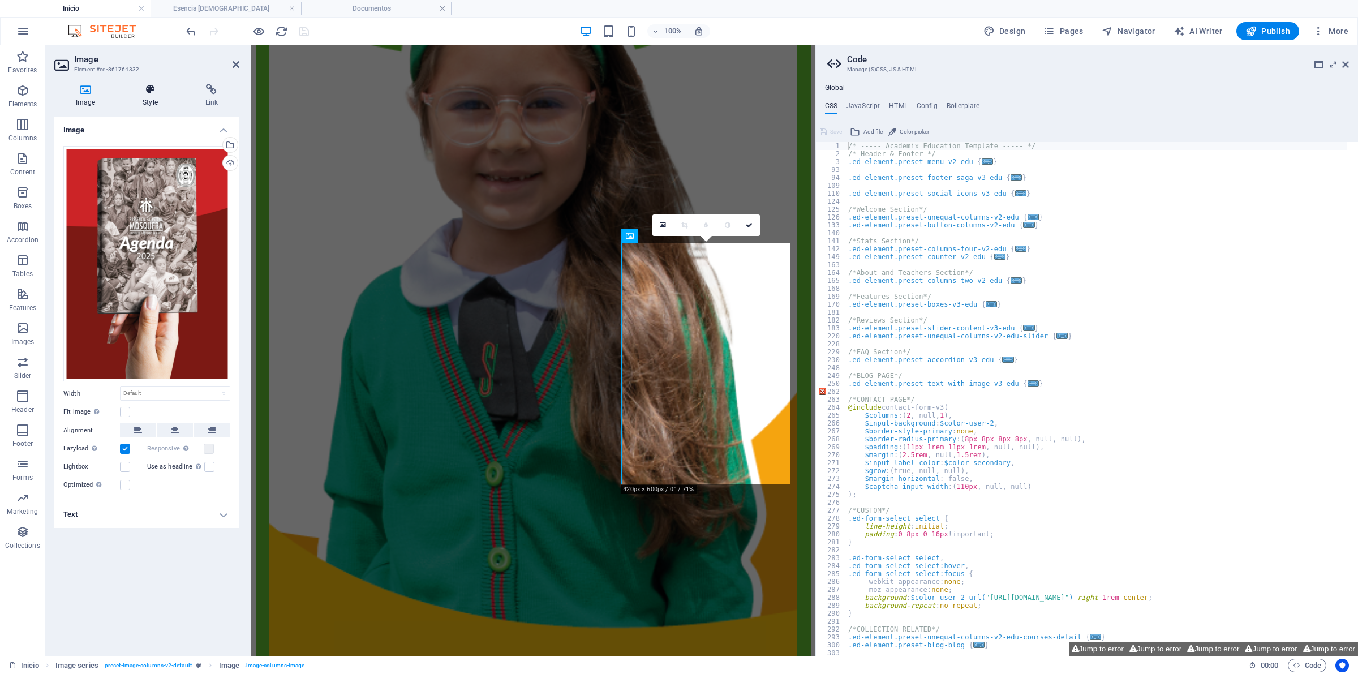
click at [157, 92] on icon at bounding box center [150, 89] width 58 height 11
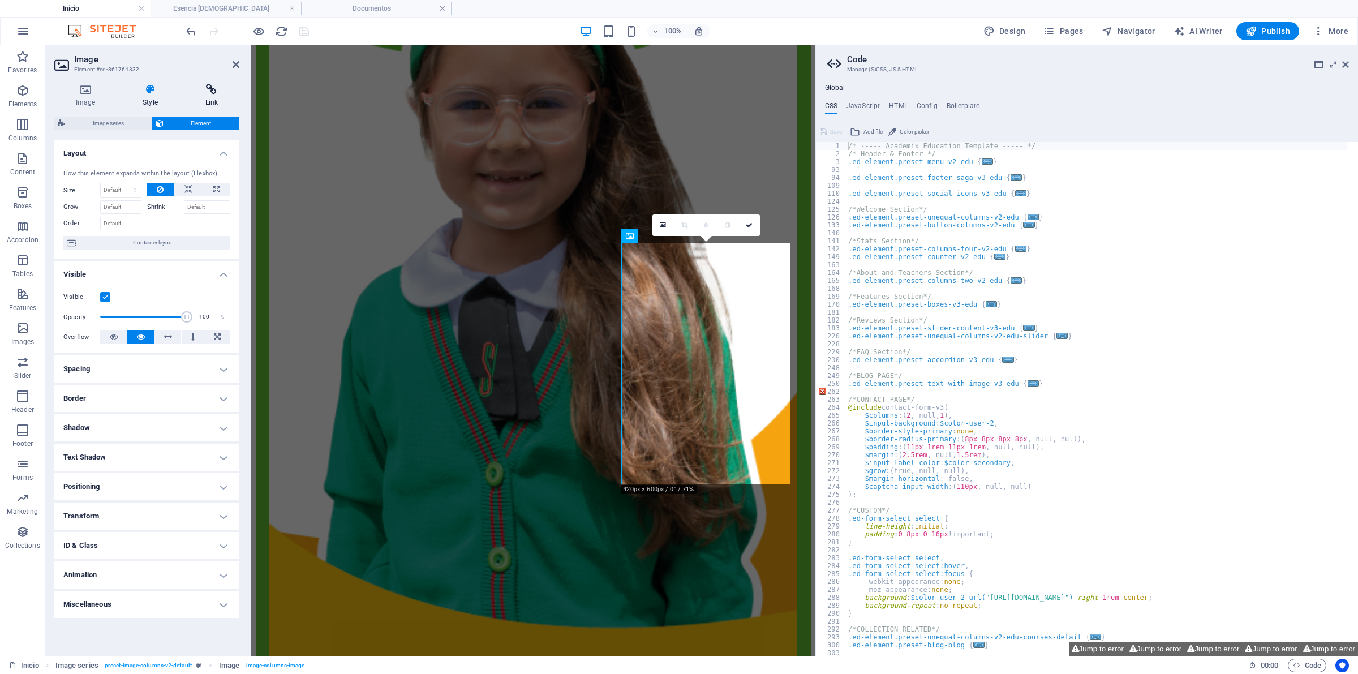
click at [198, 98] on h4 "Link" at bounding box center [211, 96] width 55 height 24
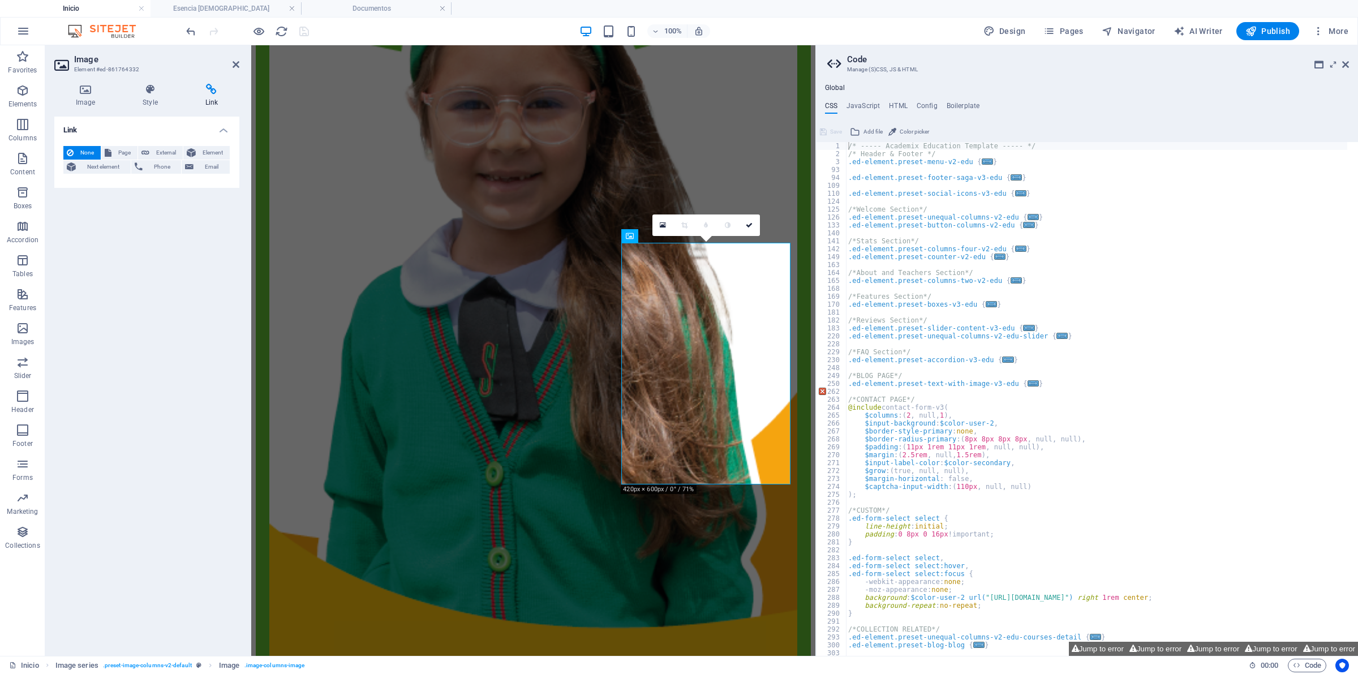
click at [170, 143] on div "None Page External Element Next element Phone Email Page Inicio Documentos Esen…" at bounding box center [146, 162] width 185 height 51
click at [170, 149] on span "External" at bounding box center [166, 153] width 27 height 14
select select "blank"
paste input "[URL][DOMAIN_NAME]"
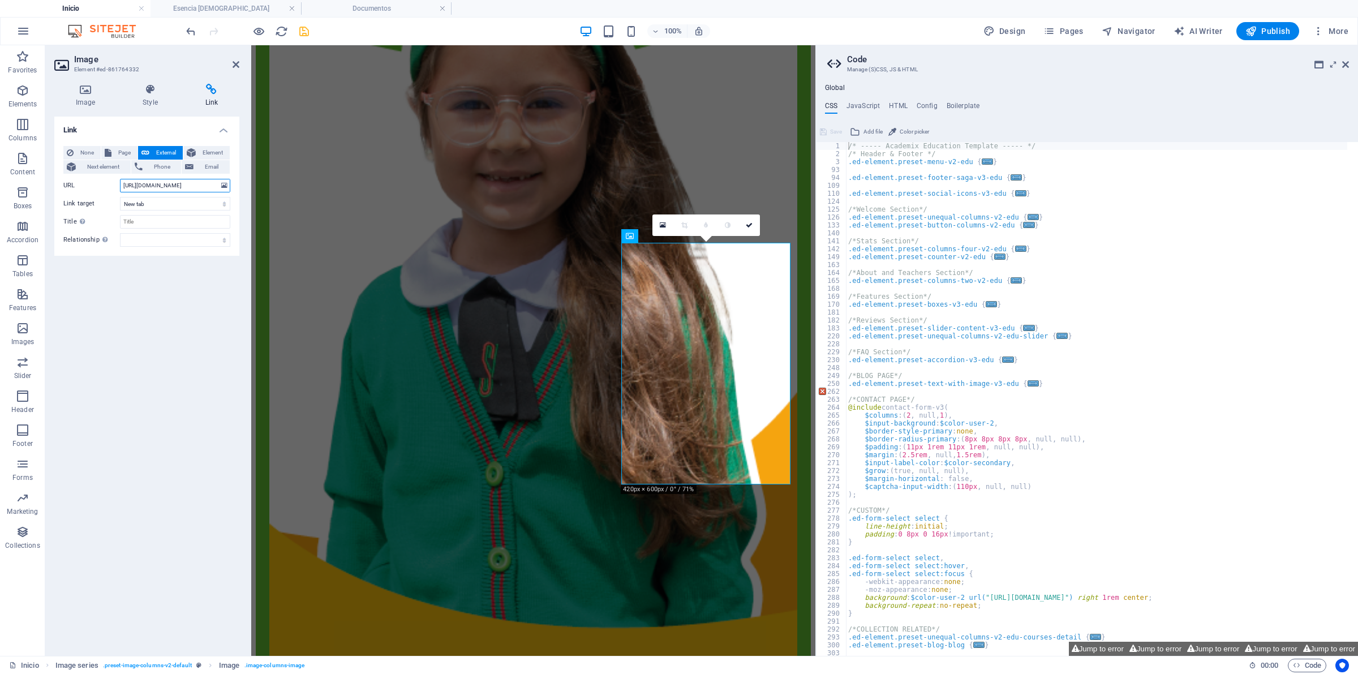
scroll to position [0, 139]
type input "[URL][DOMAIN_NAME]"
click at [298, 27] on icon "save" at bounding box center [304, 31] width 13 height 13
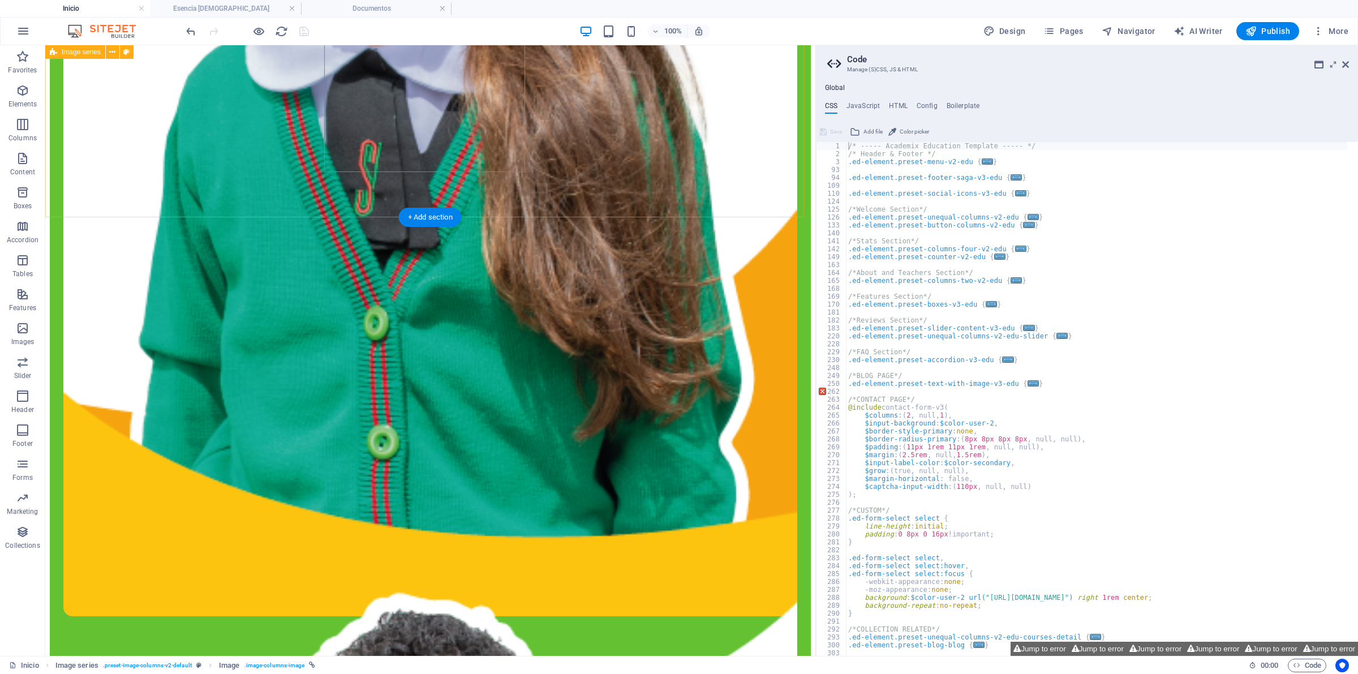
scroll to position [1202, 0]
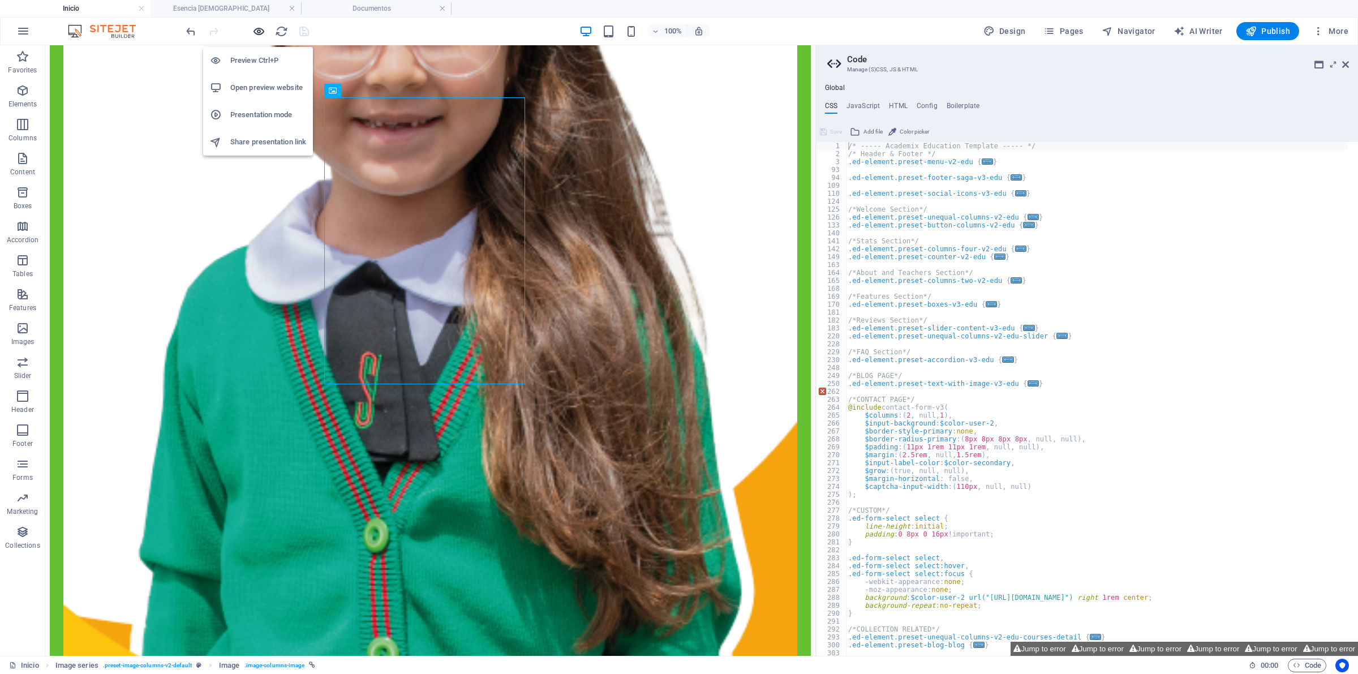
click at [260, 25] on icon "button" at bounding box center [258, 31] width 13 height 13
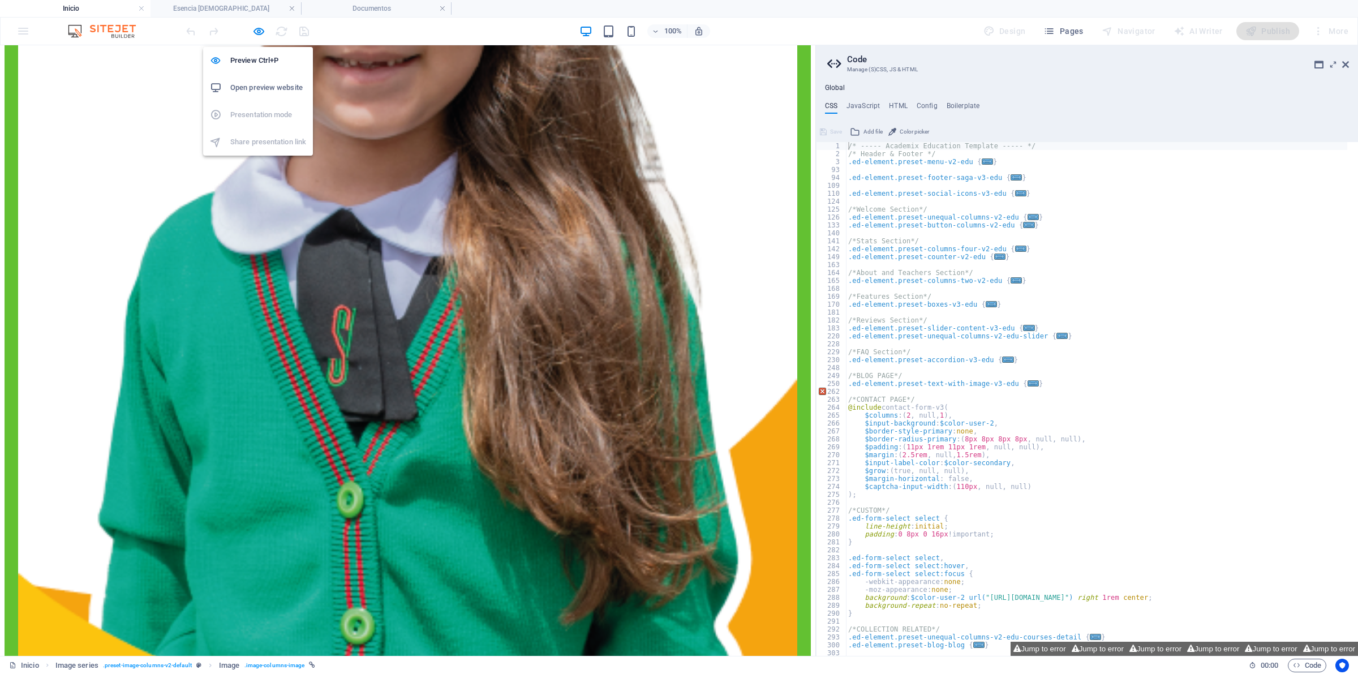
scroll to position [1200, 0]
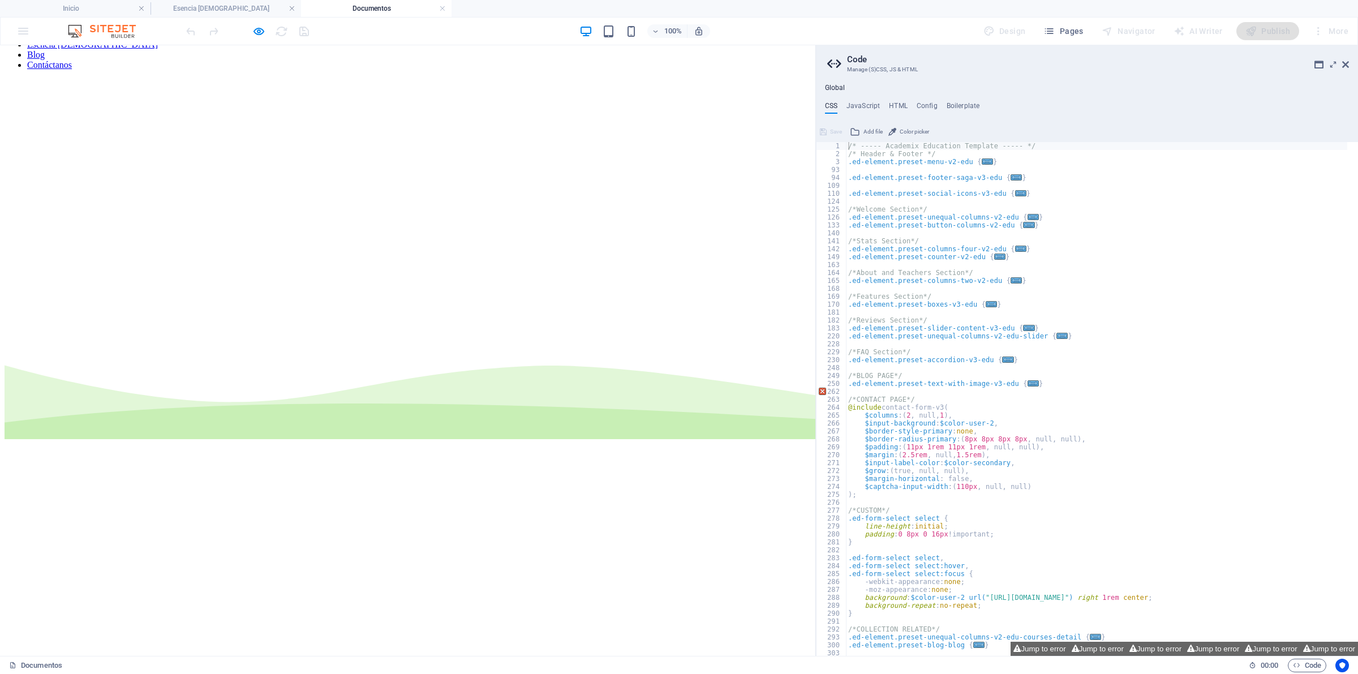
scroll to position [0, 0]
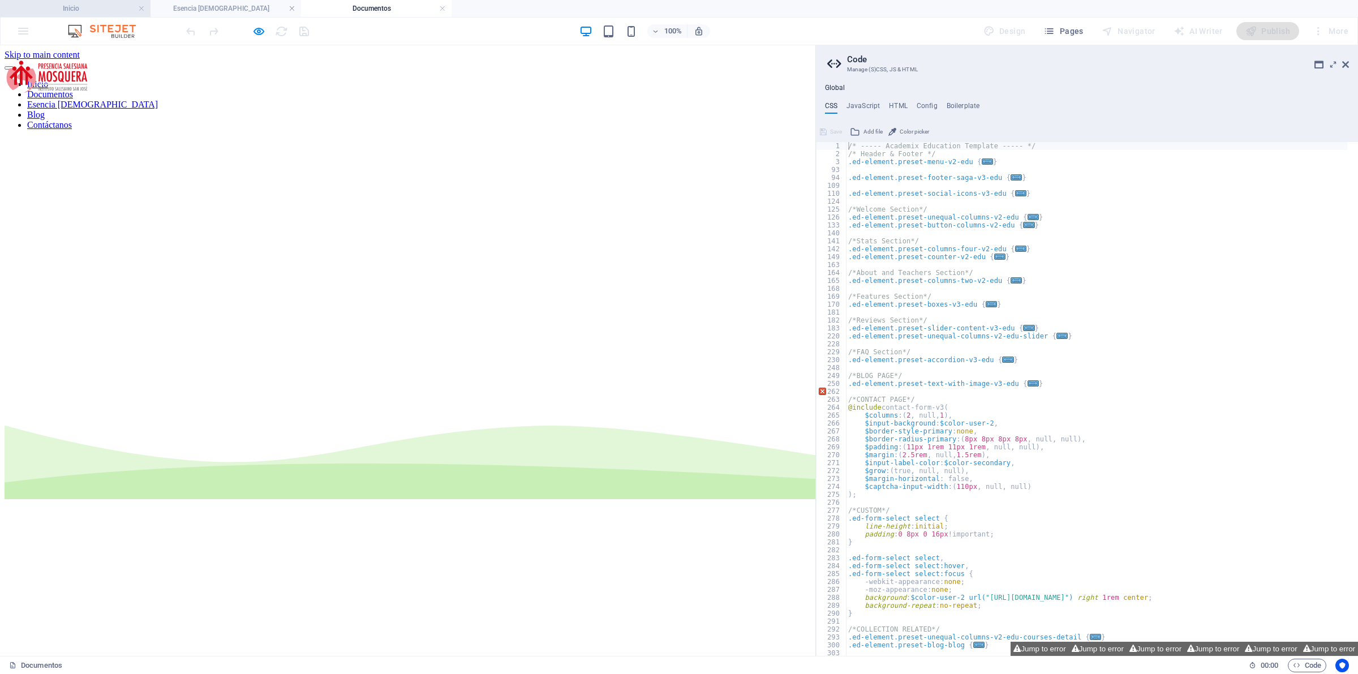
click at [75, 5] on h4 "Inicio" at bounding box center [75, 8] width 150 height 12
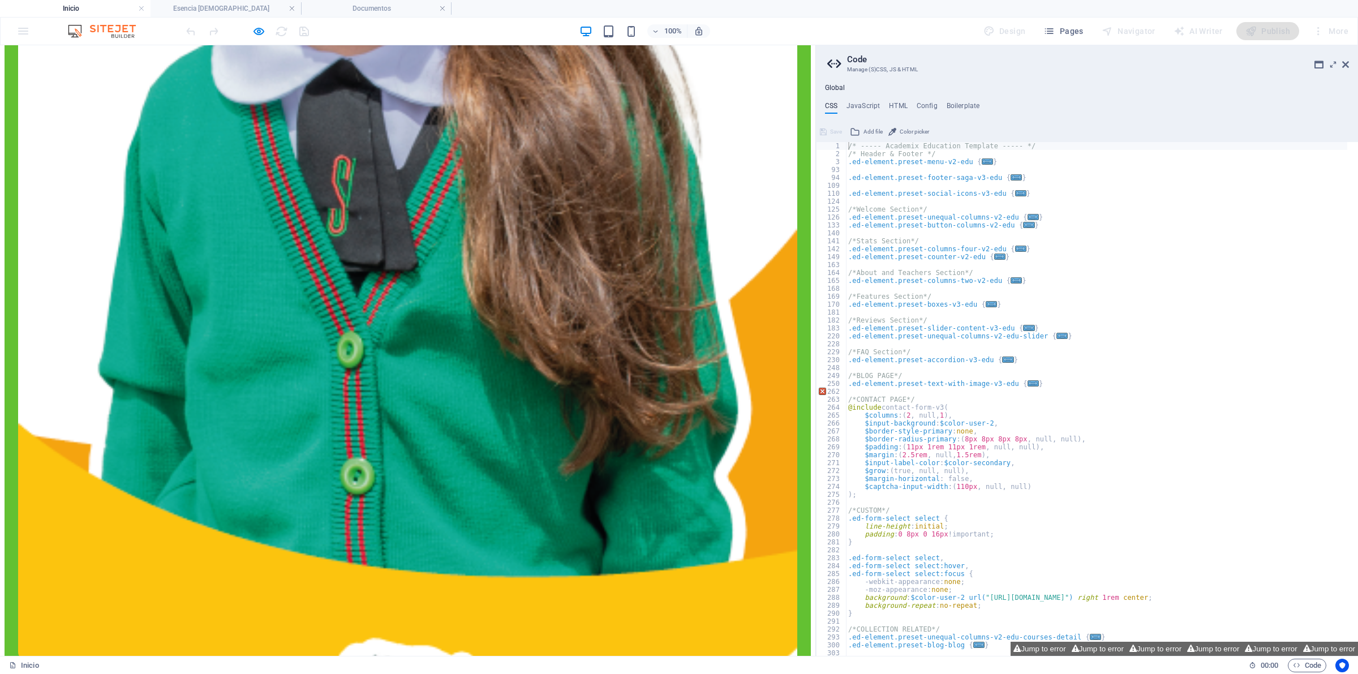
scroll to position [1130, 0]
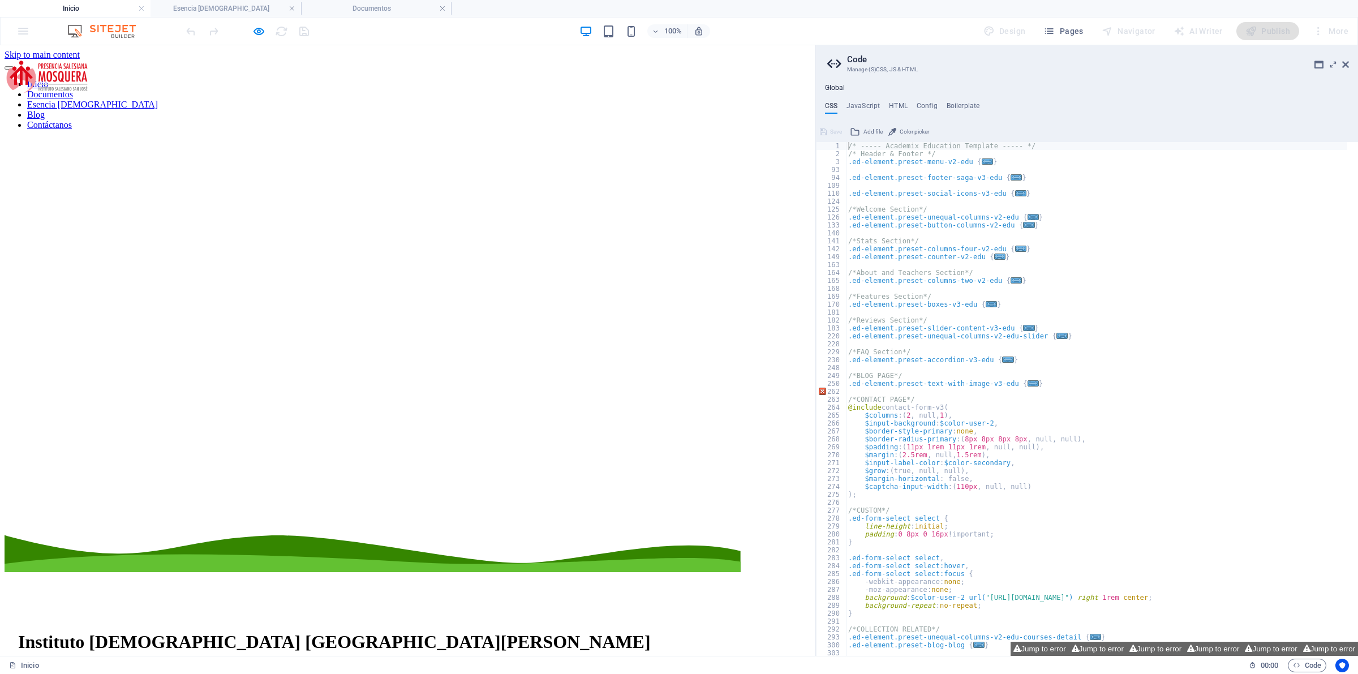
scroll to position [71, 0]
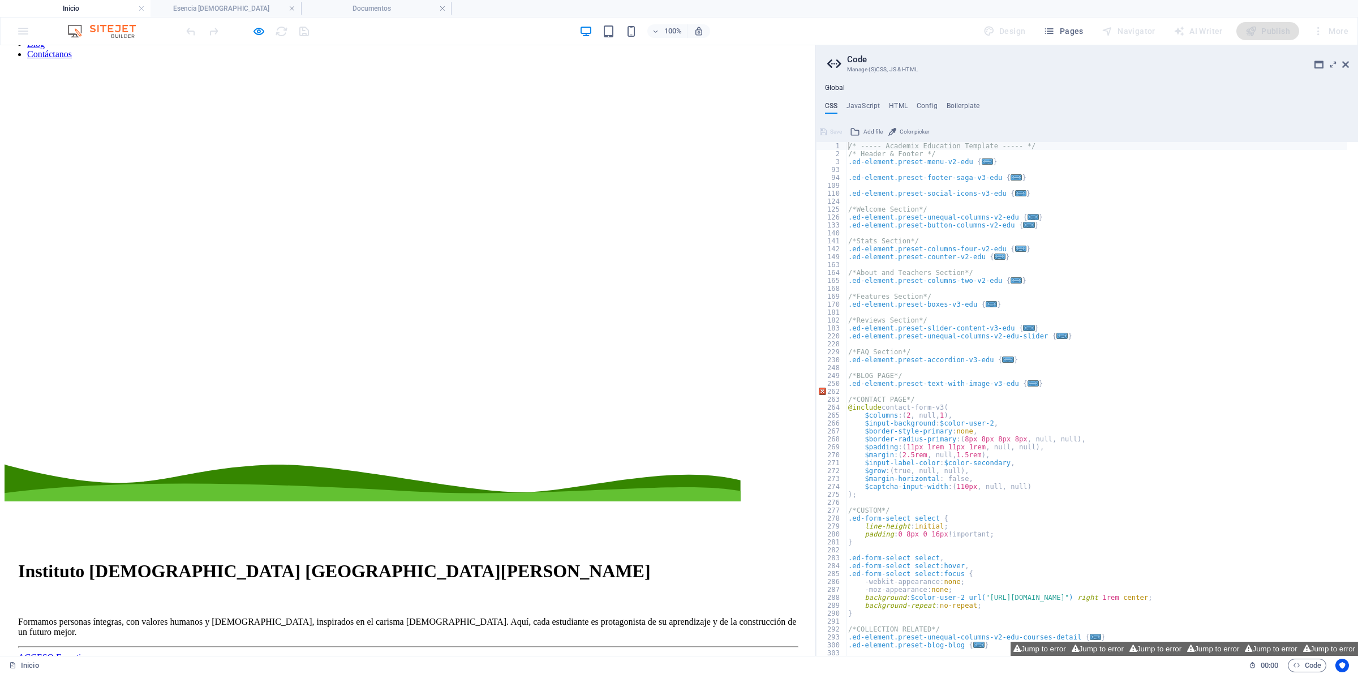
click at [85, 652] on font "ACCESO Esemtia" at bounding box center [51, 657] width 67 height 10
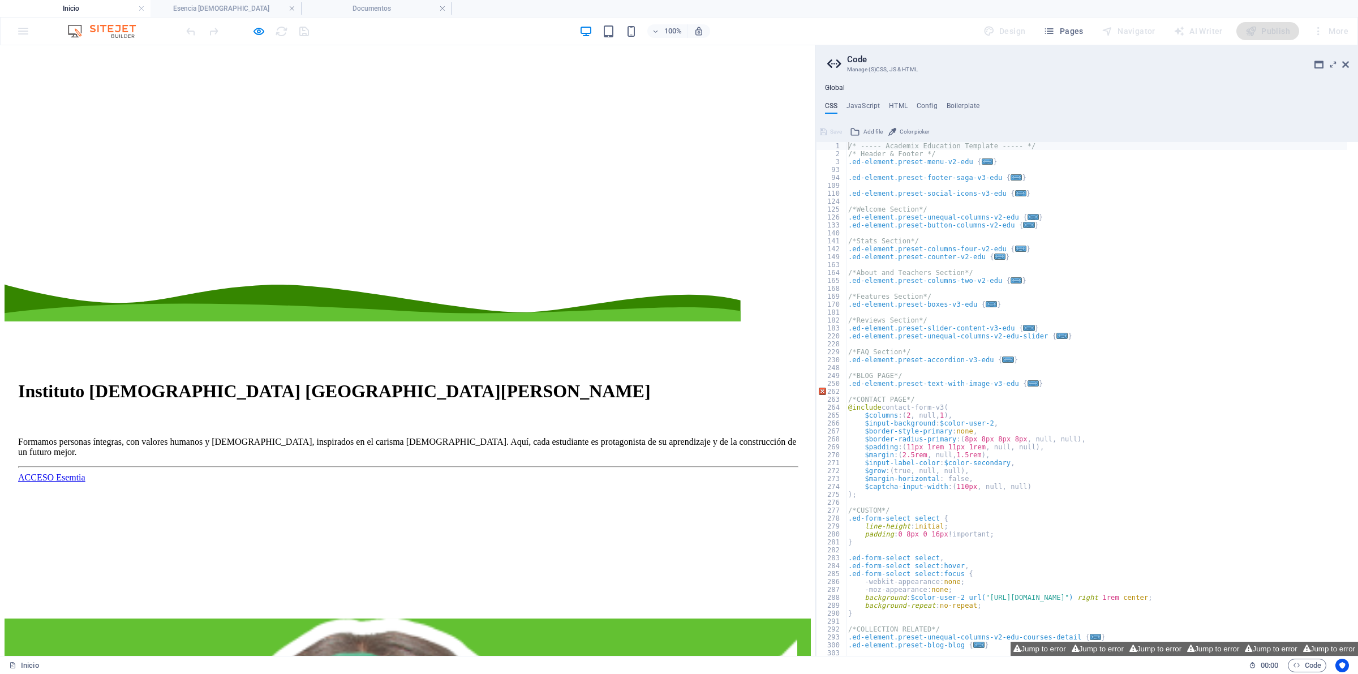
scroll to position [354, 0]
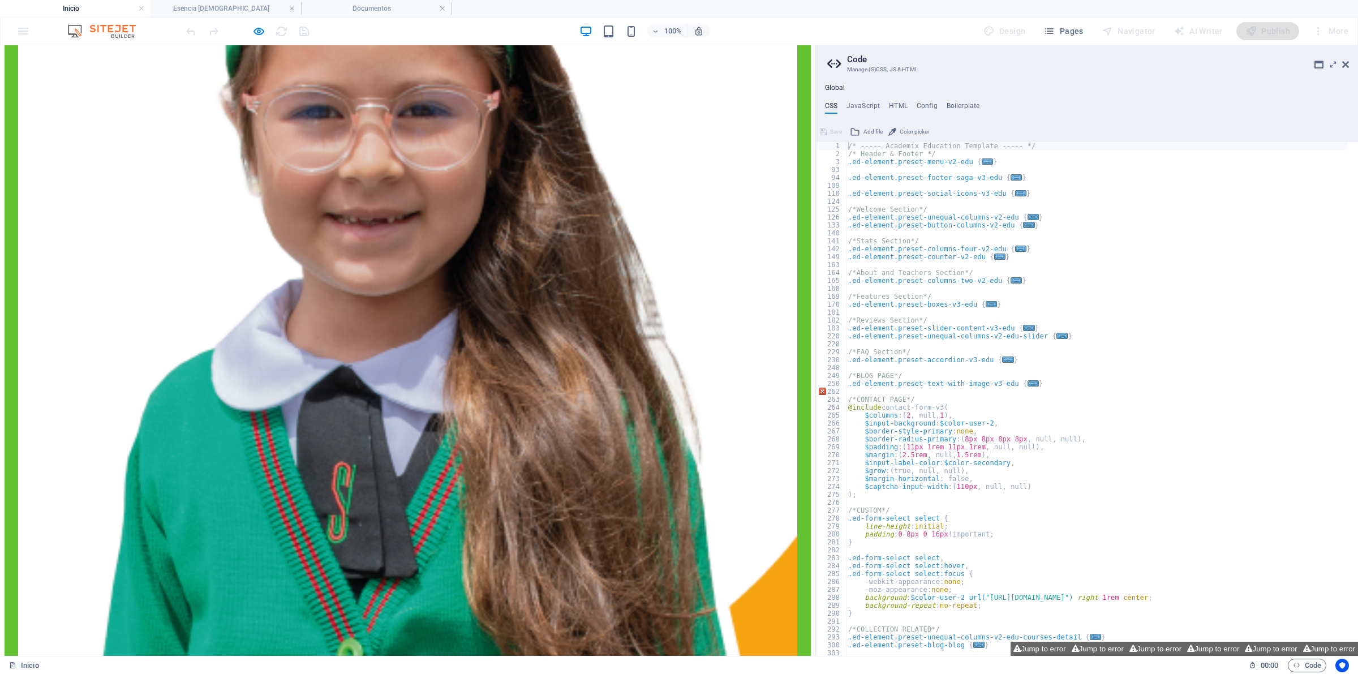
scroll to position [1061, 0]
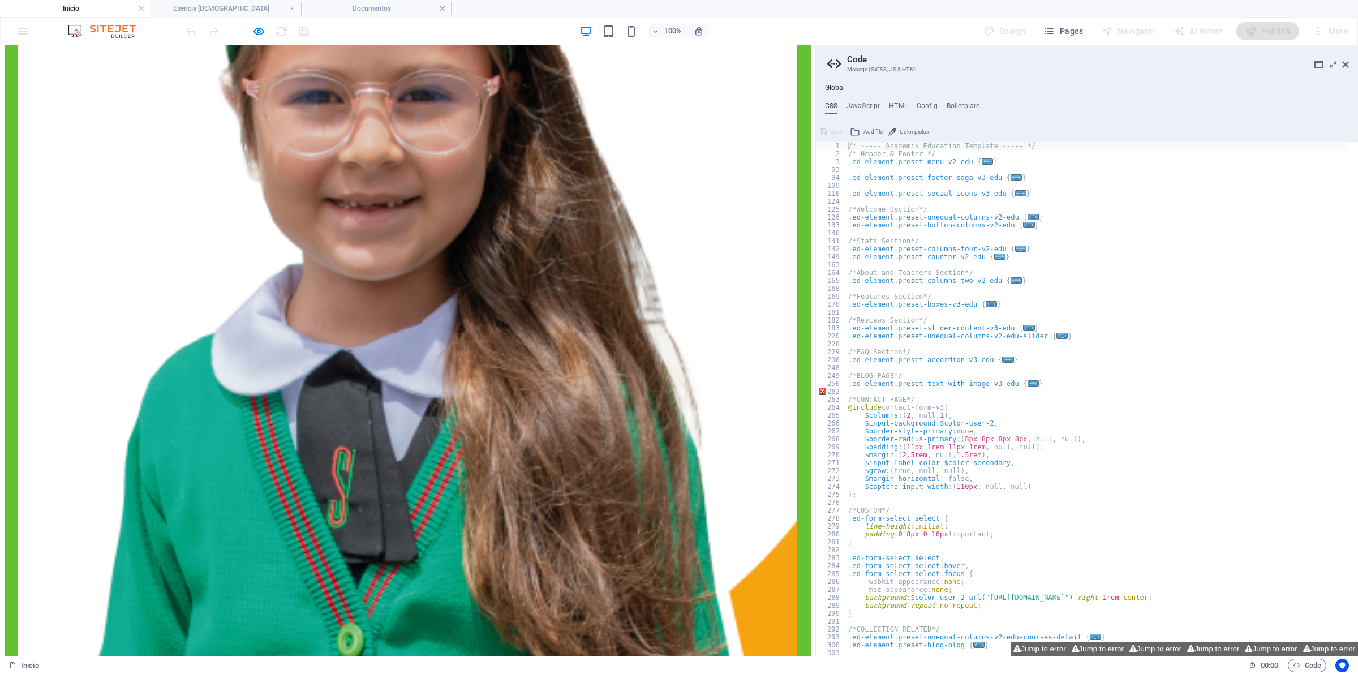
click at [258, 36] on icon "button" at bounding box center [258, 31] width 13 height 13
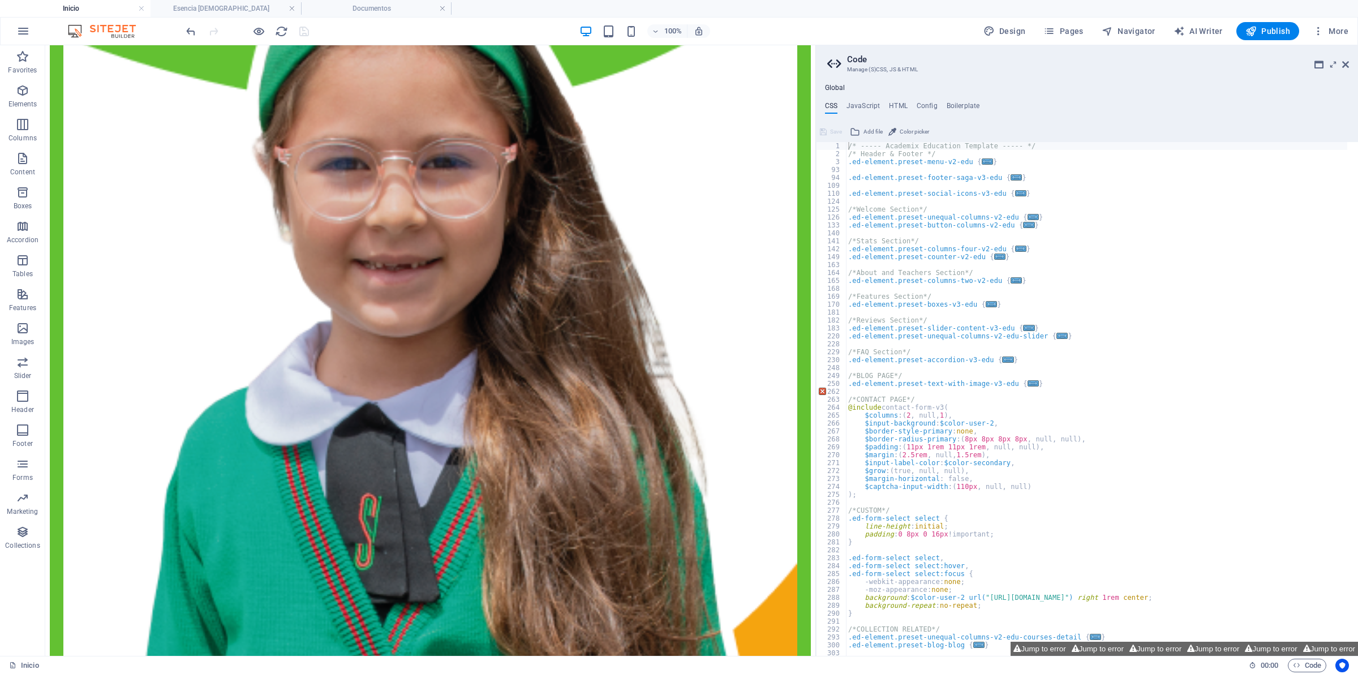
type textarea "}"
click at [1246, 382] on div "/* ----- Academix Education Template ----- */ /* Header & Footer */ .ed-element…" at bounding box center [1096, 407] width 501 height 530
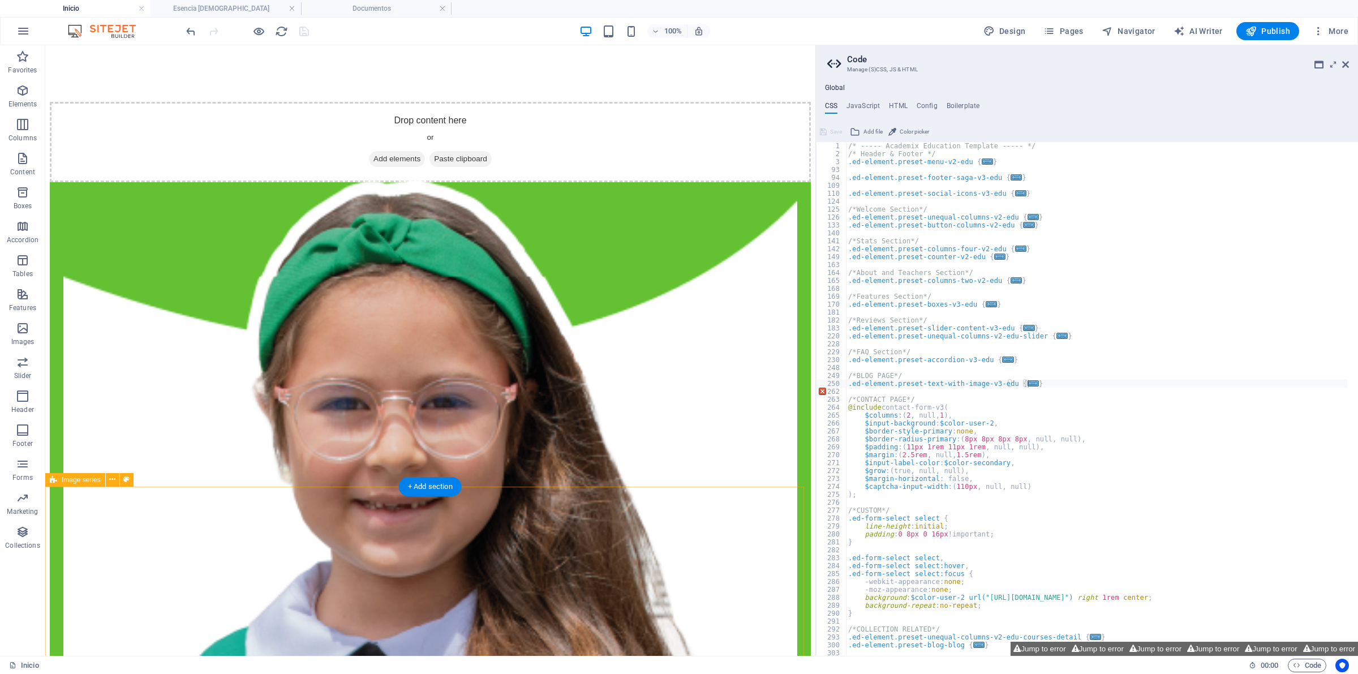
scroll to position [905, 0]
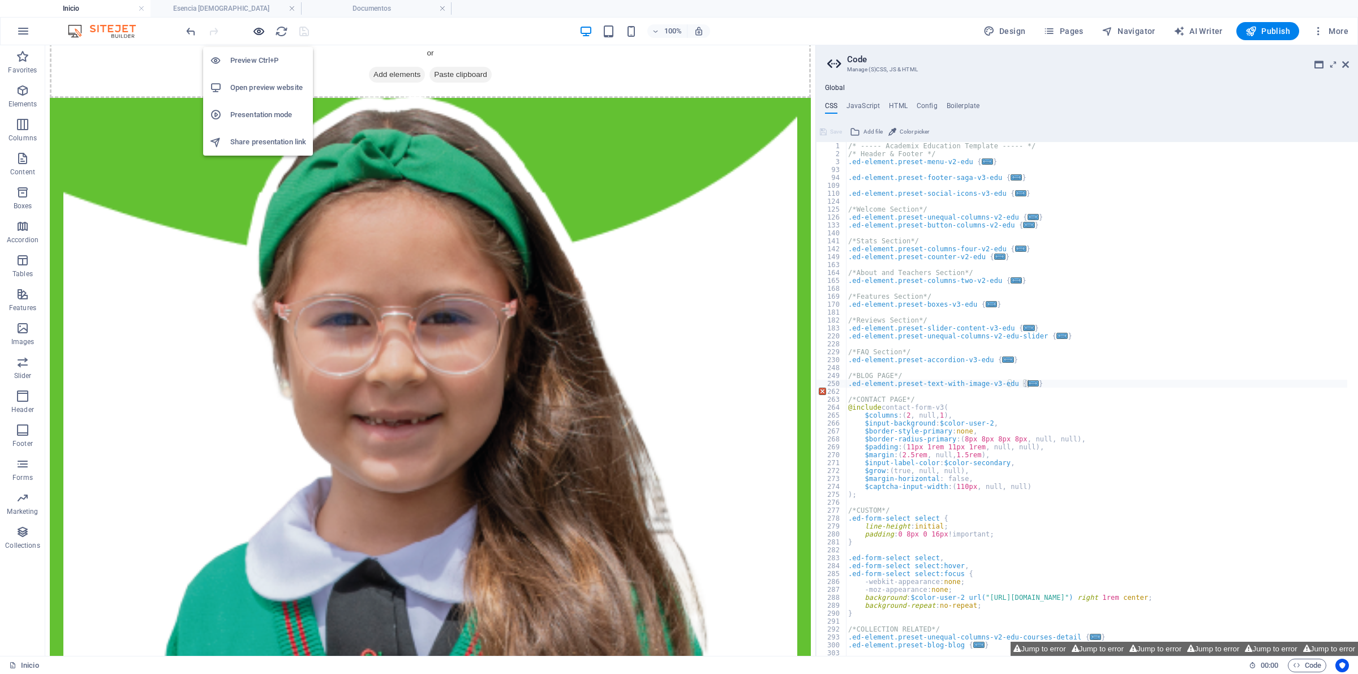
click at [259, 30] on icon "button" at bounding box center [258, 31] width 13 height 13
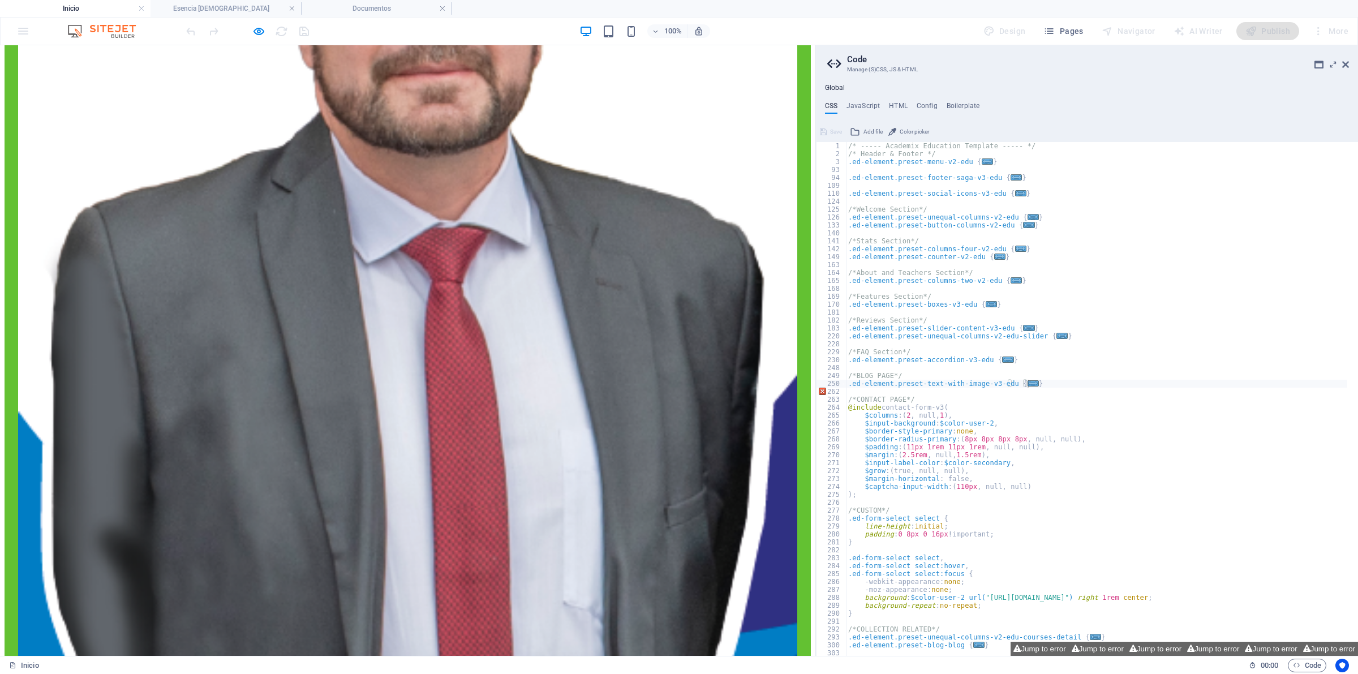
scroll to position [4336, 0]
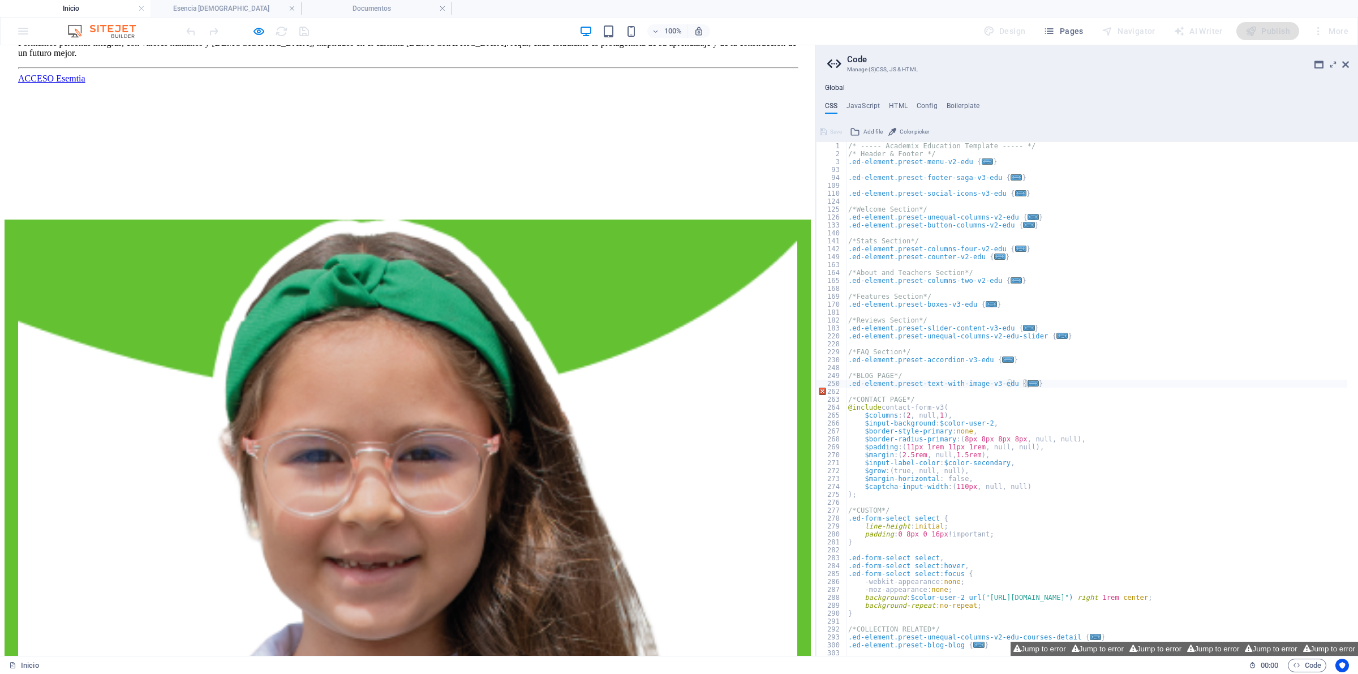
scroll to position [0, 0]
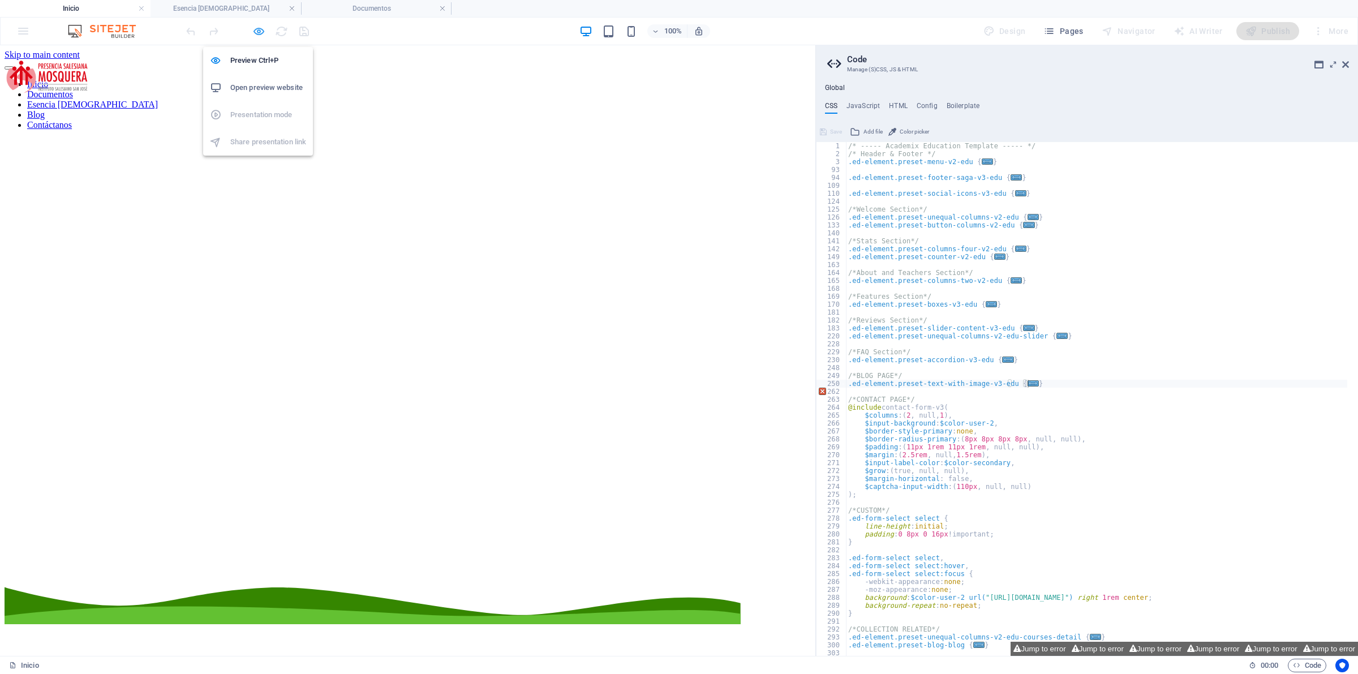
click at [264, 32] on icon "button" at bounding box center [258, 31] width 13 height 13
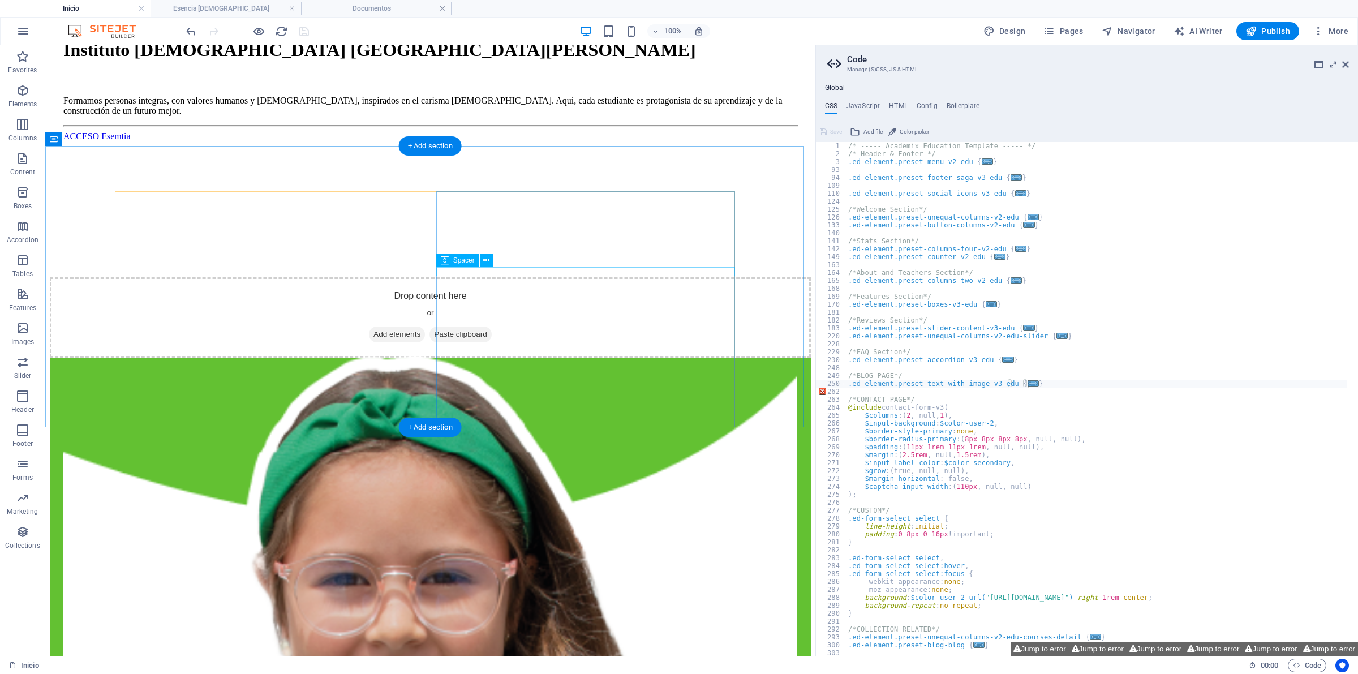
scroll to position [636, 0]
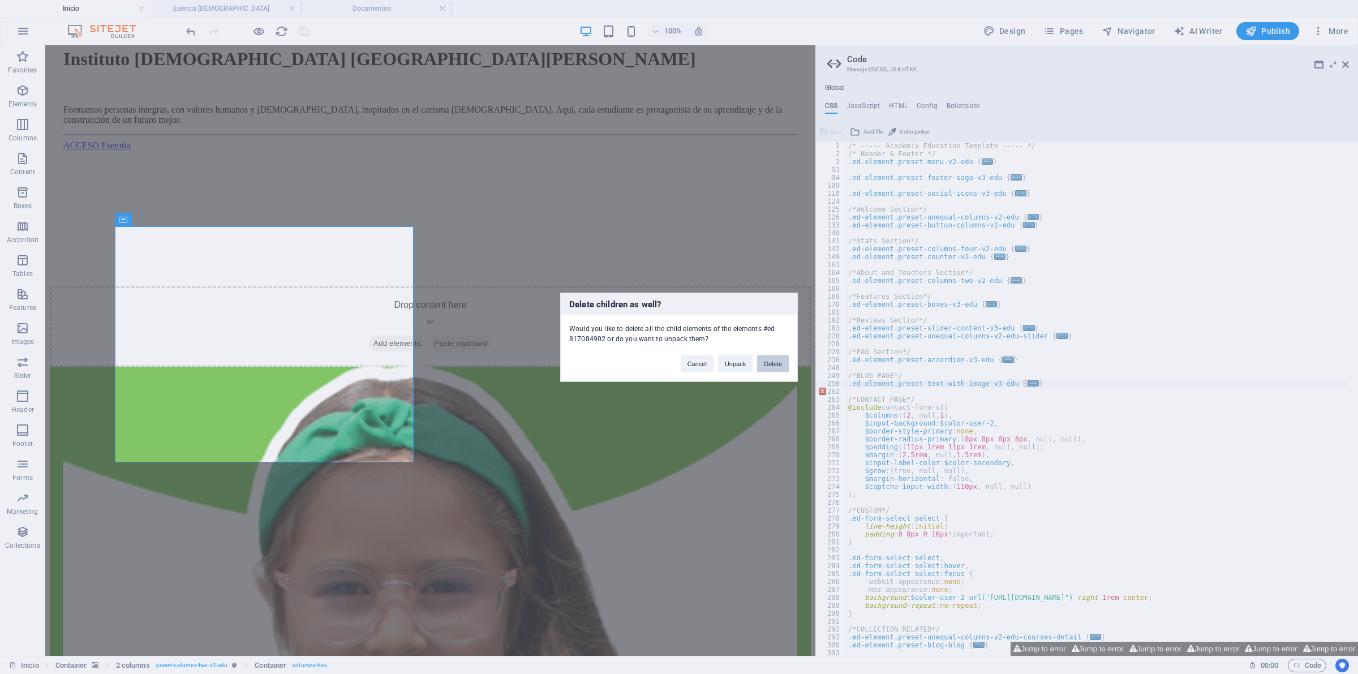
click at [787, 363] on button "Delete" at bounding box center [773, 363] width 32 height 17
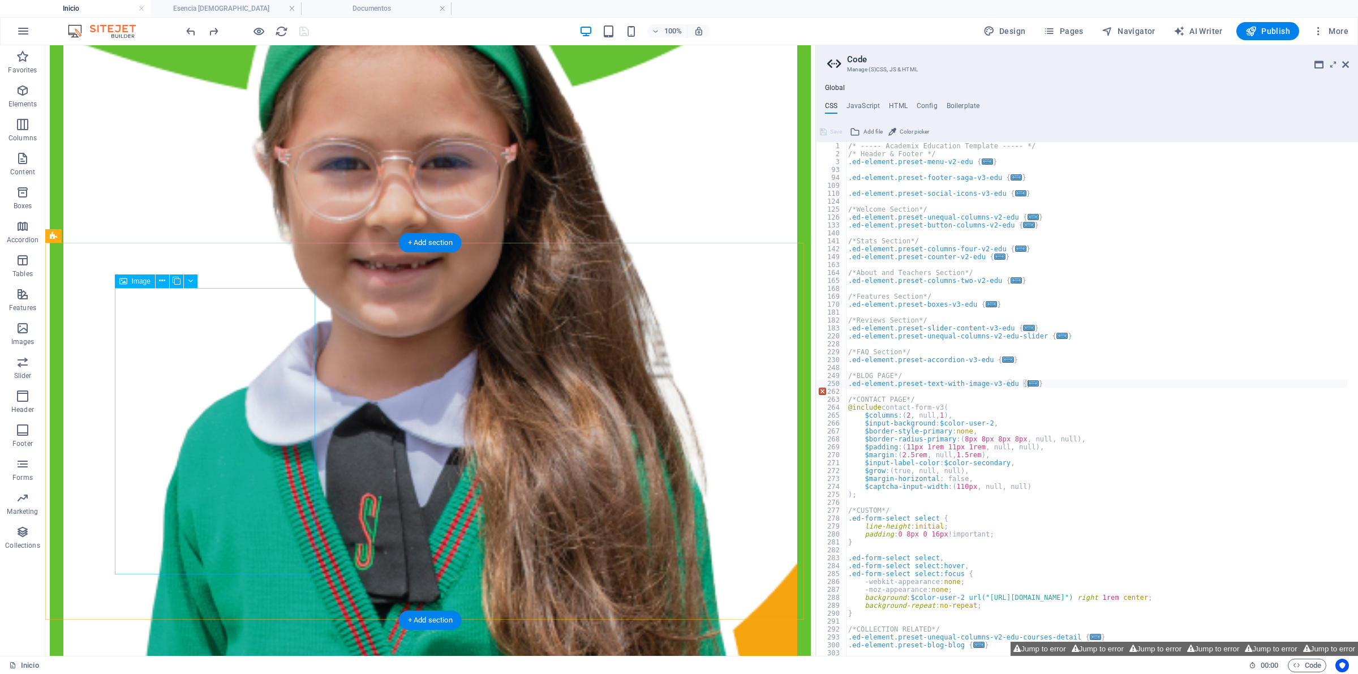
scroll to position [1131, 0]
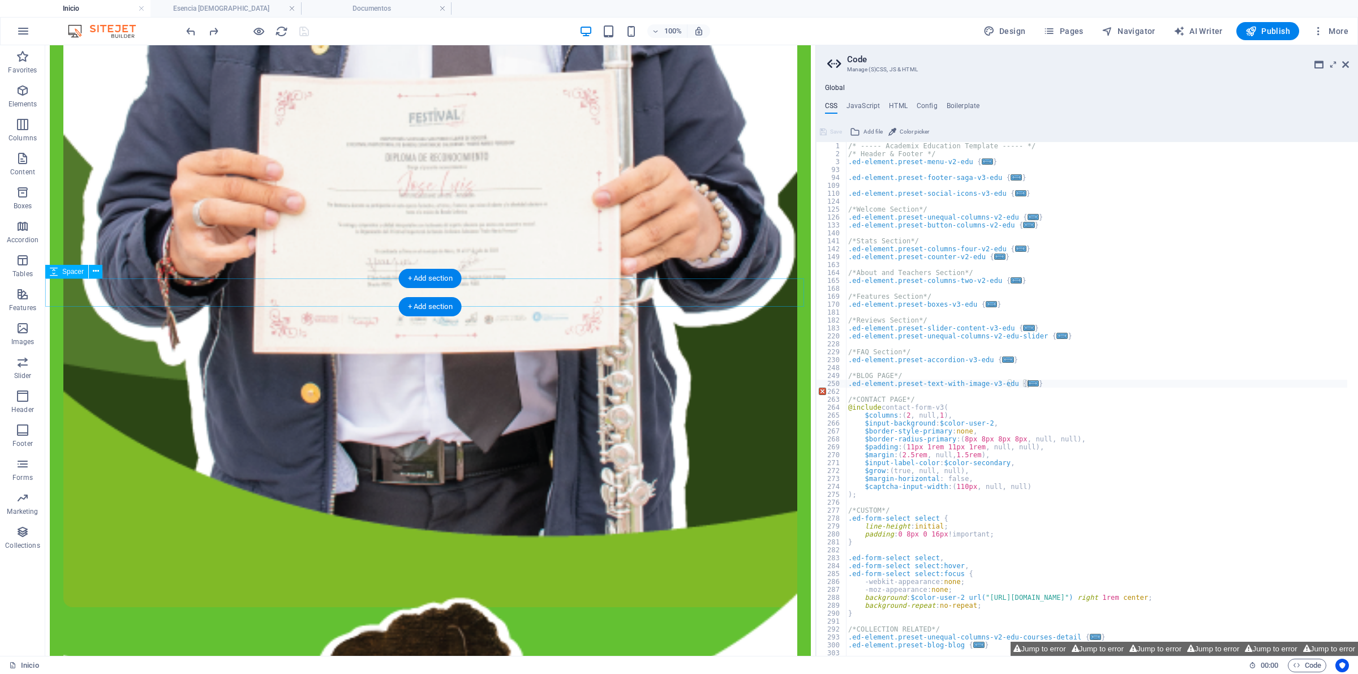
scroll to position [2475, 0]
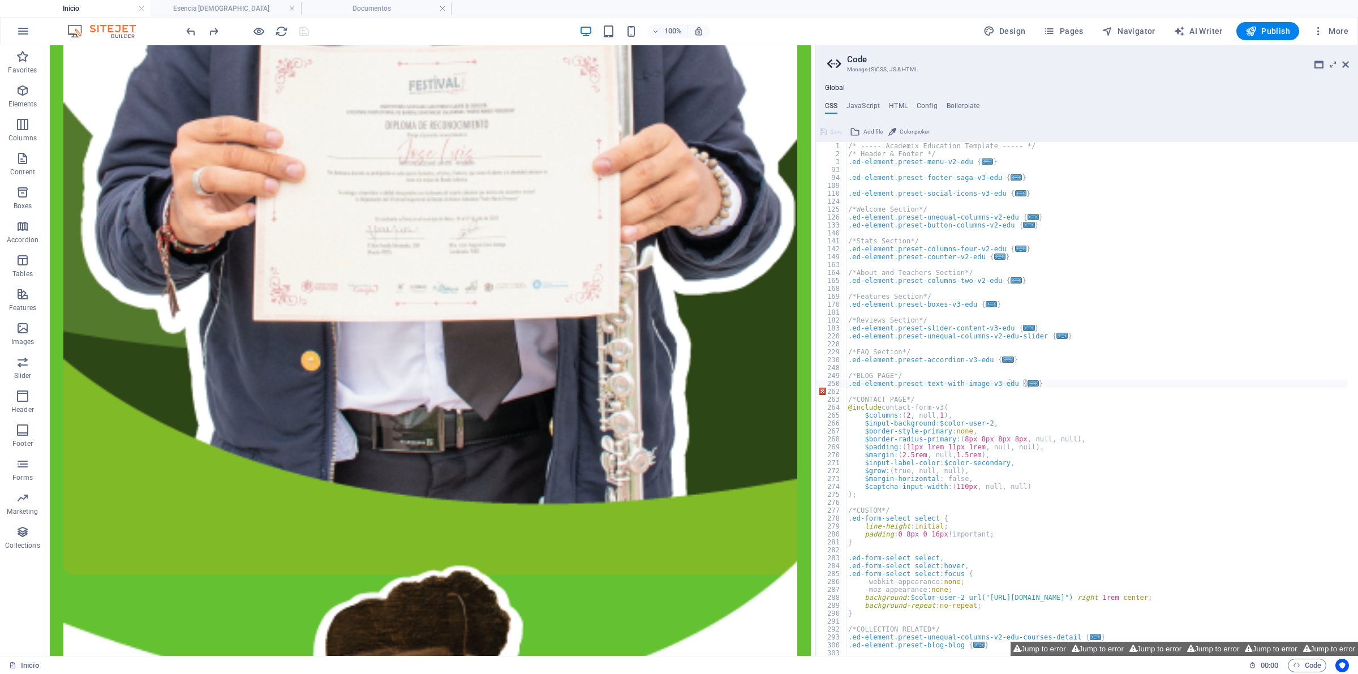
click at [1195, 242] on div "/* ----- Academix Education Template ----- */ /* Header & Footer */ .ed-element…" at bounding box center [1096, 407] width 501 height 530
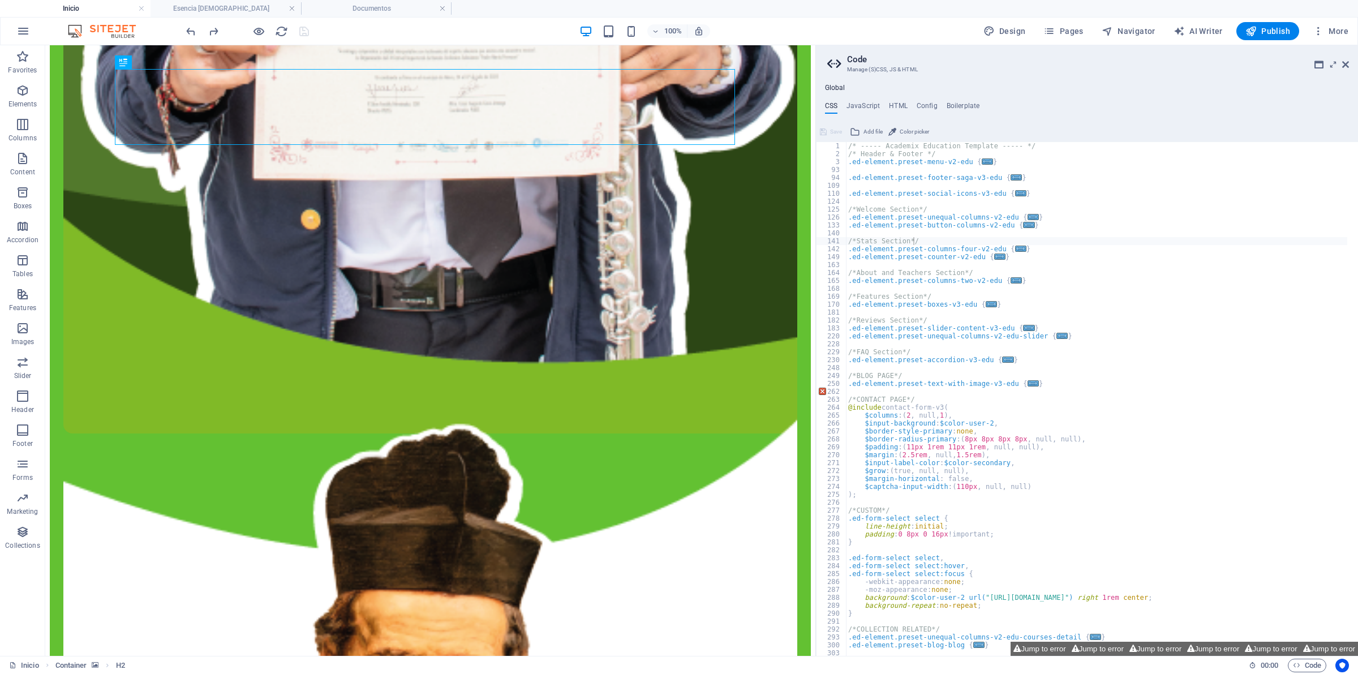
scroll to position [84, 0]
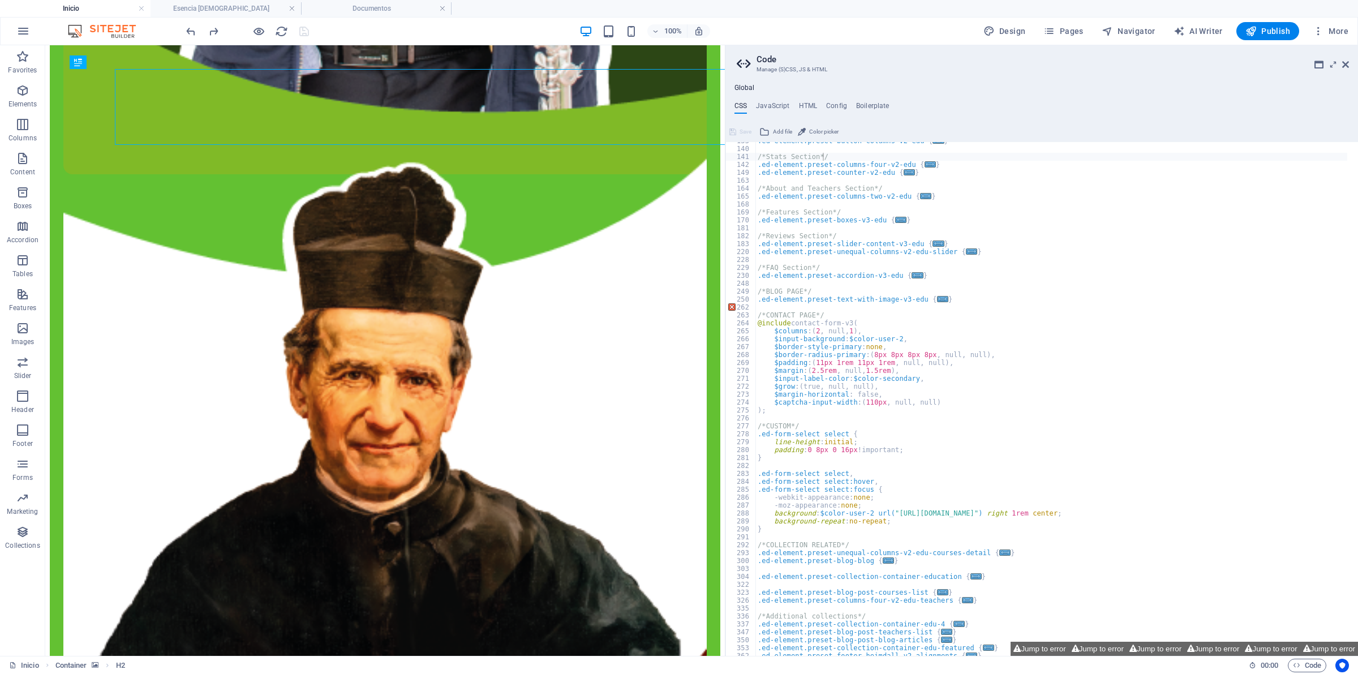
drag, startPoint x: 816, startPoint y: 406, endPoint x: 678, endPoint y: 368, distance: 143.7
click at [723, 414] on div "Inicio Esencia Salesiana Documentos Favorites Elements Columns Content Boxes Ac…" at bounding box center [679, 350] width 1358 height 610
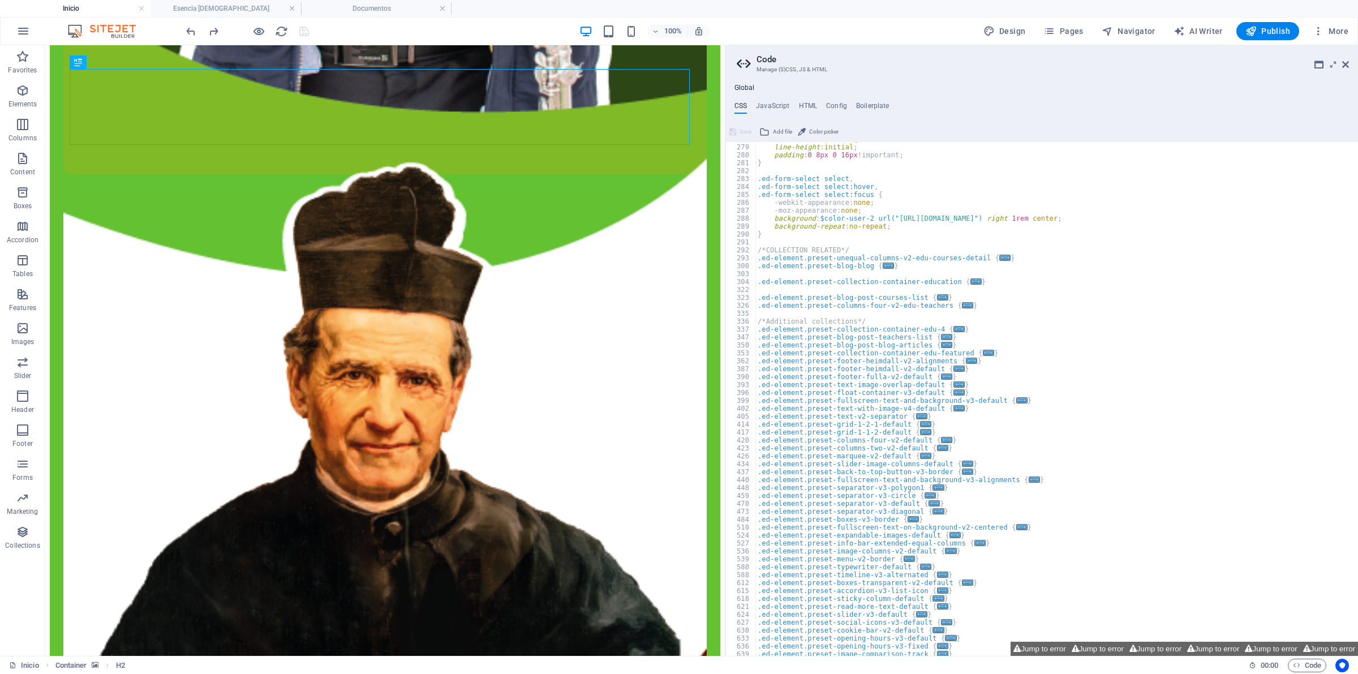
scroll to position [379, 0]
click at [937, 305] on div ".ed-form-select select { line-height : initial ; padding : 0 8px 0 16px !import…" at bounding box center [1051, 400] width 592 height 530
click at [924, 293] on div ".ed-form-select select { line-height : initial ; padding : 0 8px 0 16px !import…" at bounding box center [1051, 400] width 592 height 530
type textarea ".ed-element.preset-blog-post-courses-list {"
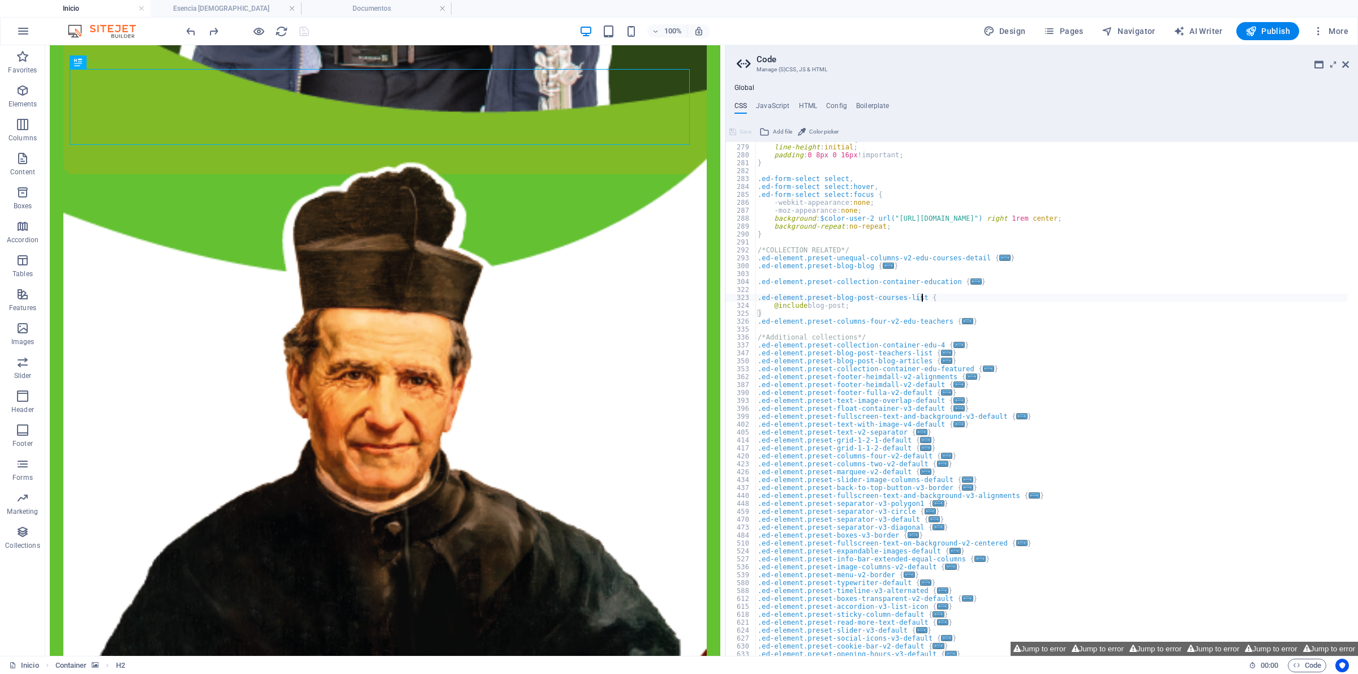
scroll to position [459, 0]
